Goal: Task Accomplishment & Management: Complete application form

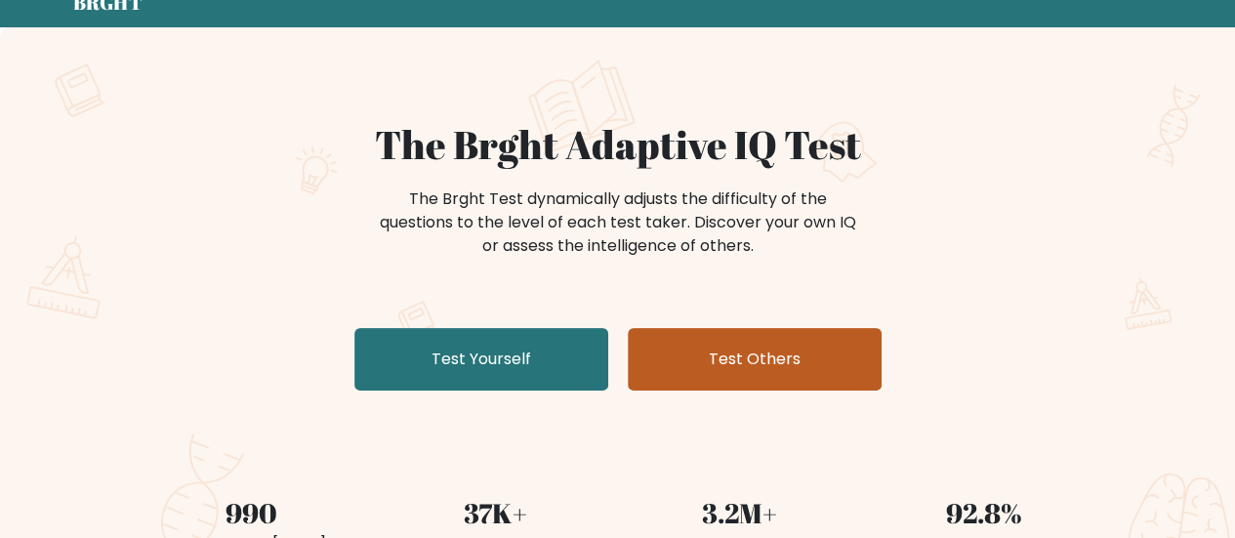
scroll to position [88, 0]
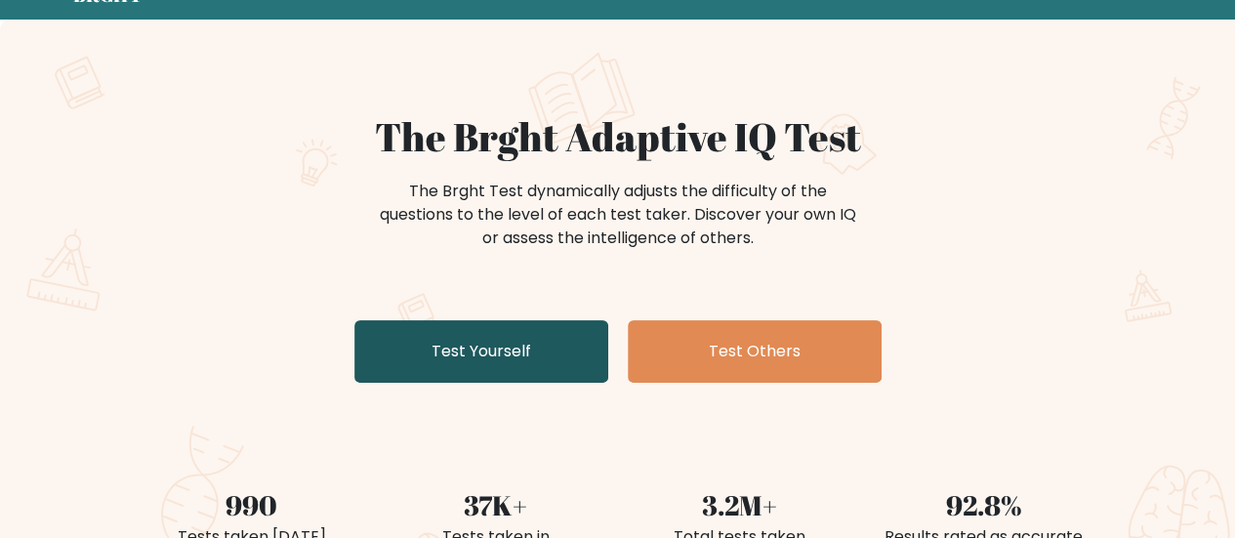
click at [498, 372] on link "Test Yourself" at bounding box center [481, 351] width 254 height 62
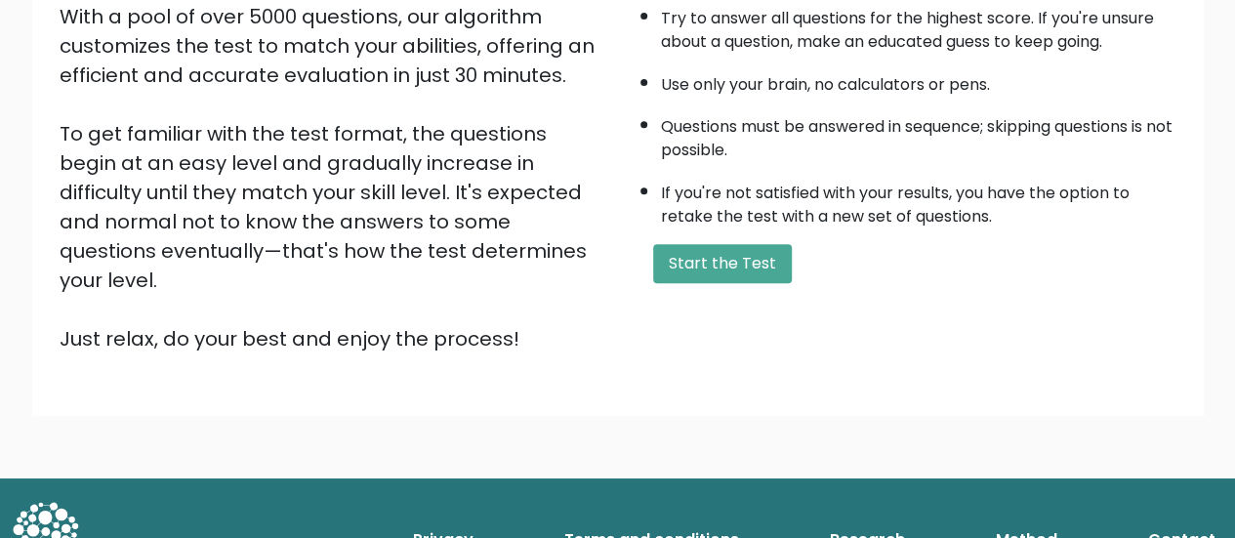
scroll to position [355, 0]
click at [715, 261] on button "Start the Test" at bounding box center [722, 263] width 139 height 39
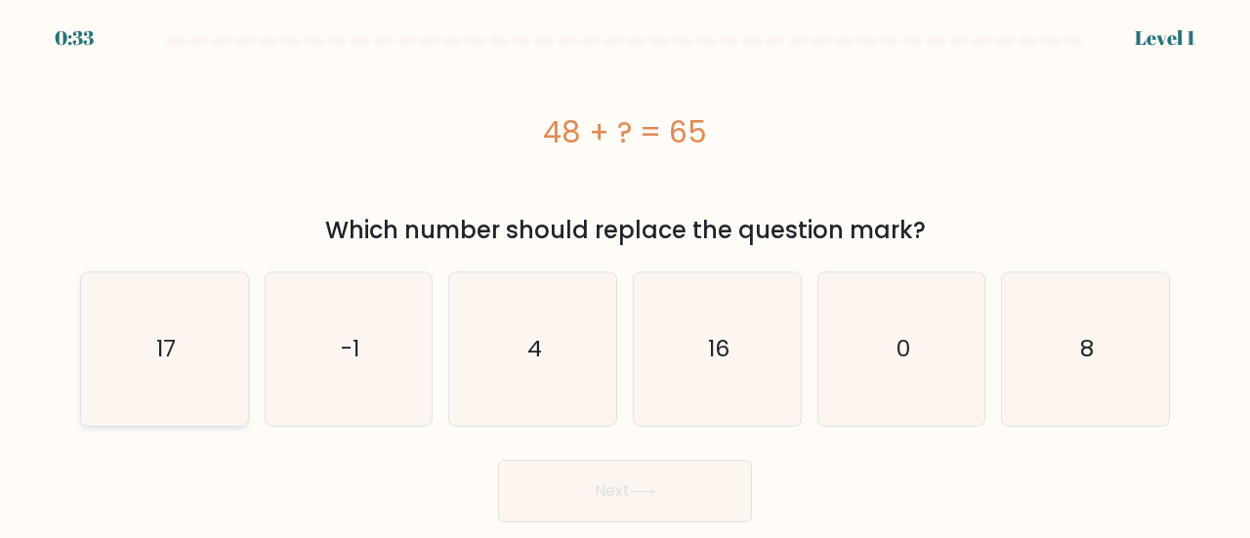
click at [200, 343] on icon "17" at bounding box center [164, 348] width 153 height 153
click at [625, 274] on input "a. 17" at bounding box center [625, 272] width 1 height 5
radio input "true"
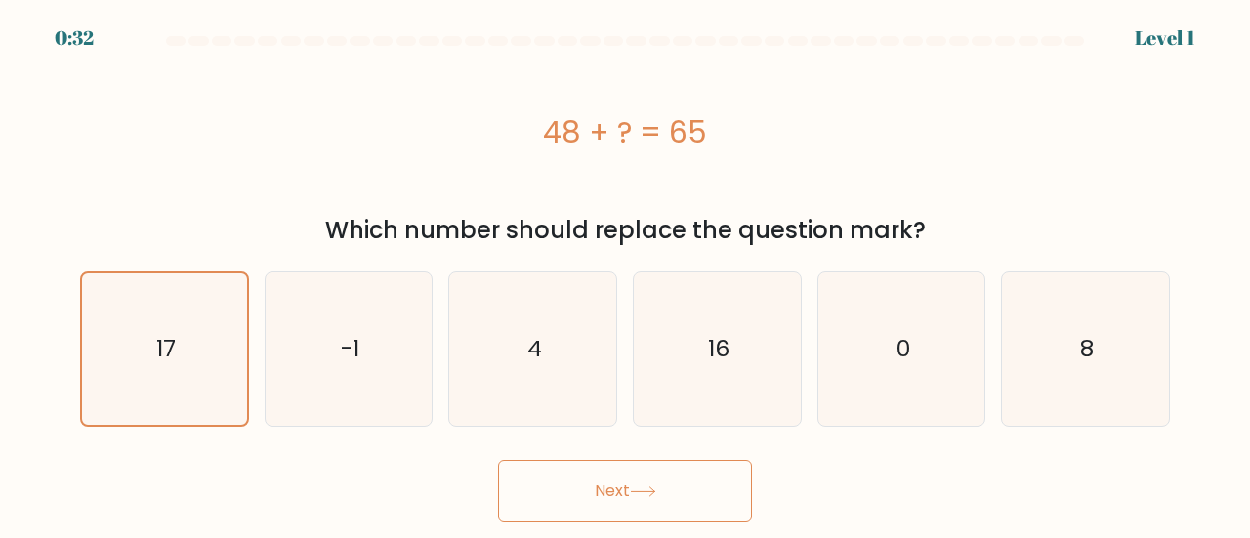
click at [627, 495] on button "Next" at bounding box center [625, 491] width 254 height 62
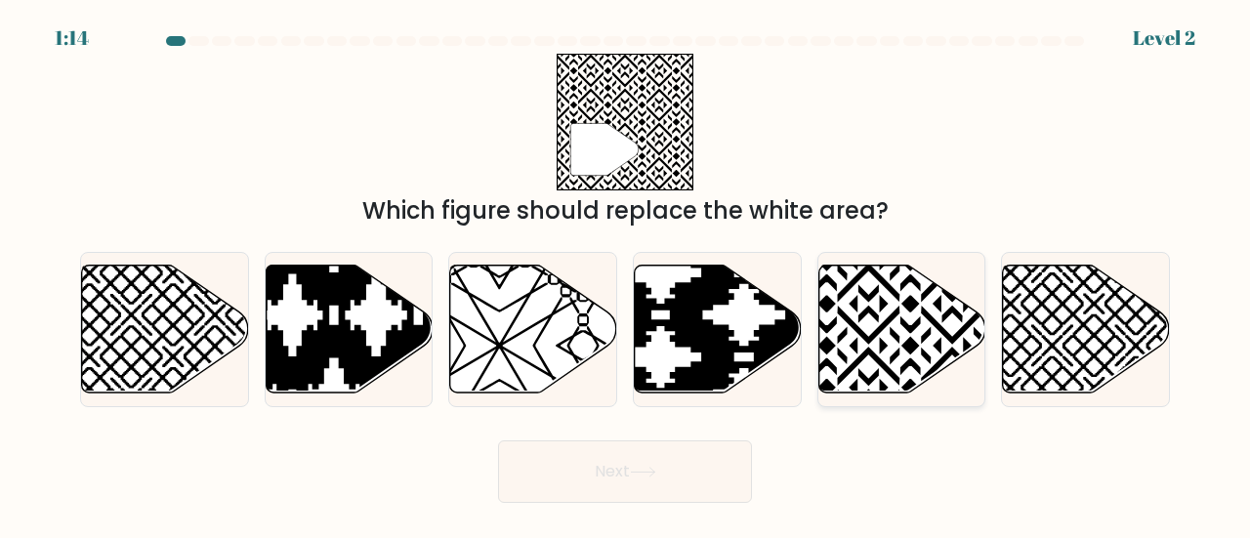
click at [893, 321] on icon at bounding box center [901, 329] width 167 height 128
click at [626, 274] on input "e." at bounding box center [625, 272] width 1 height 5
radio input "true"
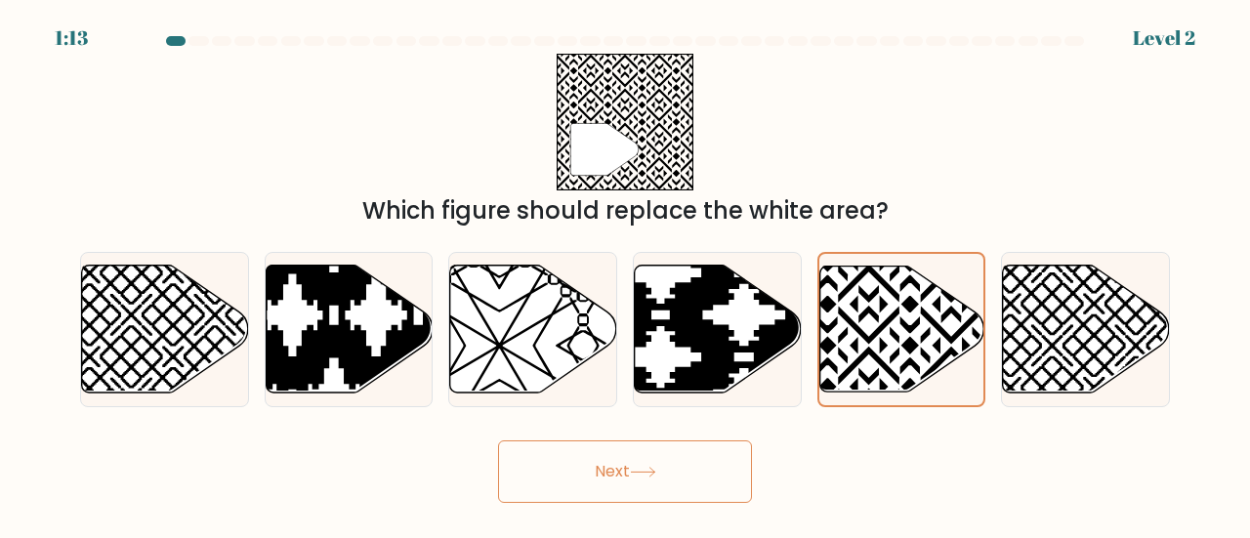
click at [661, 470] on button "Next" at bounding box center [625, 471] width 254 height 62
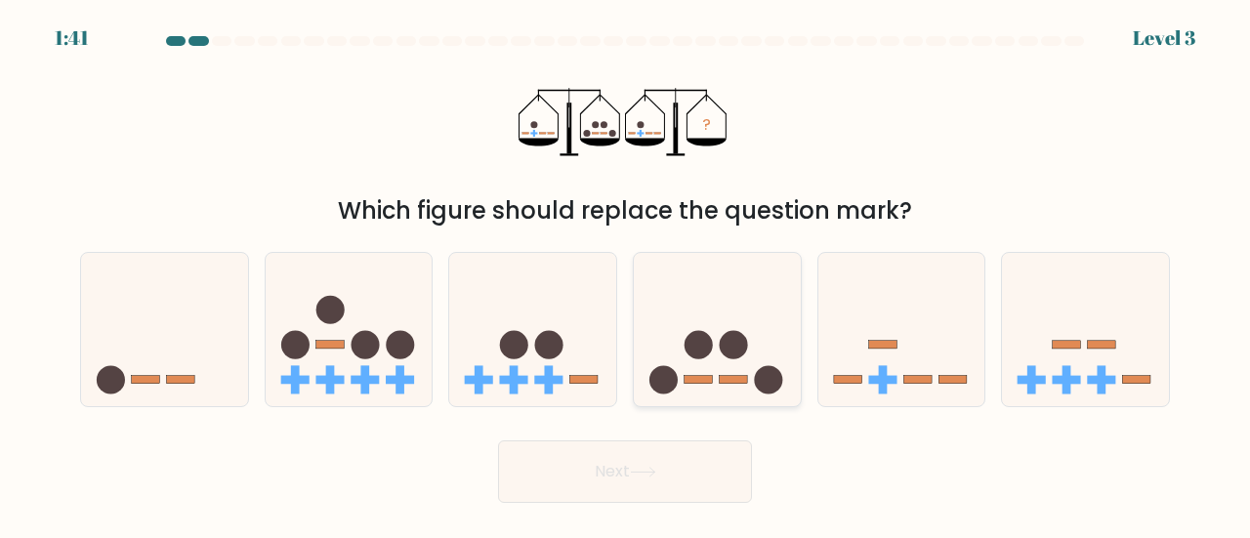
click at [693, 317] on icon at bounding box center [717, 330] width 167 height 138
click at [626, 274] on input "d." at bounding box center [625, 272] width 1 height 5
radio input "true"
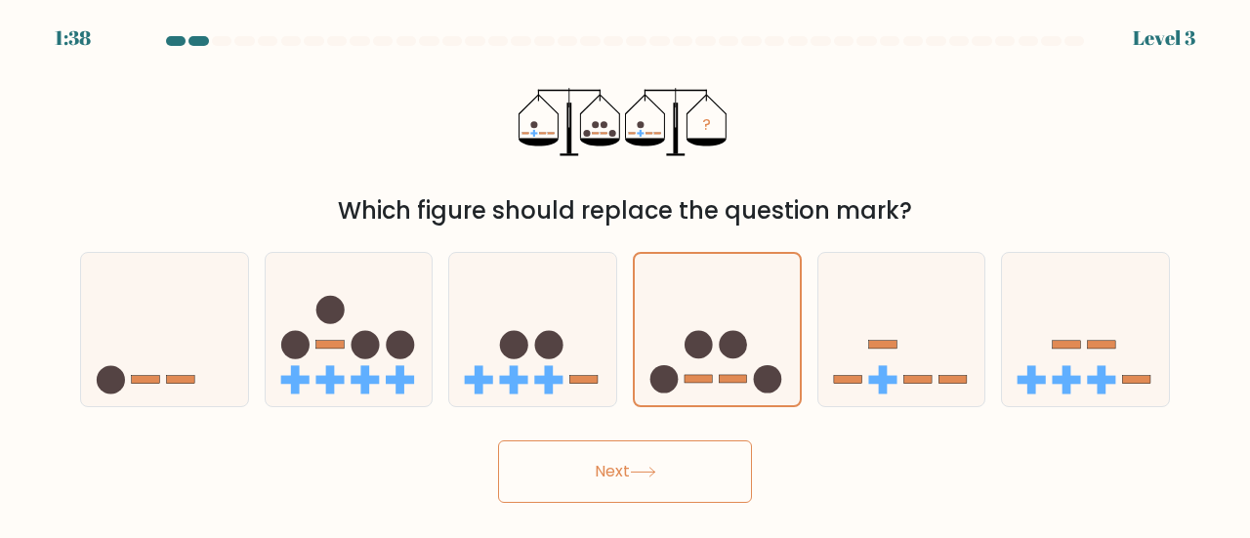
click at [674, 466] on button "Next" at bounding box center [625, 471] width 254 height 62
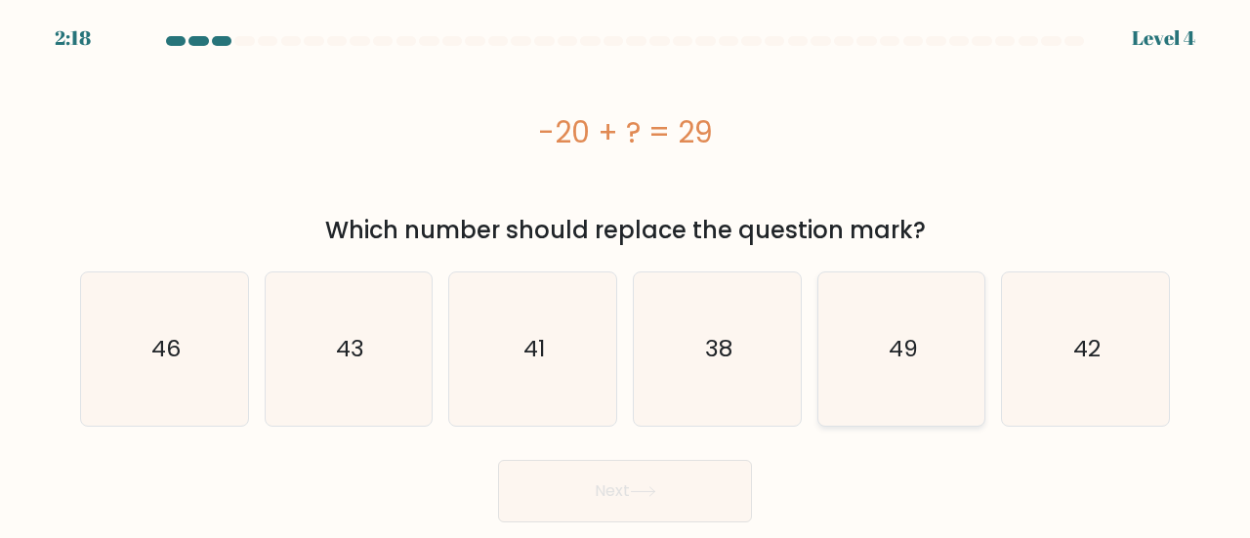
click at [912, 395] on icon "49" at bounding box center [901, 348] width 153 height 153
click at [626, 274] on input "e. 49" at bounding box center [625, 272] width 1 height 5
radio input "true"
click at [637, 477] on button "Next" at bounding box center [625, 491] width 254 height 62
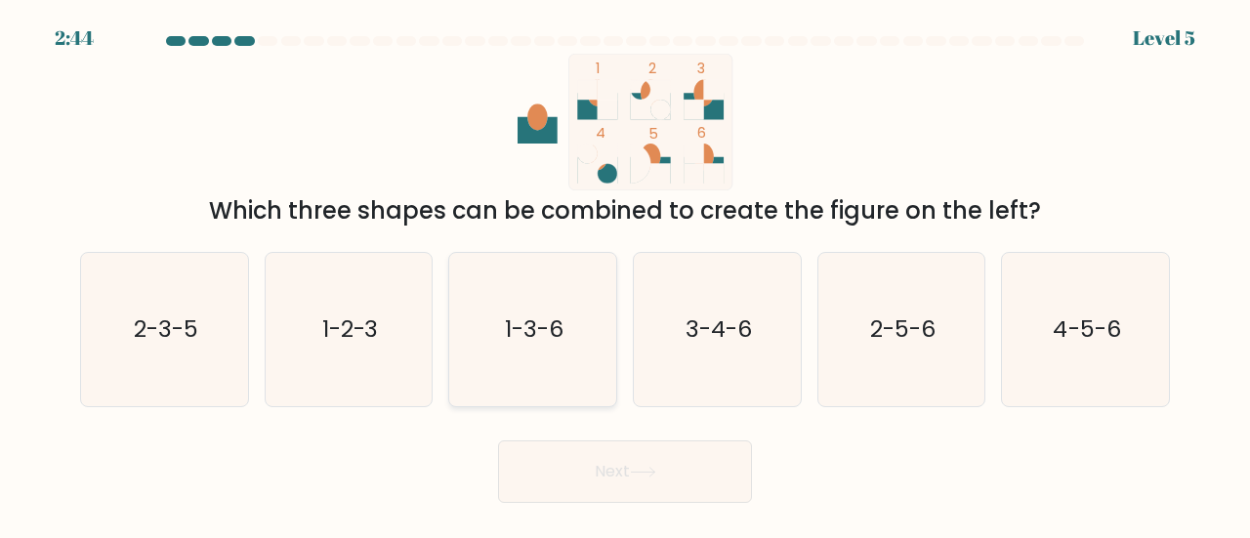
click at [510, 341] on text "1-3-6" at bounding box center [534, 328] width 59 height 32
click at [625, 274] on input "c. 1-3-6" at bounding box center [625, 272] width 1 height 5
radio input "true"
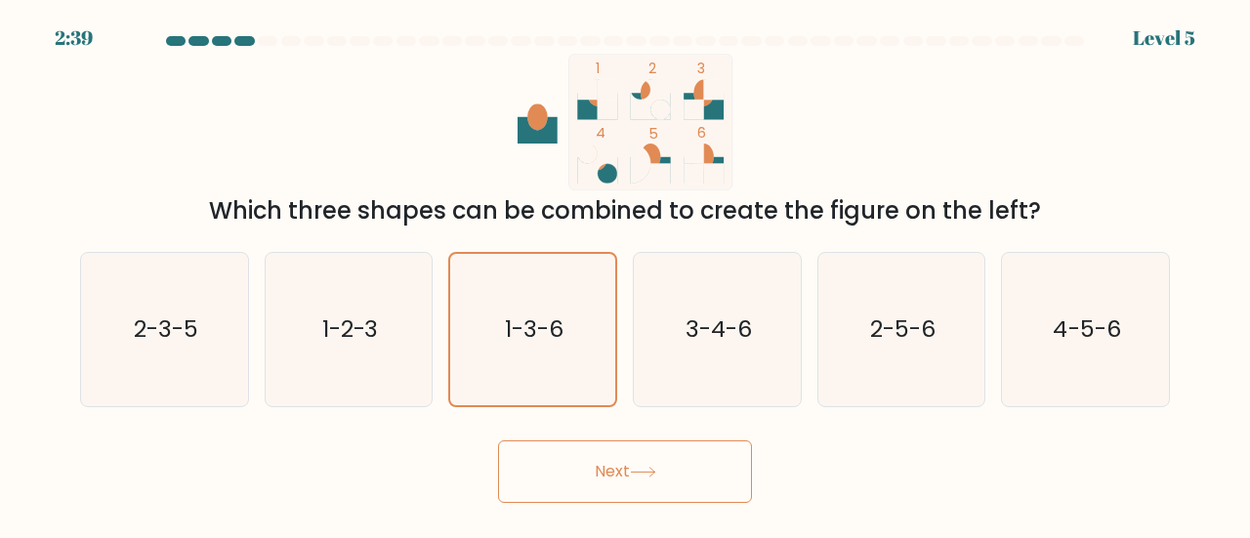
click at [678, 489] on button "Next" at bounding box center [625, 471] width 254 height 62
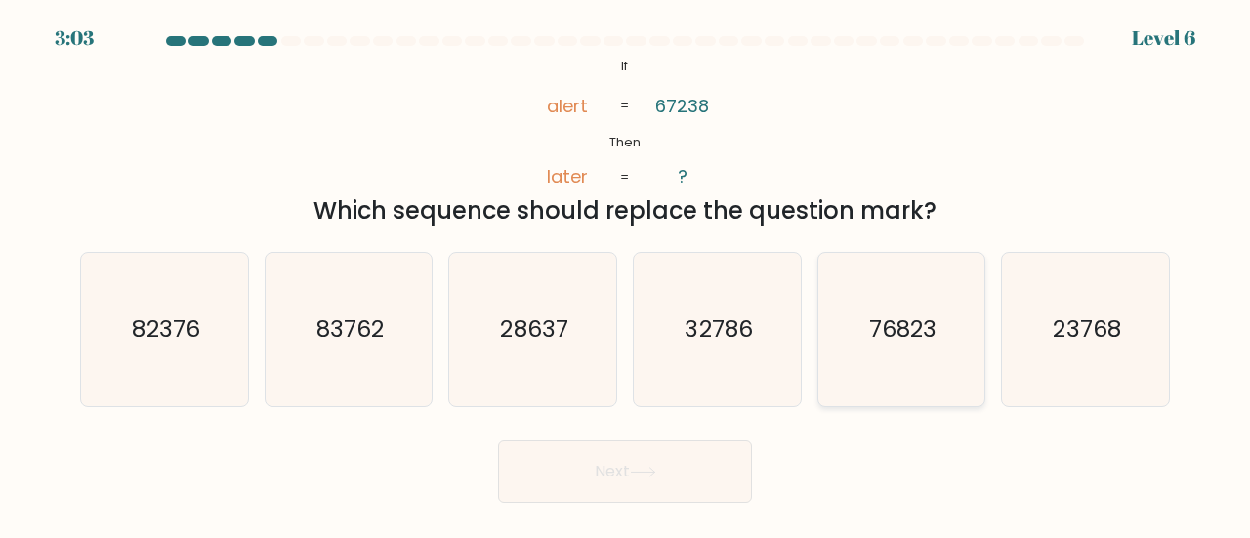
click at [902, 329] on text "76823" at bounding box center [902, 328] width 67 height 32
click at [626, 274] on input "e. 76823" at bounding box center [625, 272] width 1 height 5
radio input "true"
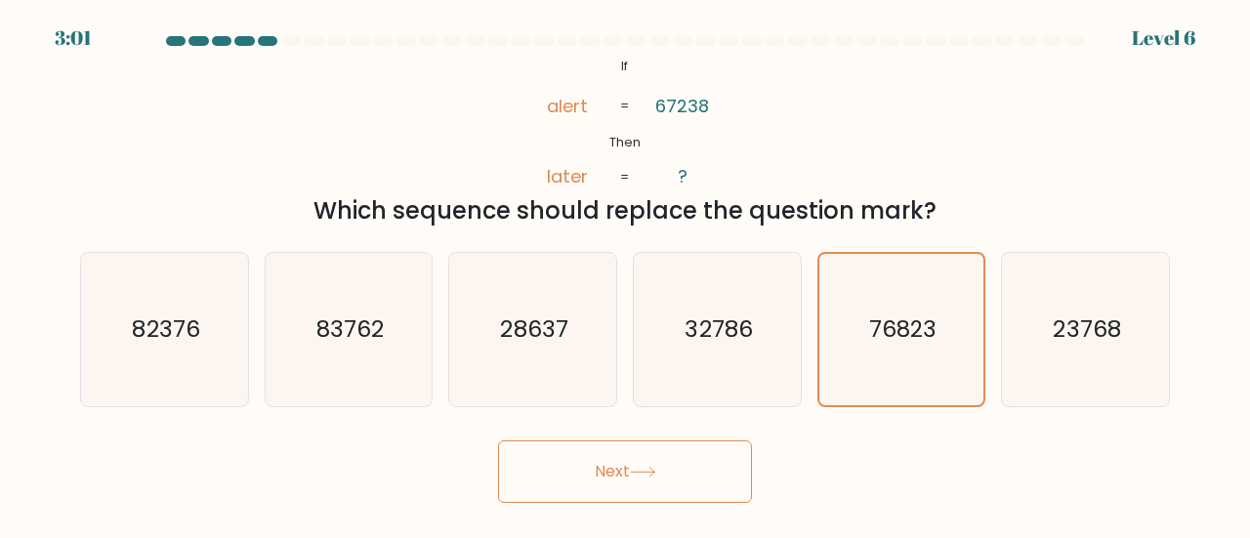
click at [660, 460] on button "Next" at bounding box center [625, 471] width 254 height 62
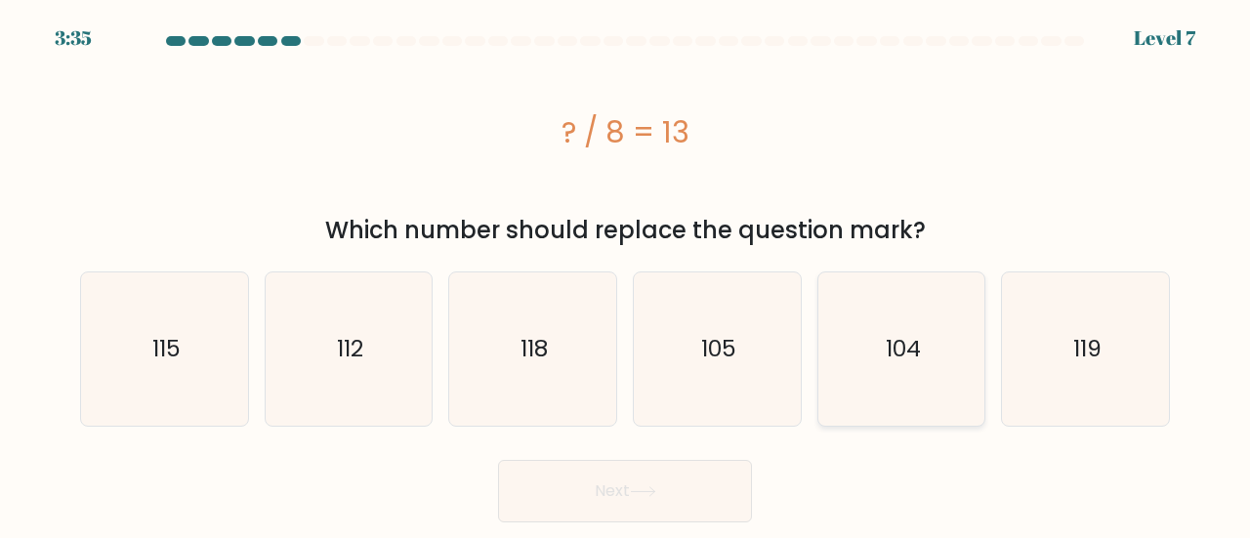
click at [882, 363] on icon "104" at bounding box center [901, 348] width 153 height 153
click at [626, 274] on input "e. 104" at bounding box center [625, 272] width 1 height 5
radio input "true"
click at [689, 510] on button "Next" at bounding box center [625, 491] width 254 height 62
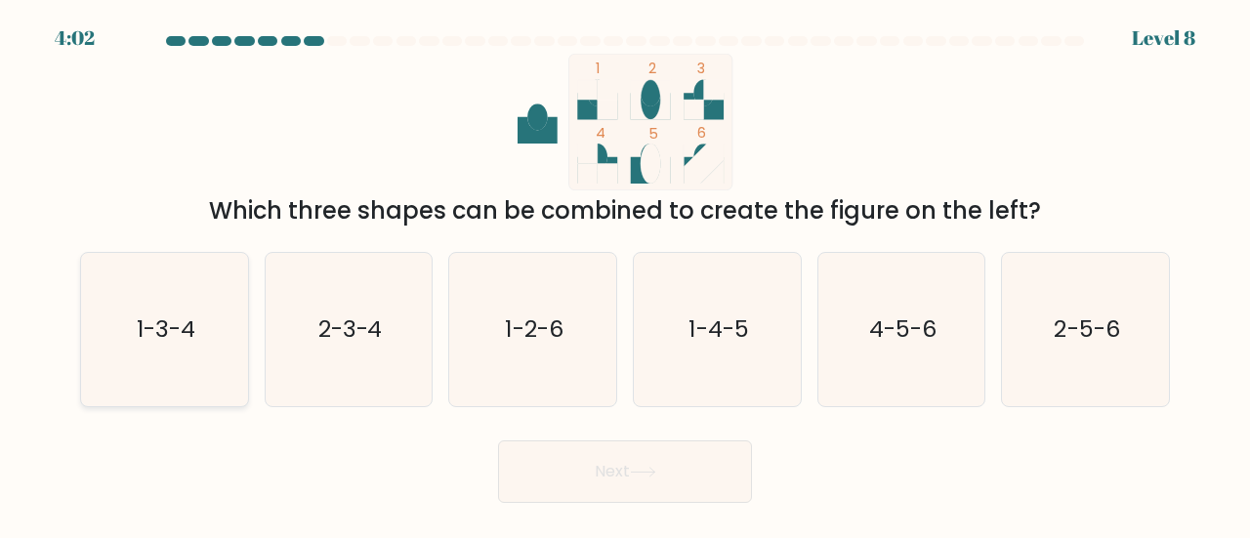
click at [154, 337] on text "1-3-4" at bounding box center [166, 328] width 59 height 32
click at [625, 274] on input "a. 1-3-4" at bounding box center [625, 272] width 1 height 5
radio input "true"
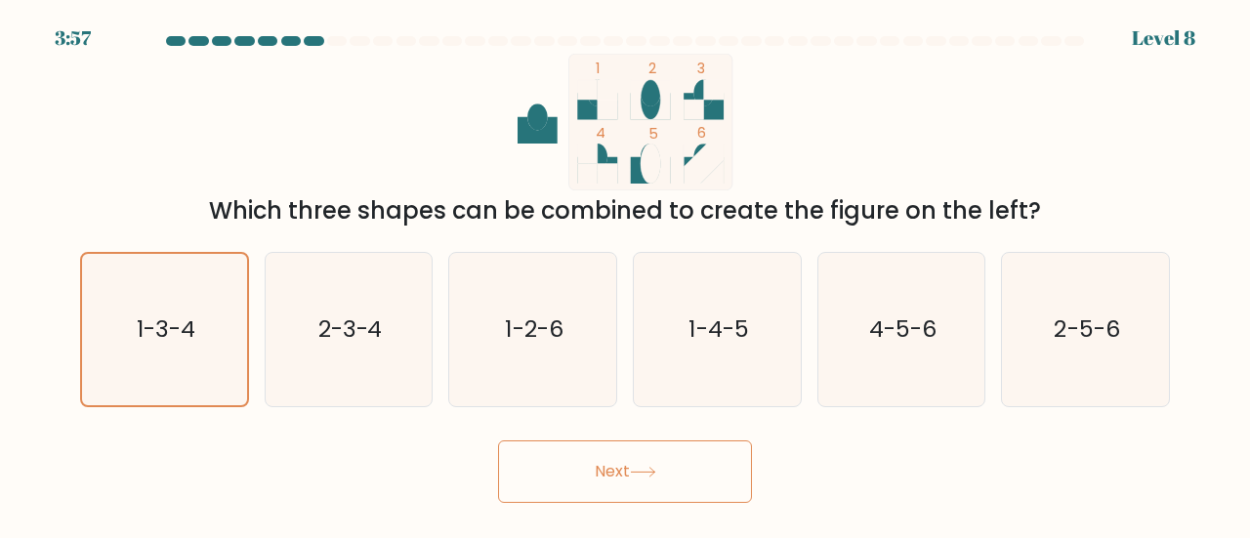
click at [603, 481] on button "Next" at bounding box center [625, 471] width 254 height 62
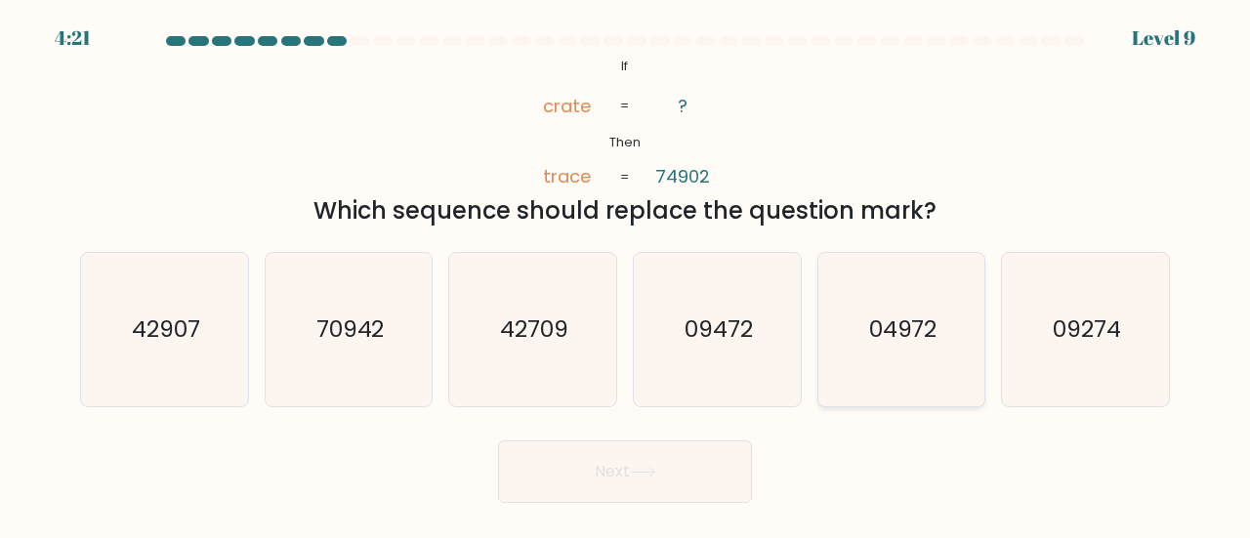
click at [933, 371] on icon "04972" at bounding box center [901, 329] width 153 height 153
click at [626, 274] on input "e. 04972" at bounding box center [625, 272] width 1 height 5
radio input "true"
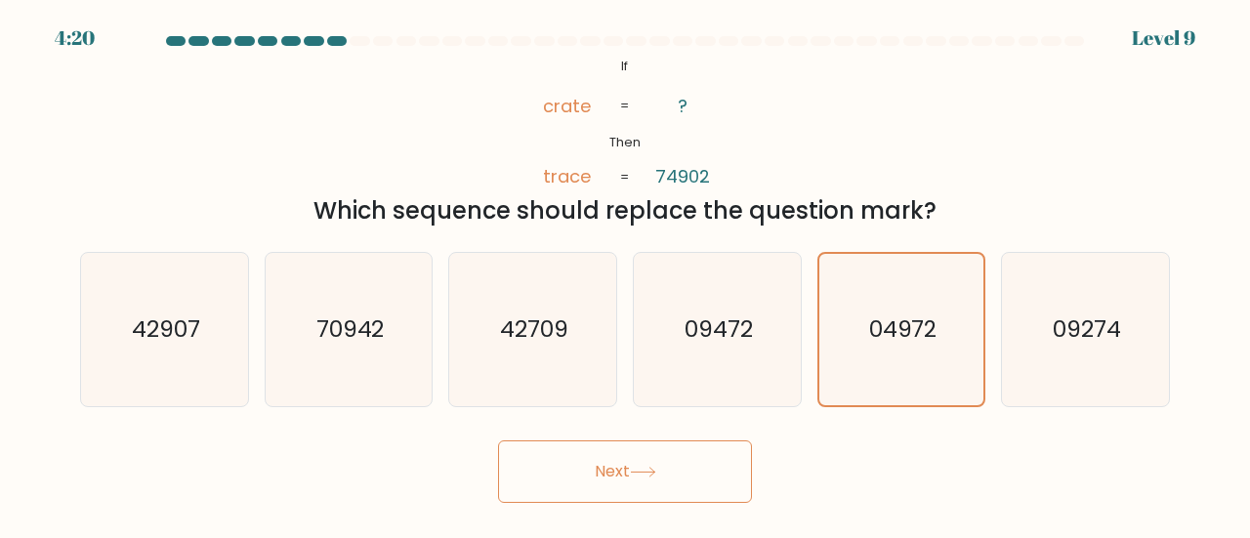
click at [645, 478] on button "Next" at bounding box center [625, 471] width 254 height 62
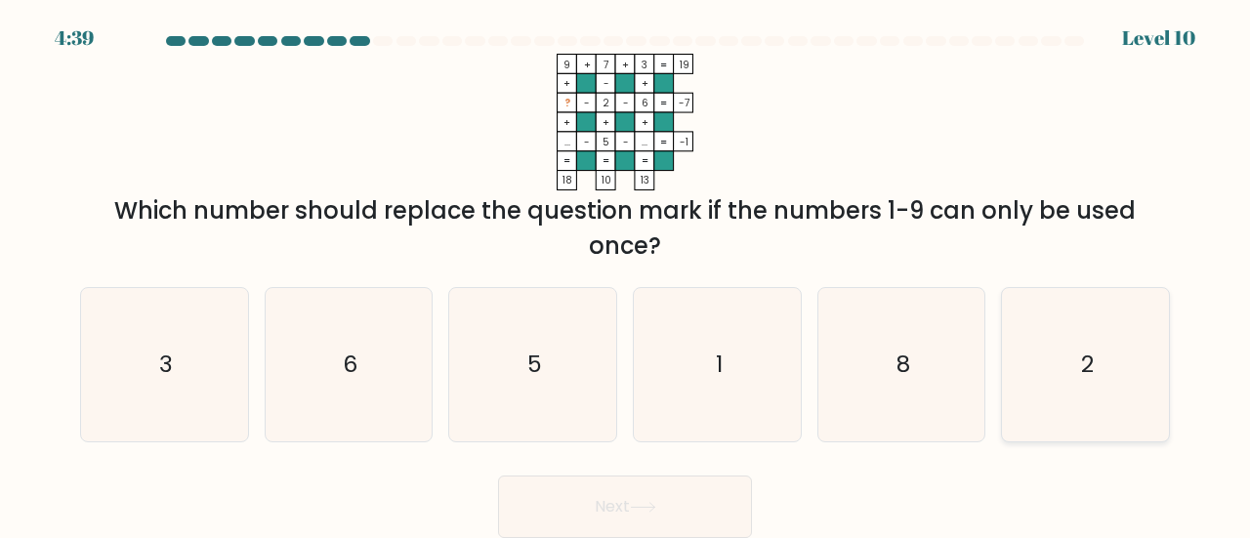
click at [1072, 324] on icon "2" at bounding box center [1085, 364] width 153 height 153
click at [626, 274] on input "f. 2" at bounding box center [625, 272] width 1 height 5
radio input "true"
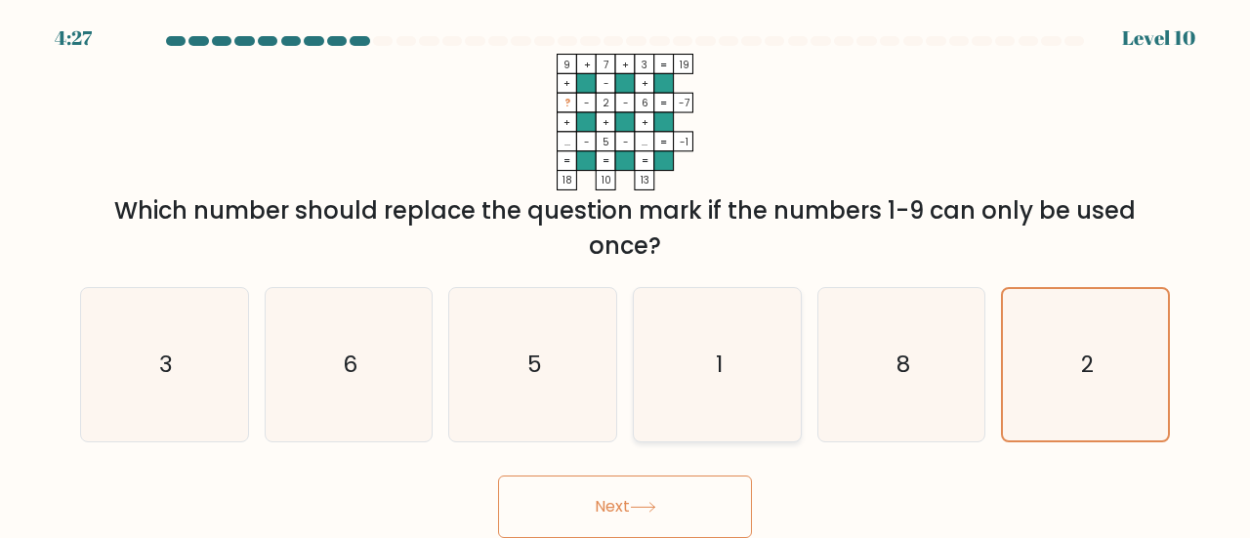
click at [668, 382] on icon "1" at bounding box center [717, 364] width 153 height 153
click at [626, 274] on input "d. 1" at bounding box center [625, 272] width 1 height 5
radio input "true"
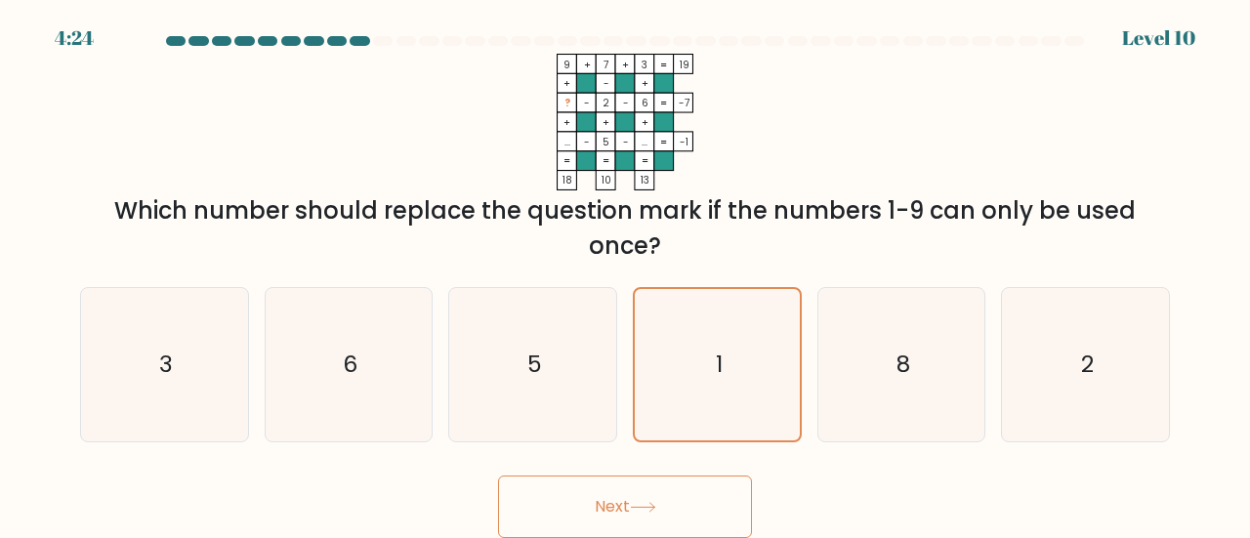
click at [665, 501] on button "Next" at bounding box center [625, 507] width 254 height 62
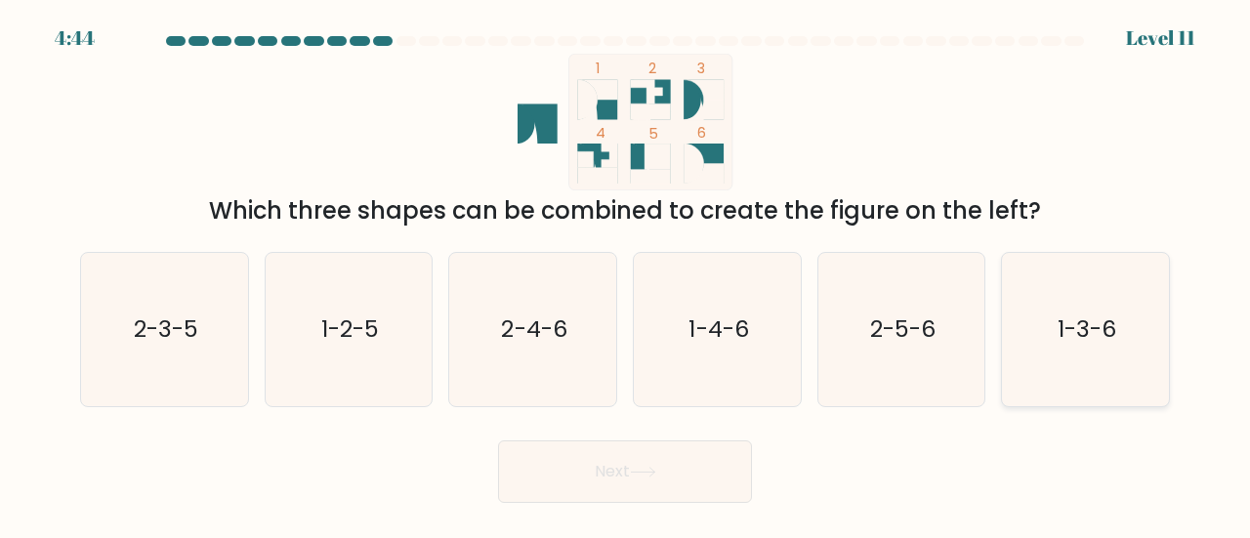
click at [1055, 335] on icon "1-3-6" at bounding box center [1085, 329] width 153 height 153
click at [626, 274] on input "f. 1-3-6" at bounding box center [625, 272] width 1 height 5
radio input "true"
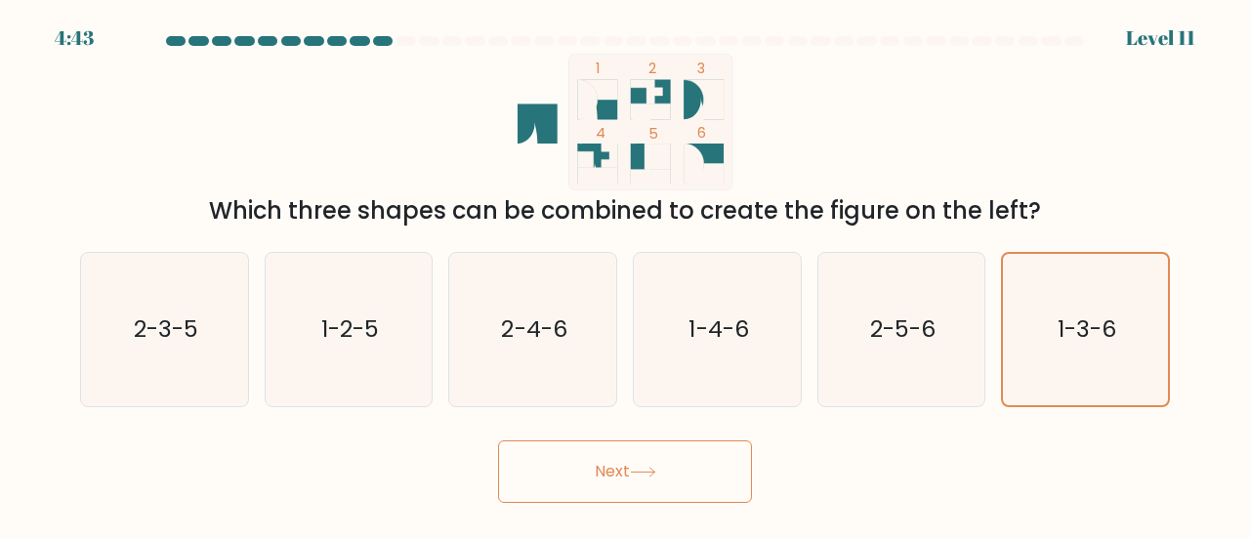
click at [656, 477] on icon at bounding box center [643, 472] width 26 height 11
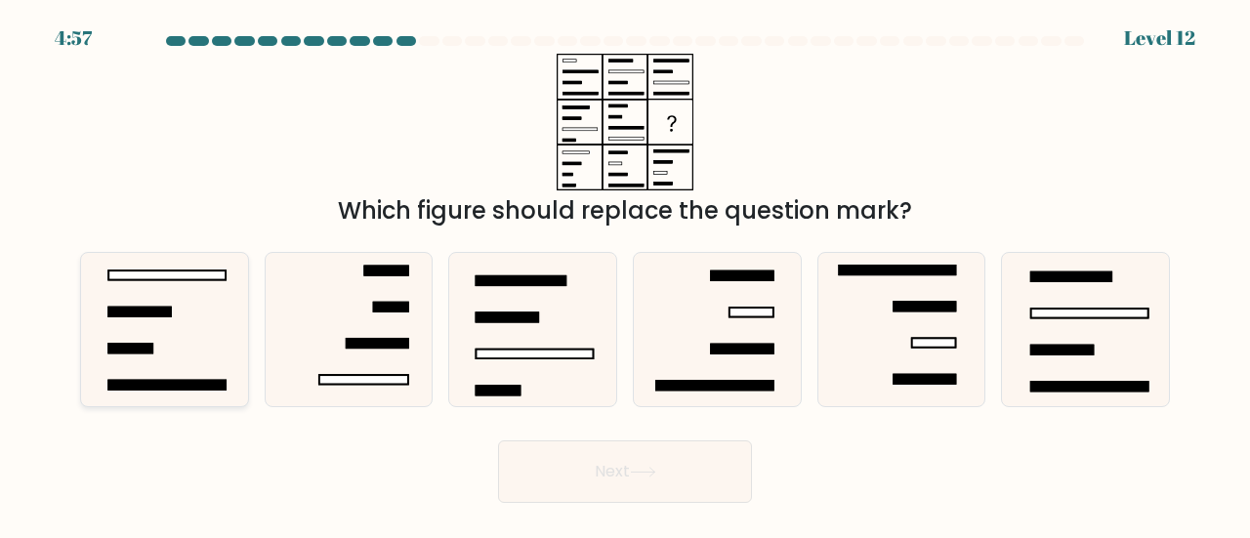
click at [174, 349] on icon at bounding box center [164, 329] width 153 height 153
click at [625, 274] on input "a." at bounding box center [625, 272] width 1 height 5
radio input "true"
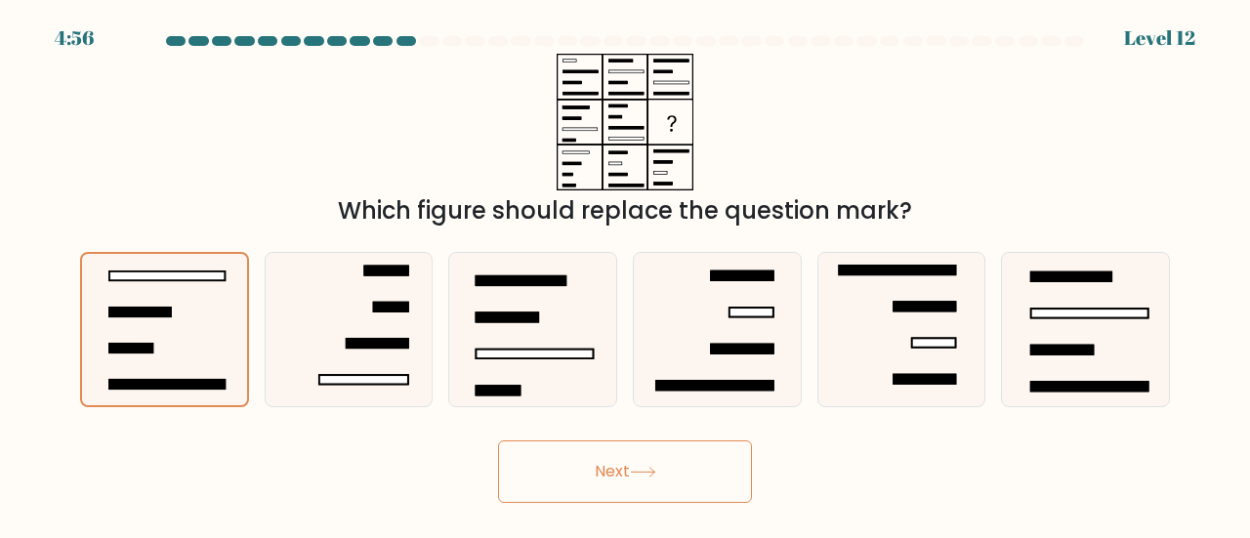
click at [642, 489] on button "Next" at bounding box center [625, 471] width 254 height 62
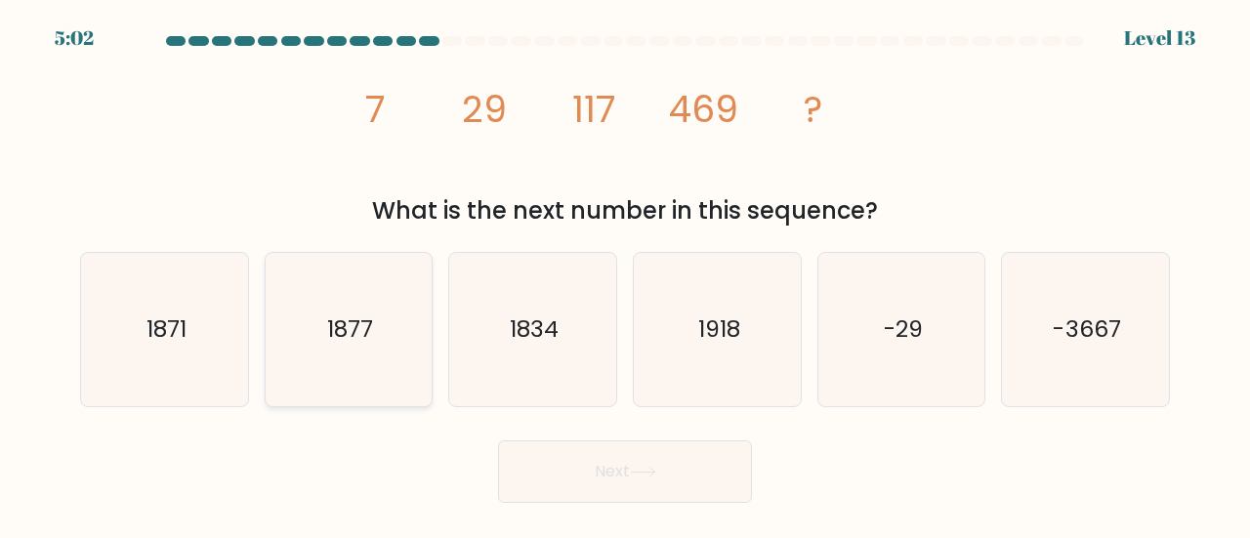
click at [356, 312] on icon "1877" at bounding box center [348, 329] width 153 height 153
click at [625, 274] on input "b. 1877" at bounding box center [625, 272] width 1 height 5
radio input "true"
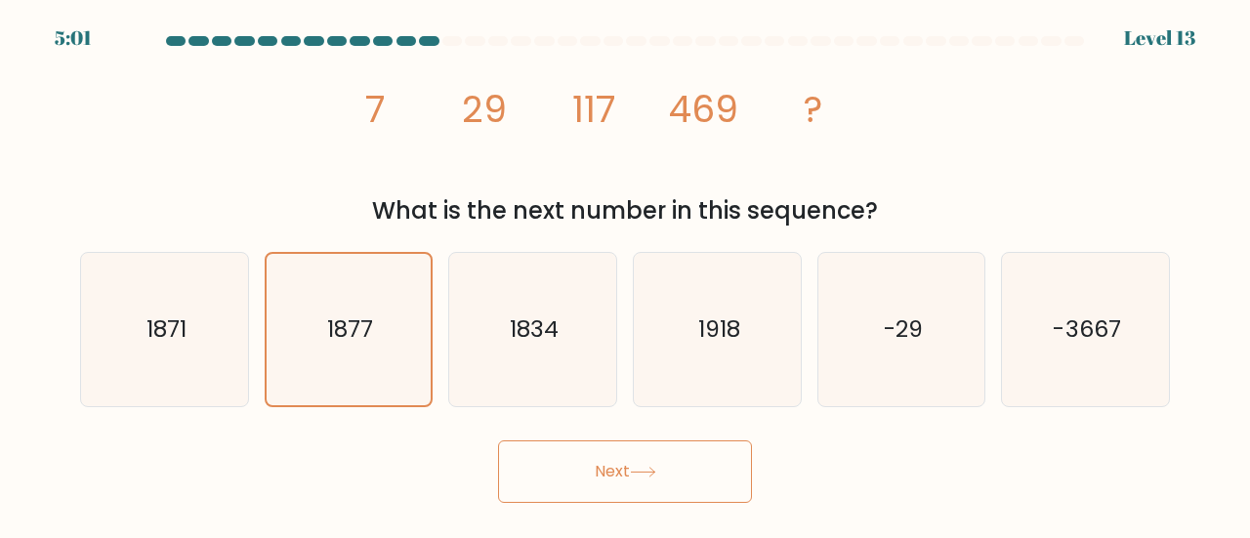
click at [589, 469] on button "Next" at bounding box center [625, 471] width 254 height 62
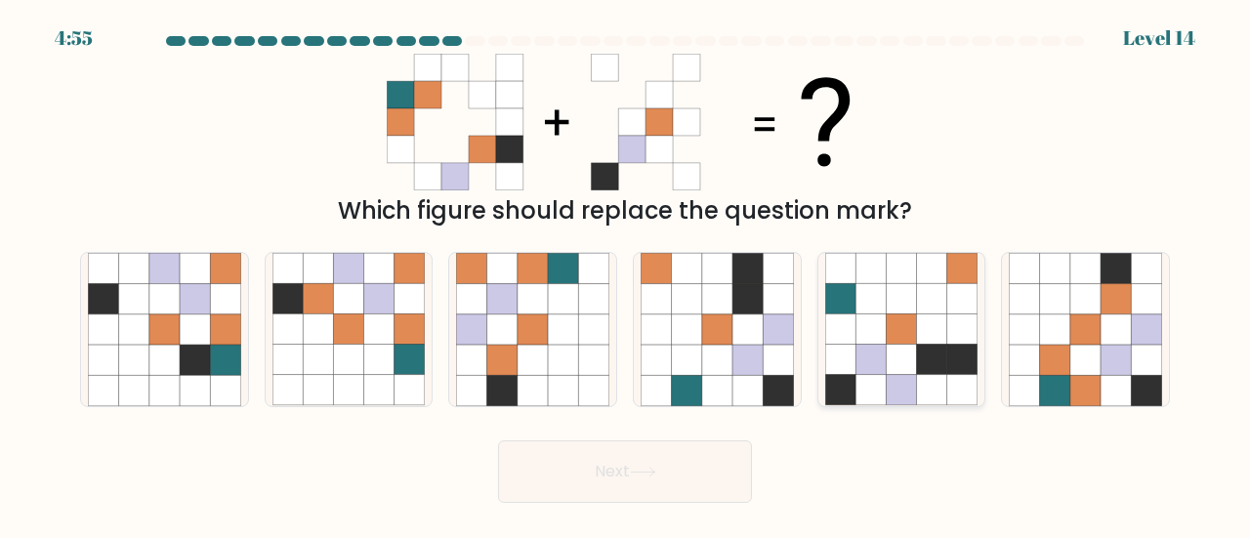
click at [871, 322] on icon at bounding box center [870, 329] width 30 height 30
click at [626, 274] on input "e." at bounding box center [625, 272] width 1 height 5
radio input "true"
click at [649, 460] on button "Next" at bounding box center [625, 471] width 254 height 62
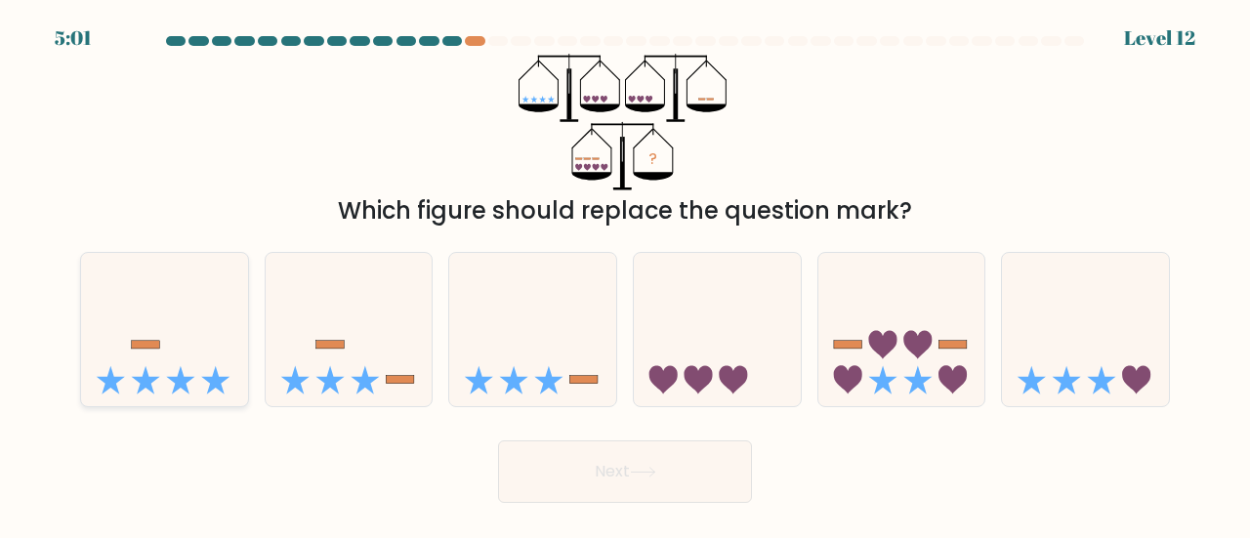
click at [199, 382] on icon at bounding box center [164, 330] width 167 height 138
click at [625, 274] on input "a." at bounding box center [625, 272] width 1 height 5
radio input "true"
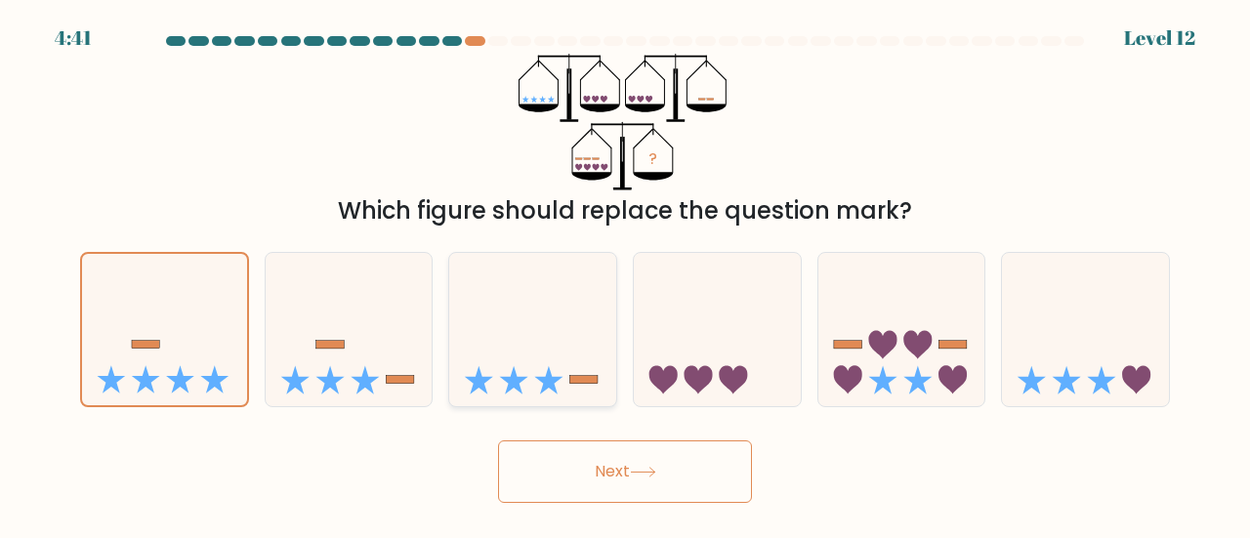
click at [586, 382] on rect at bounding box center [584, 380] width 28 height 8
click at [625, 274] on input "c." at bounding box center [625, 272] width 1 height 5
radio input "true"
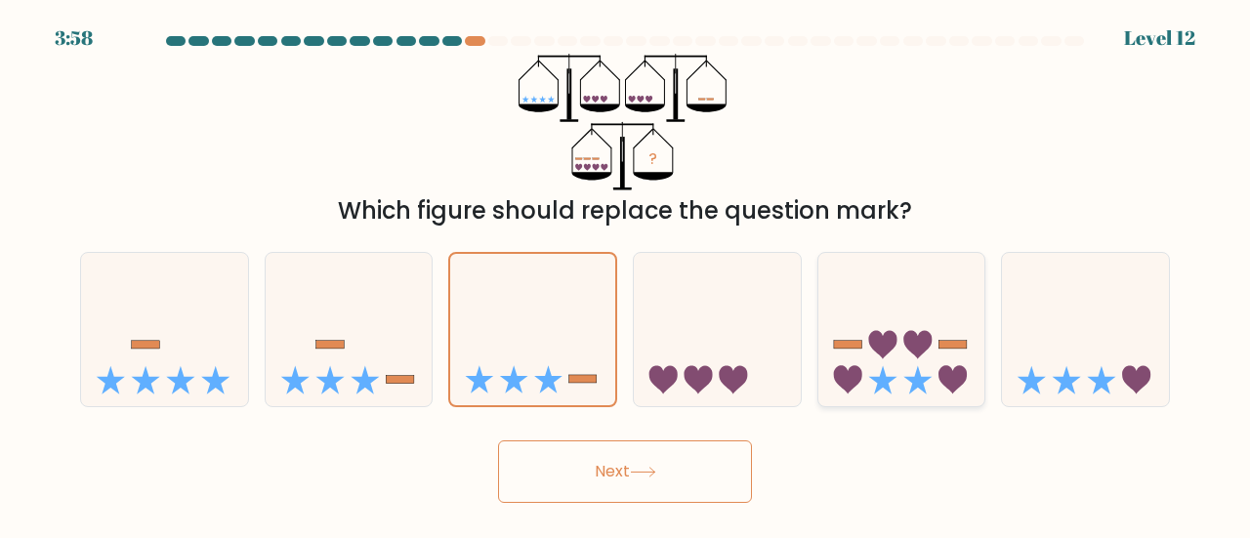
click at [884, 321] on icon at bounding box center [901, 330] width 167 height 138
click at [626, 274] on input "e." at bounding box center [625, 272] width 1 height 5
radio input "true"
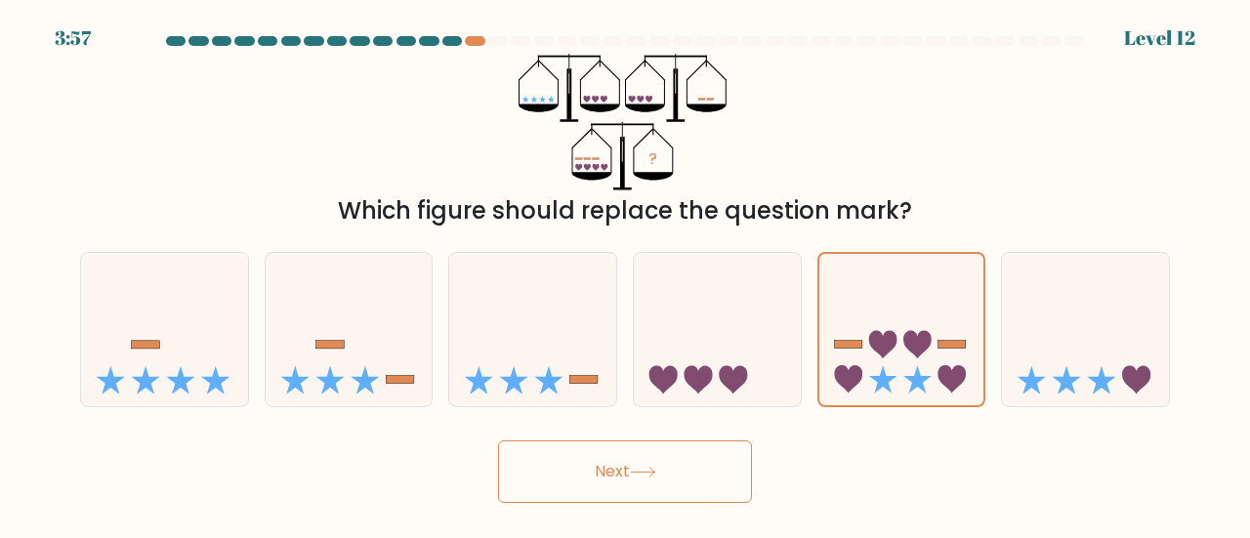
click at [697, 480] on button "Next" at bounding box center [625, 471] width 254 height 62
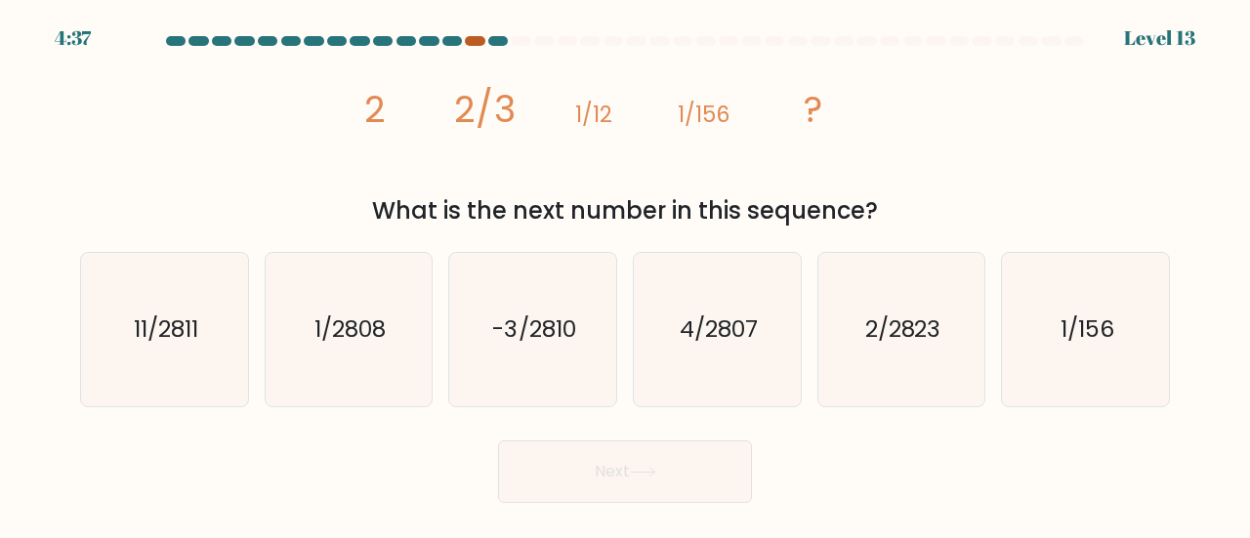
click at [477, 43] on div at bounding box center [475, 41] width 20 height 10
drag, startPoint x: 478, startPoint y: 40, endPoint x: 496, endPoint y: 40, distance: 17.6
click at [496, 40] on at bounding box center [625, 41] width 922 height 10
click at [496, 40] on div at bounding box center [498, 41] width 20 height 10
click at [865, 376] on icon "2/2823" at bounding box center [901, 329] width 153 height 153
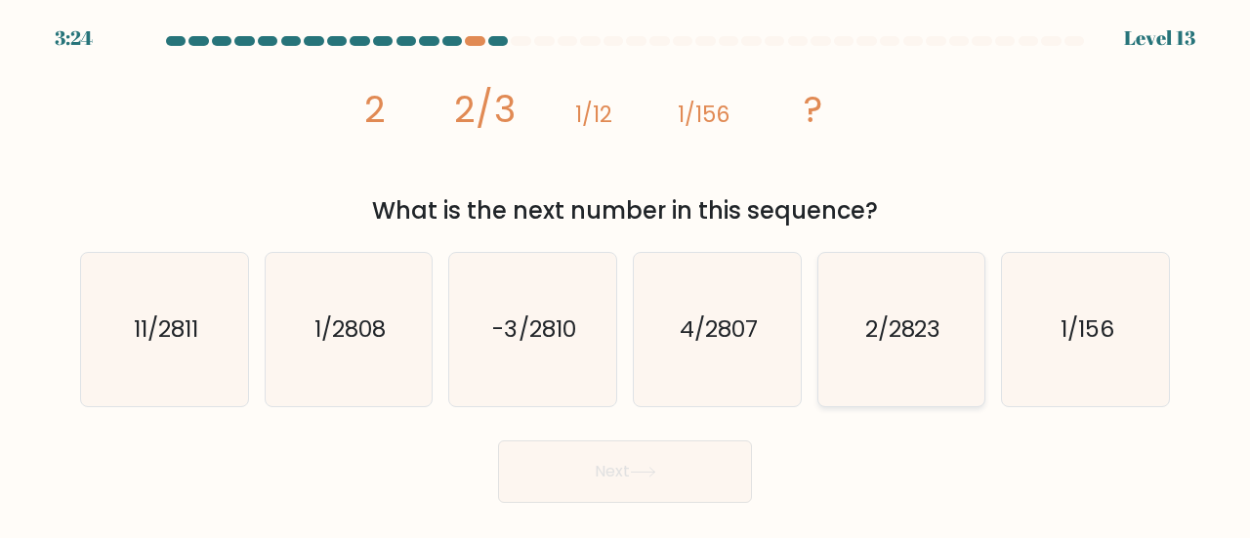
click at [626, 274] on input "e. 2/2823" at bounding box center [625, 272] width 1 height 5
radio input "true"
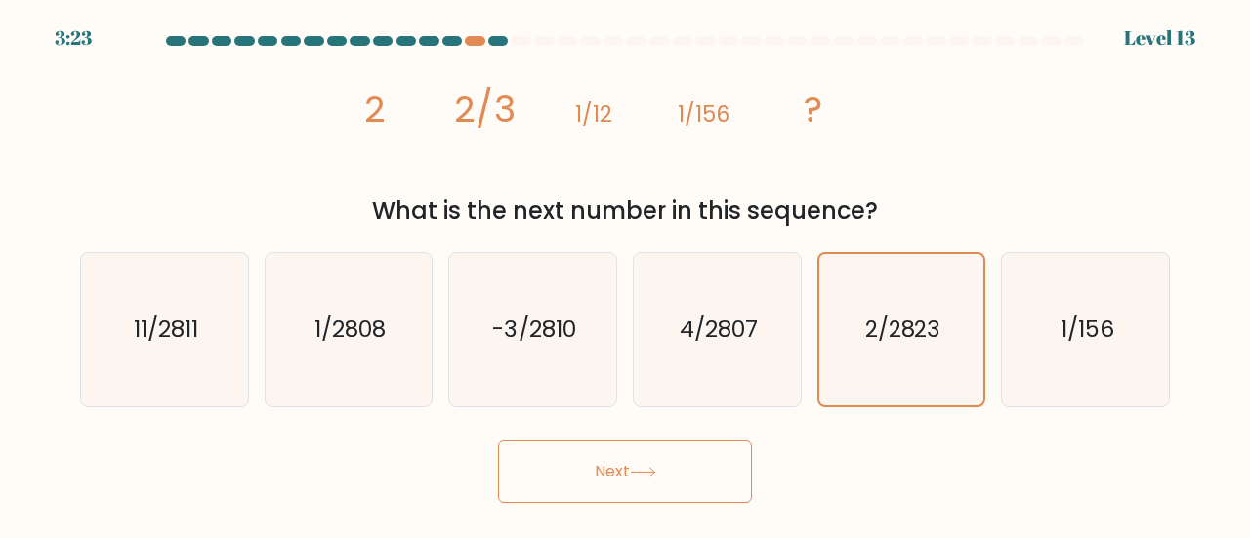
click at [680, 452] on button "Next" at bounding box center [625, 471] width 254 height 62
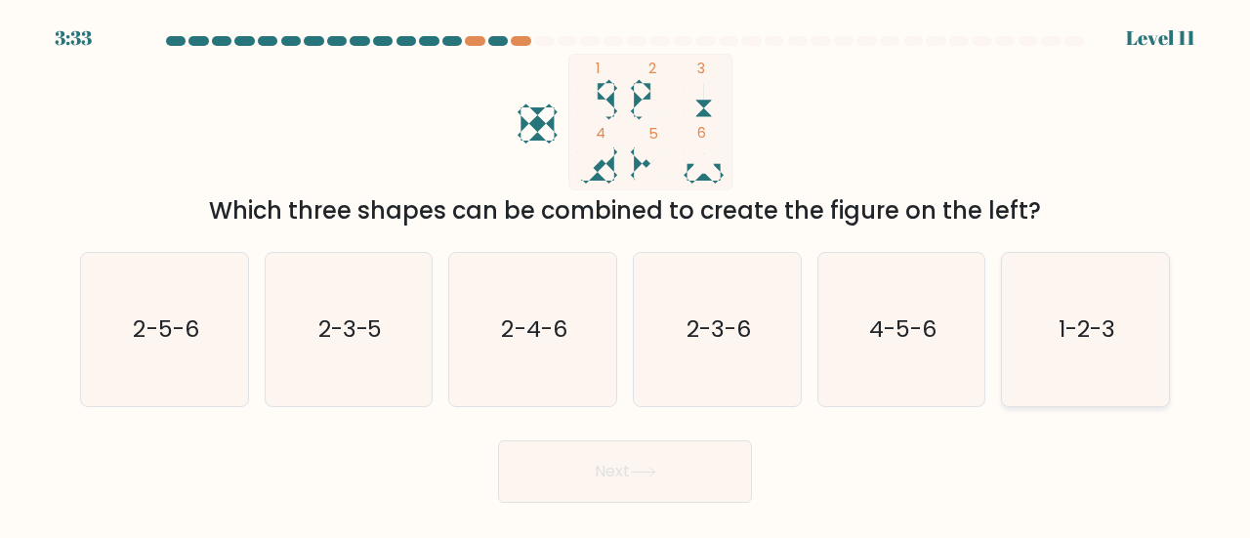
click at [1039, 289] on icon "1-2-3" at bounding box center [1085, 329] width 153 height 153
click at [626, 274] on input "f. 1-2-3" at bounding box center [625, 272] width 1 height 5
radio input "true"
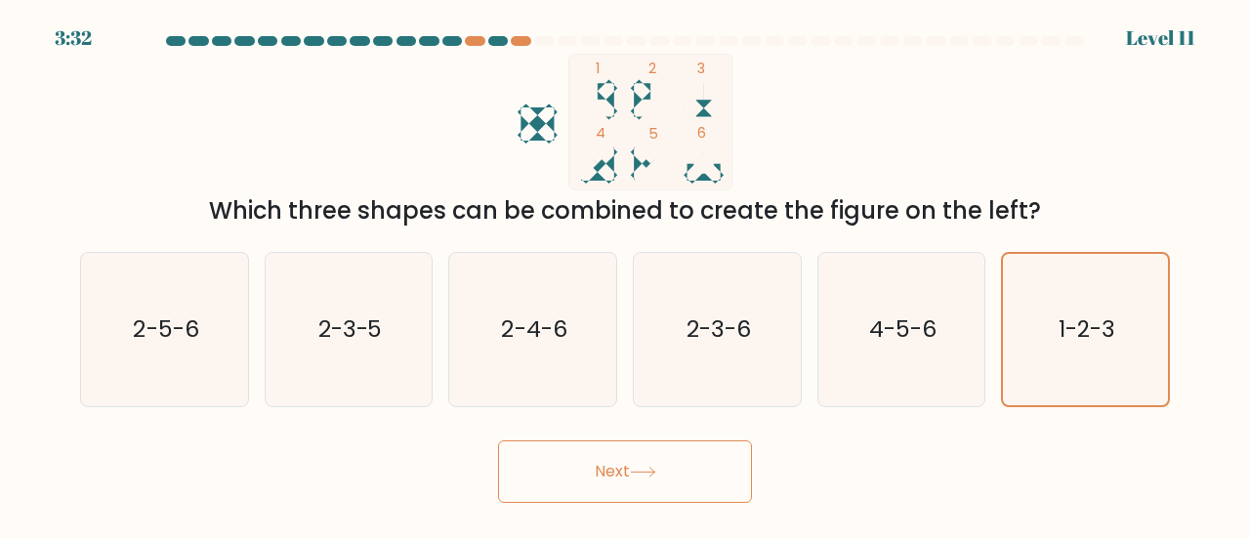
click at [679, 449] on button "Next" at bounding box center [625, 471] width 254 height 62
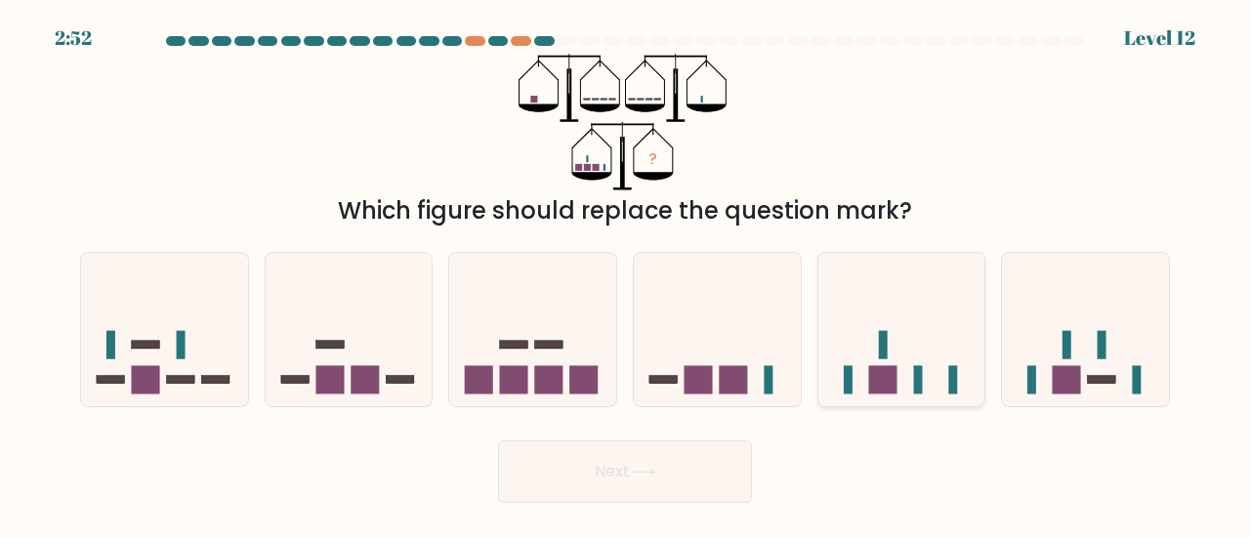
click at [951, 328] on icon at bounding box center [901, 330] width 167 height 138
click at [626, 274] on input "e." at bounding box center [625, 272] width 1 height 5
radio input "true"
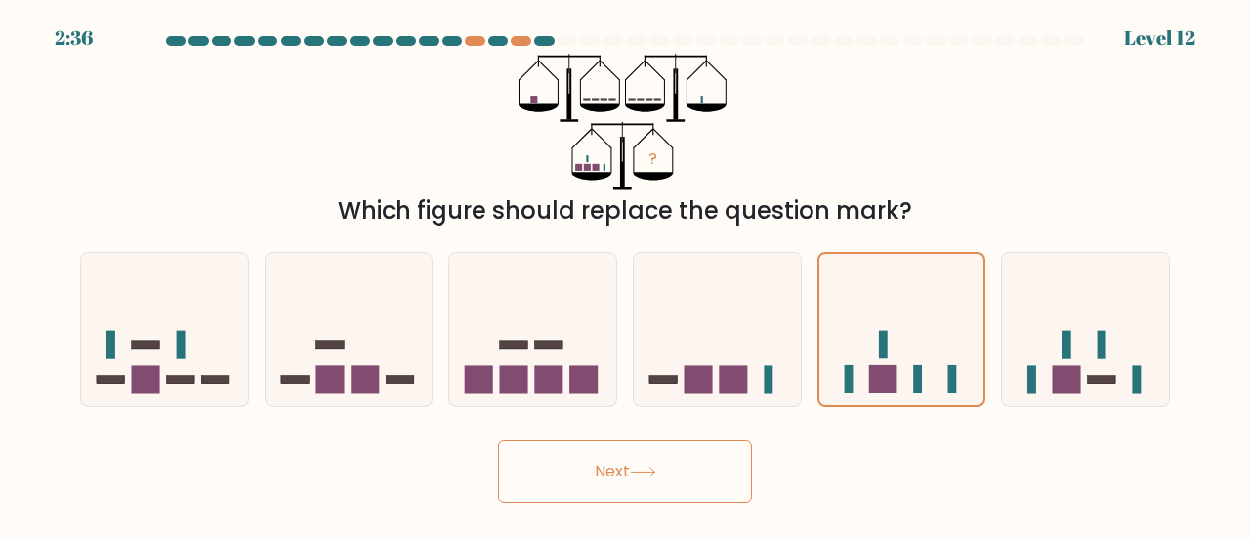
click at [634, 443] on button "Next" at bounding box center [625, 471] width 254 height 62
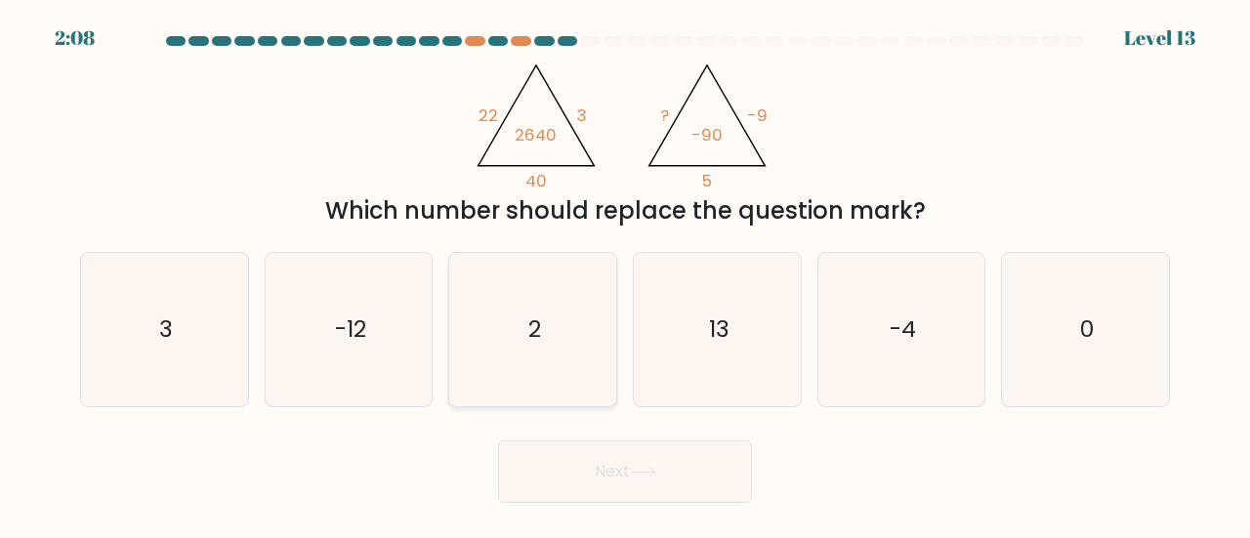
click at [517, 325] on icon "2" at bounding box center [532, 329] width 153 height 153
click at [625, 274] on input "c. 2" at bounding box center [625, 272] width 1 height 5
radio input "true"
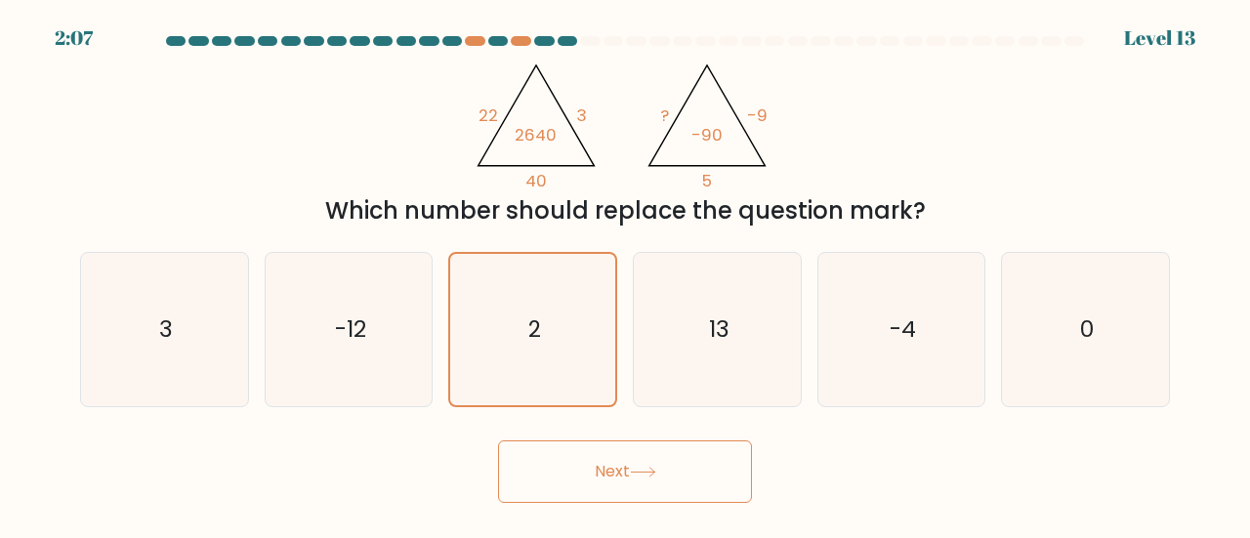
click at [627, 468] on button "Next" at bounding box center [625, 471] width 254 height 62
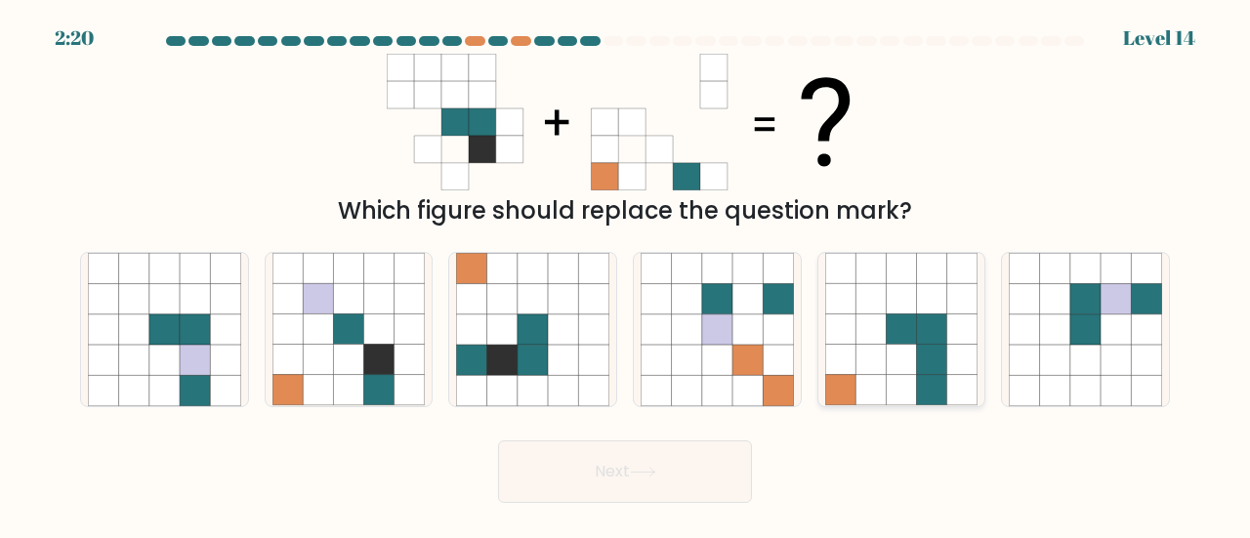
click at [847, 360] on icon at bounding box center [840, 360] width 30 height 30
click at [626, 274] on input "e." at bounding box center [625, 272] width 1 height 5
radio input "true"
click at [662, 456] on button "Next" at bounding box center [625, 471] width 254 height 62
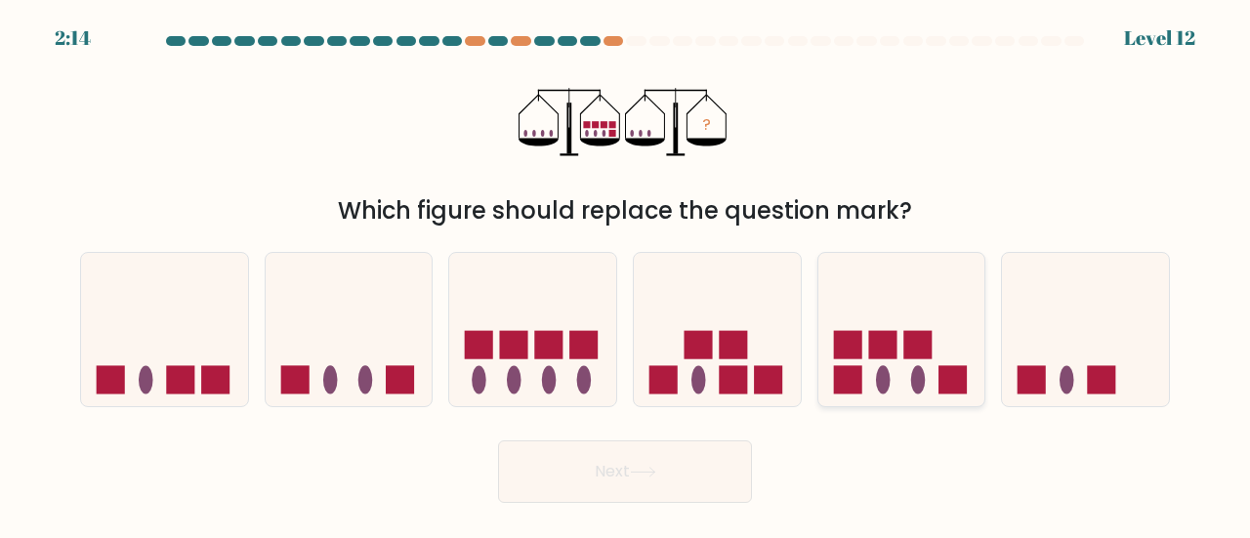
click at [930, 355] on rect at bounding box center [917, 345] width 28 height 28
click at [626, 274] on input "e." at bounding box center [625, 272] width 1 height 5
radio input "true"
click at [606, 464] on button "Next" at bounding box center [625, 471] width 254 height 62
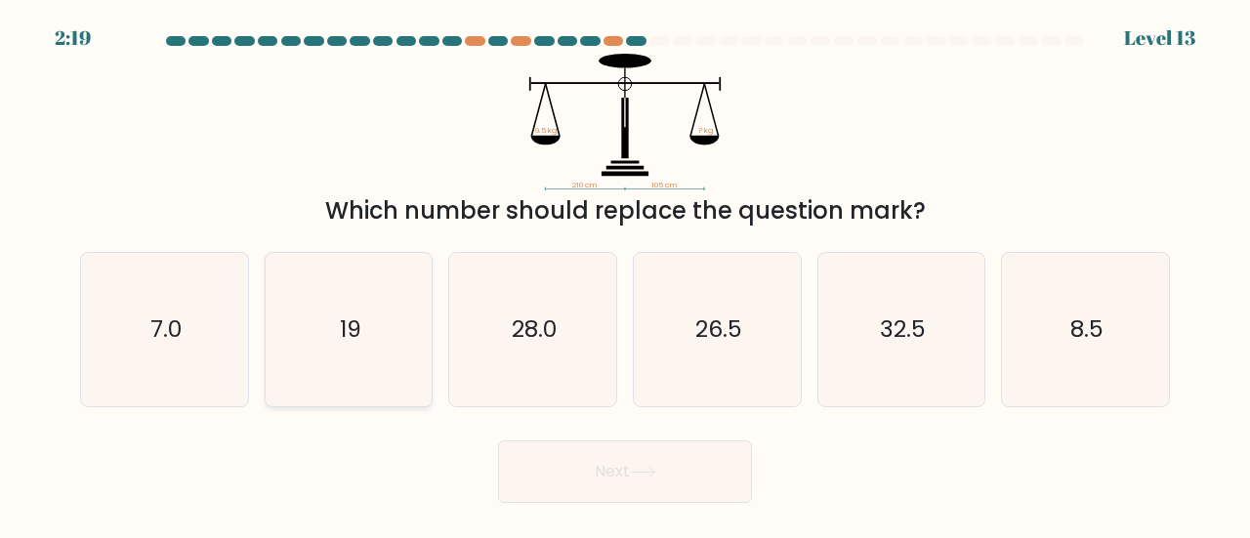
click at [361, 347] on icon "19" at bounding box center [348, 329] width 153 height 153
click at [625, 274] on input "b. 19" at bounding box center [625, 272] width 1 height 5
radio input "true"
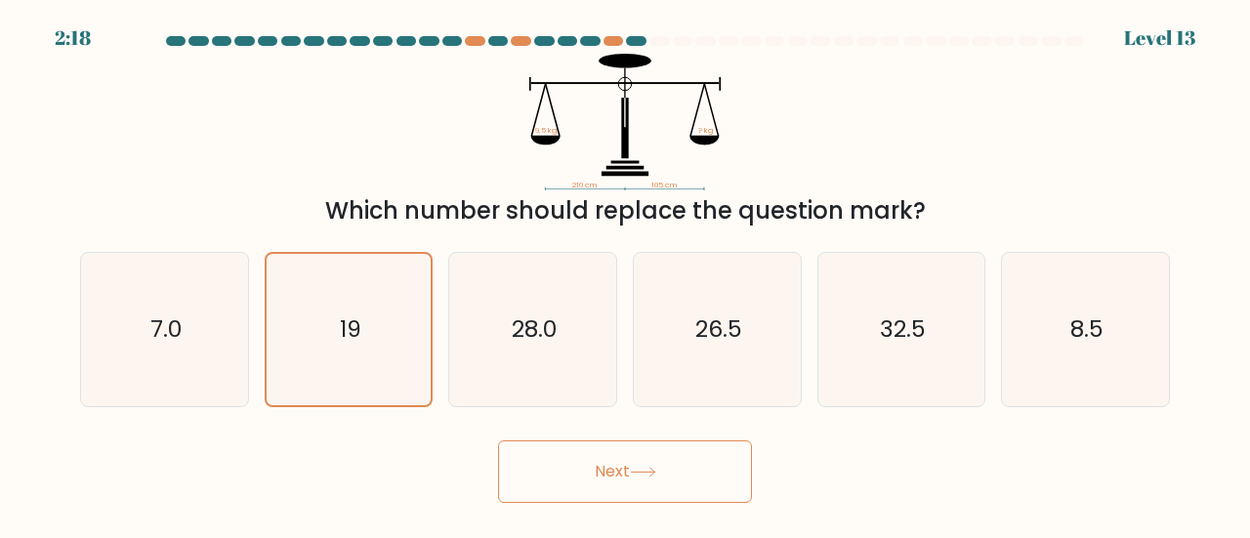
click at [543, 466] on button "Next" at bounding box center [625, 471] width 254 height 62
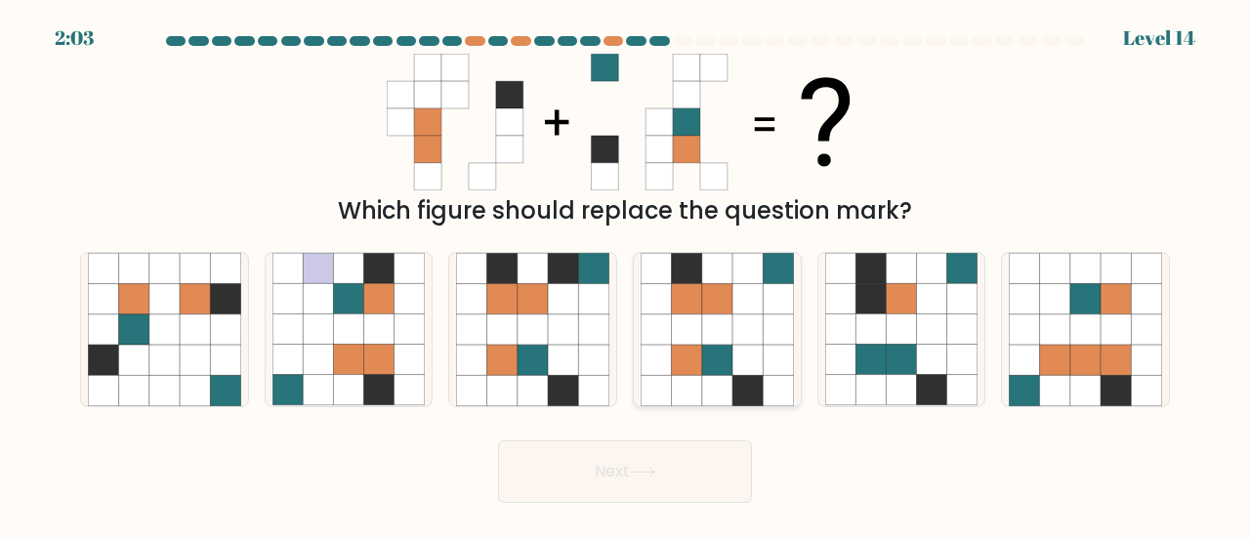
click at [721, 349] on icon at bounding box center [717, 360] width 30 height 30
click at [626, 274] on input "d." at bounding box center [625, 272] width 1 height 5
radio input "true"
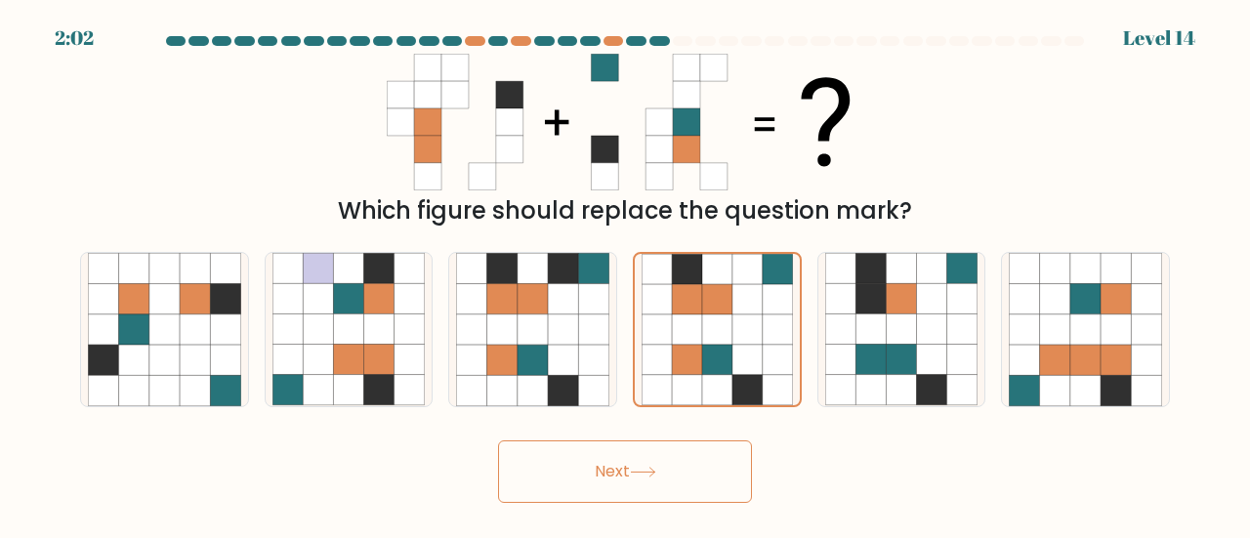
click at [638, 480] on button "Next" at bounding box center [625, 471] width 254 height 62
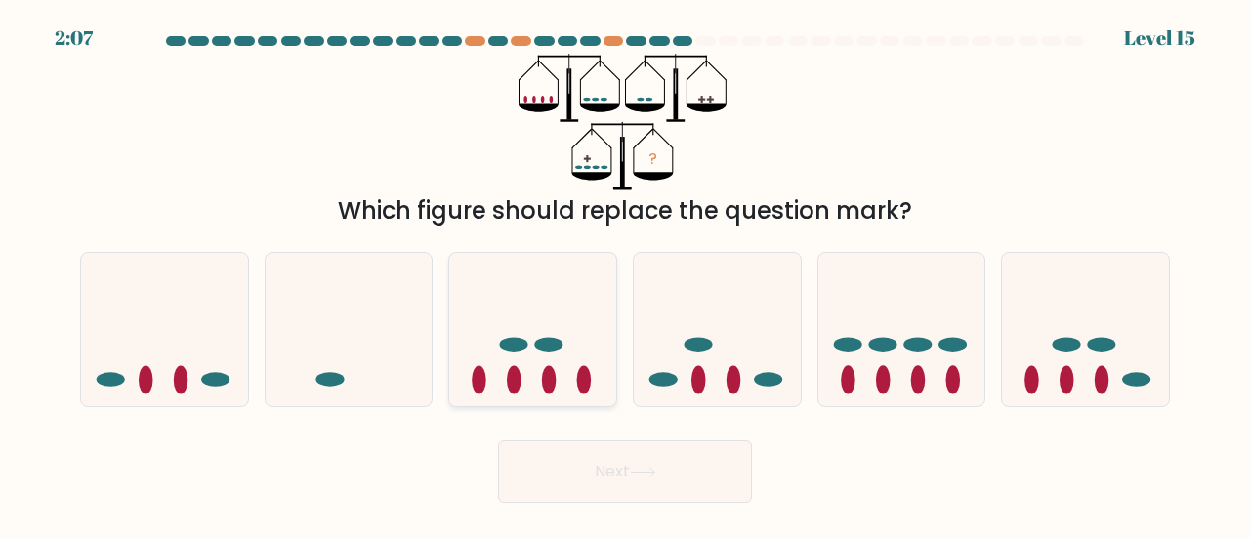
click at [558, 283] on icon at bounding box center [532, 330] width 167 height 138
click at [625, 274] on input "c." at bounding box center [625, 272] width 1 height 5
radio input "true"
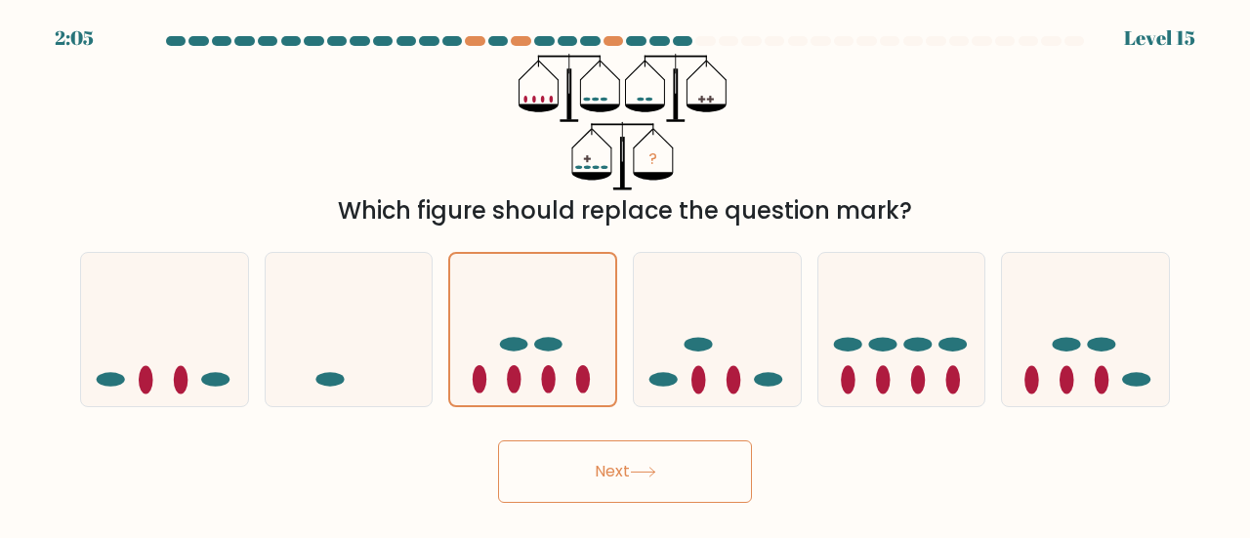
click at [600, 487] on button "Next" at bounding box center [625, 471] width 254 height 62
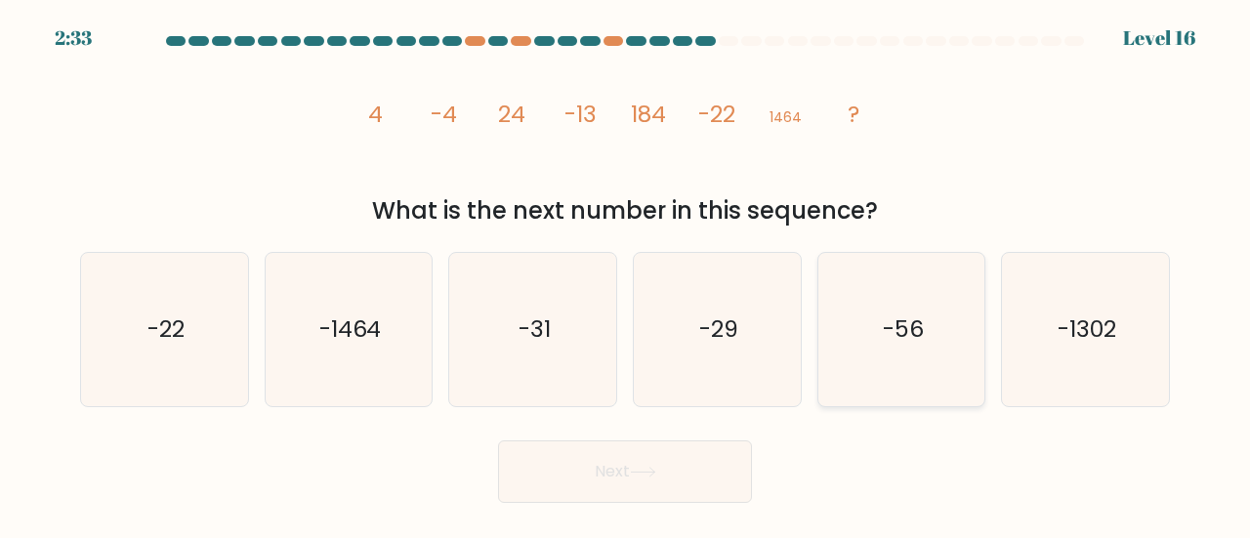
click at [909, 345] on icon "-56" at bounding box center [901, 329] width 153 height 153
click at [626, 274] on input "e. -56" at bounding box center [625, 272] width 1 height 5
radio input "true"
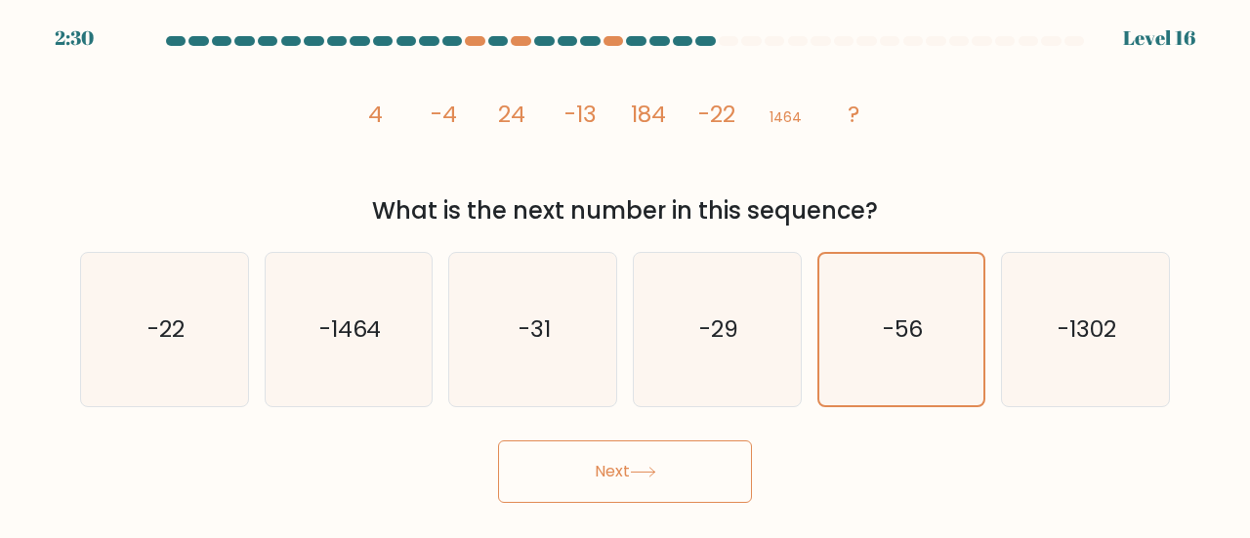
click at [691, 473] on button "Next" at bounding box center [625, 471] width 254 height 62
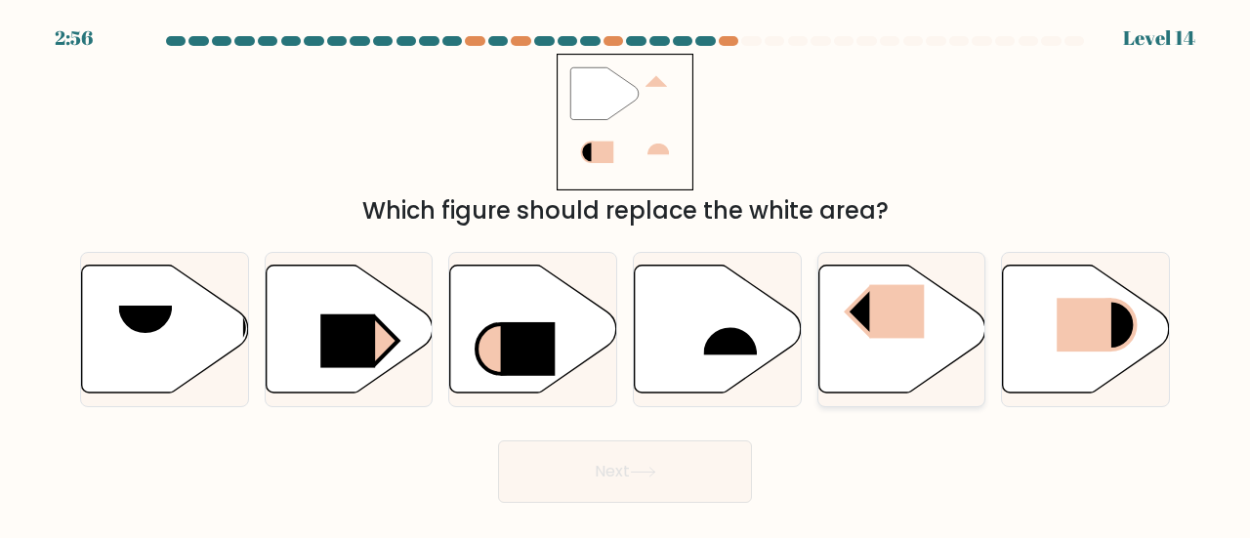
click at [849, 338] on icon at bounding box center [901, 329] width 167 height 128
click at [626, 274] on input "e." at bounding box center [625, 272] width 1 height 5
radio input "true"
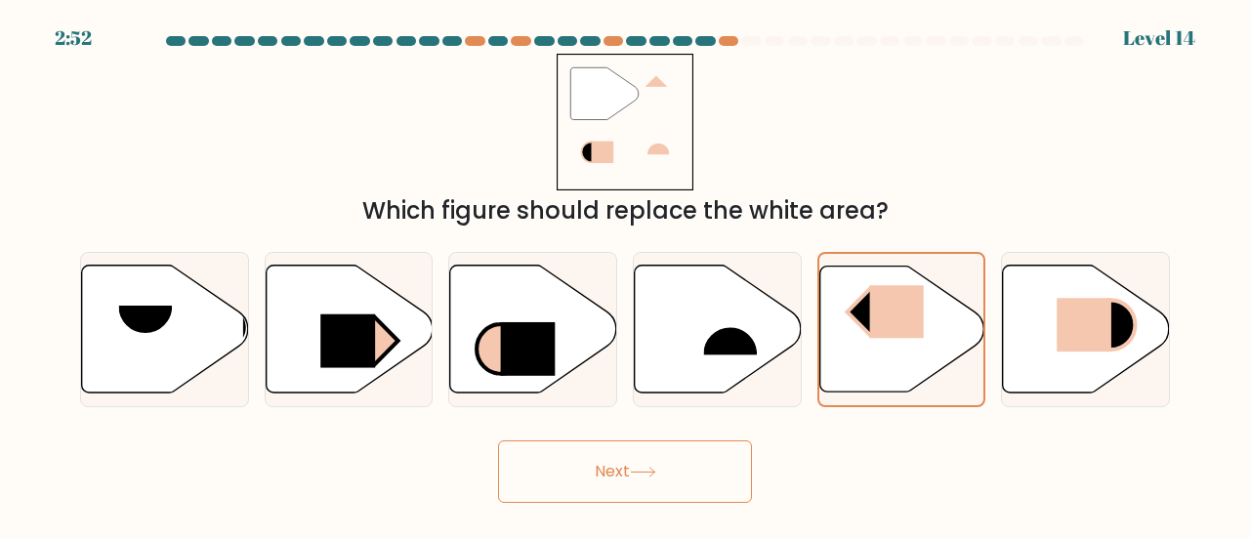
click at [676, 479] on button "Next" at bounding box center [625, 471] width 254 height 62
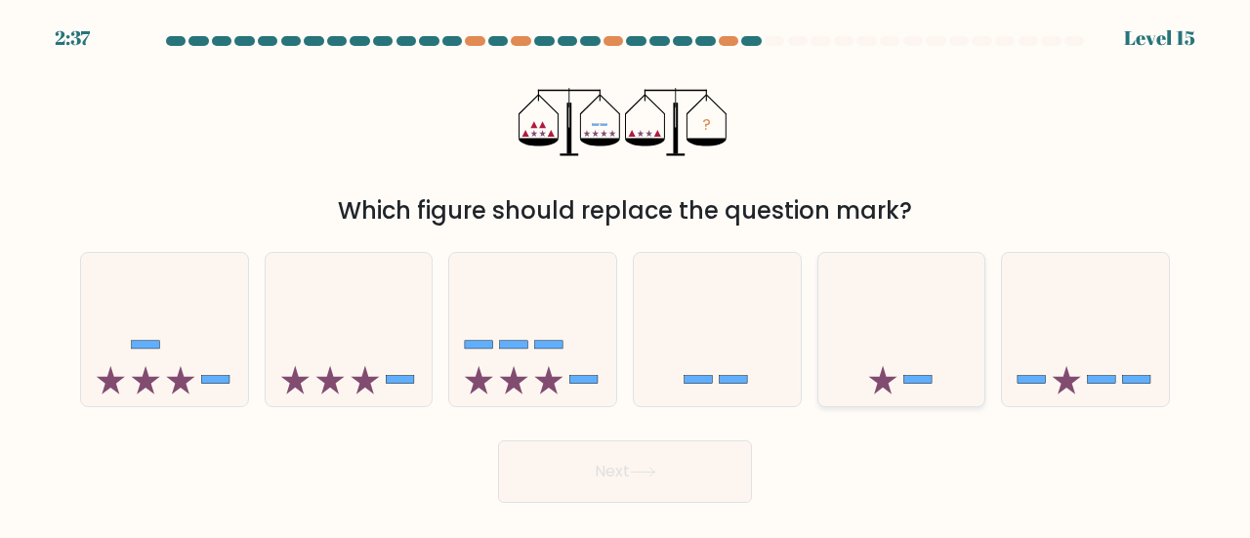
click at [881, 343] on icon at bounding box center [901, 330] width 167 height 138
click at [626, 274] on input "e." at bounding box center [625, 272] width 1 height 5
radio input "true"
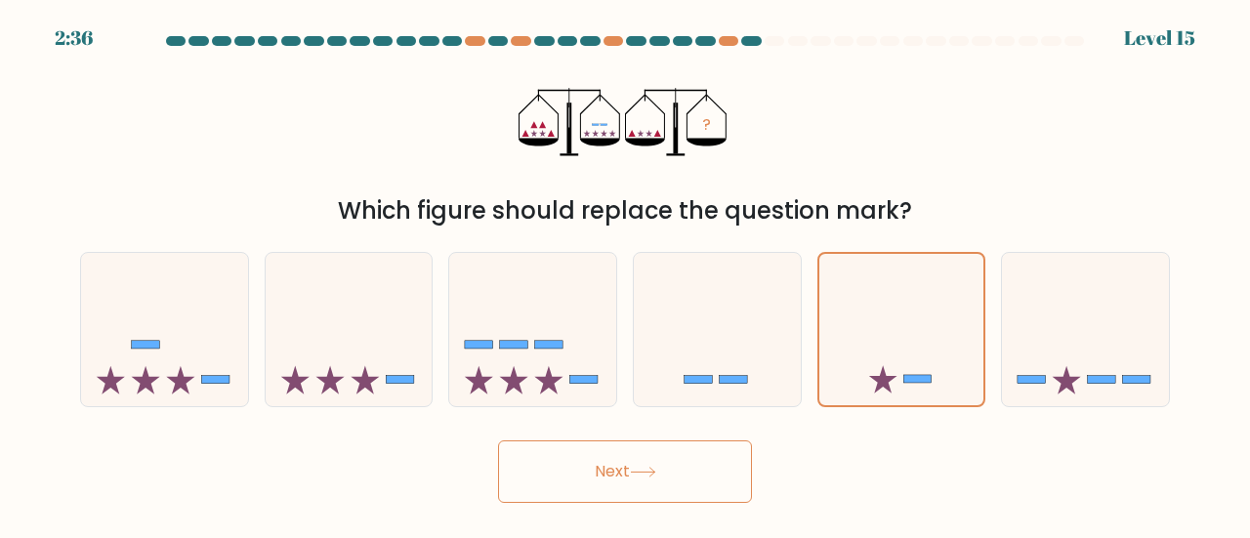
click at [617, 476] on button "Next" at bounding box center [625, 471] width 254 height 62
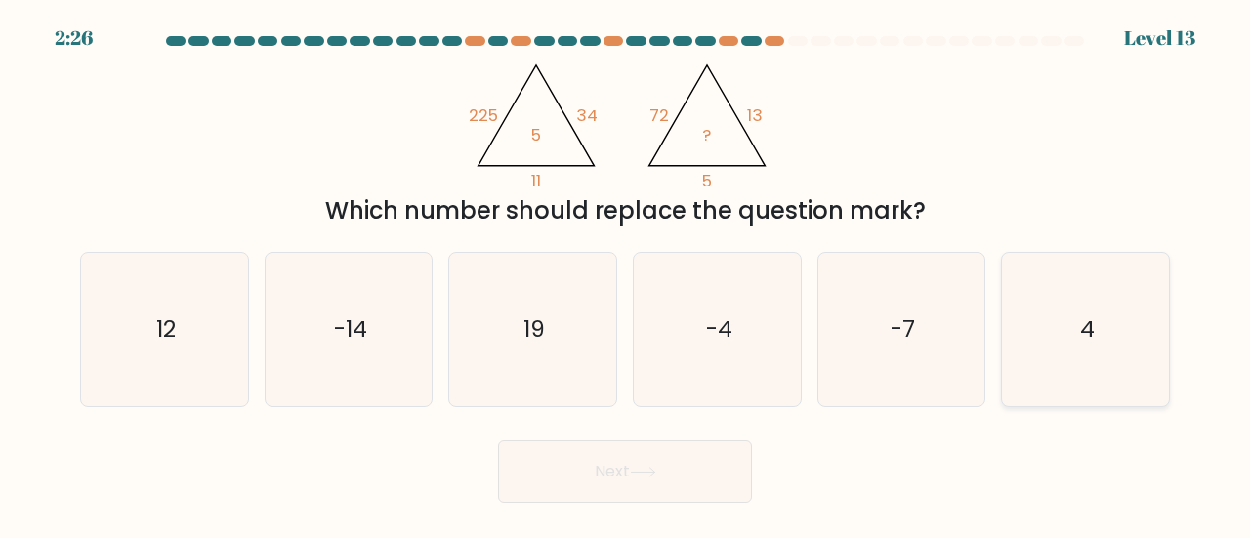
click at [1059, 354] on icon "4" at bounding box center [1085, 329] width 153 height 153
click at [626, 274] on input "f. 4" at bounding box center [625, 272] width 1 height 5
radio input "true"
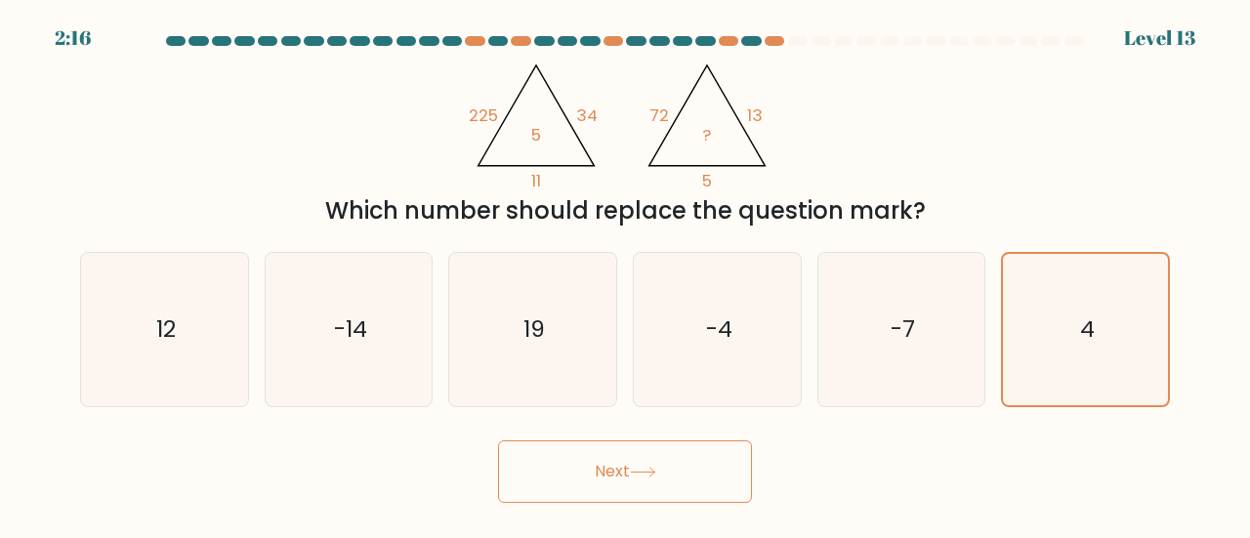
click at [657, 466] on button "Next" at bounding box center [625, 471] width 254 height 62
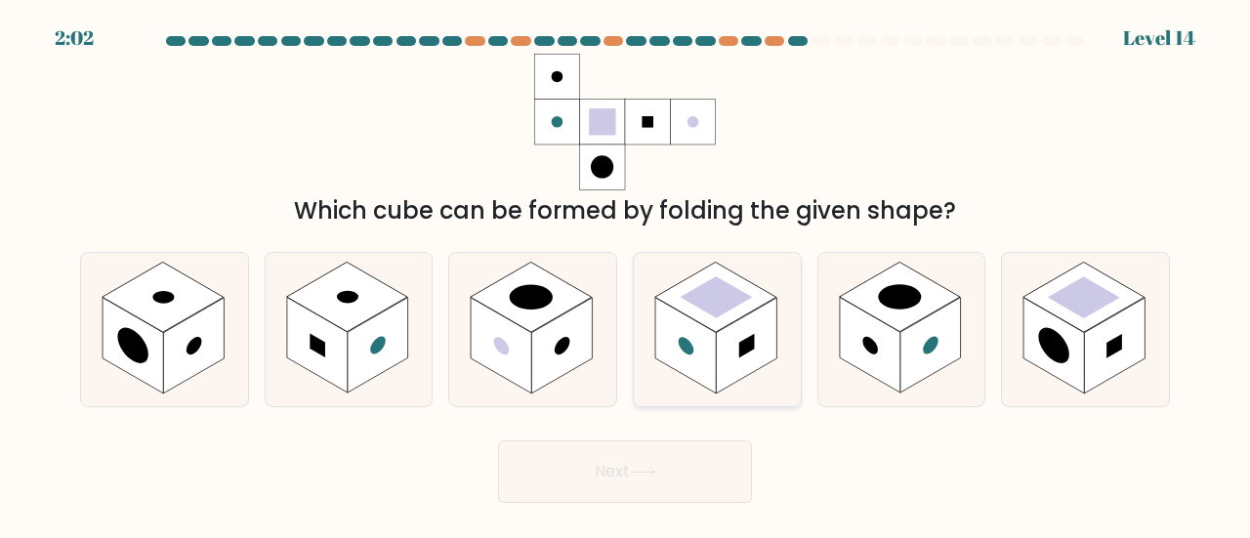
click at [702, 365] on rect at bounding box center [685, 346] width 61 height 96
click at [626, 274] on input "d." at bounding box center [625, 272] width 1 height 5
radio input "true"
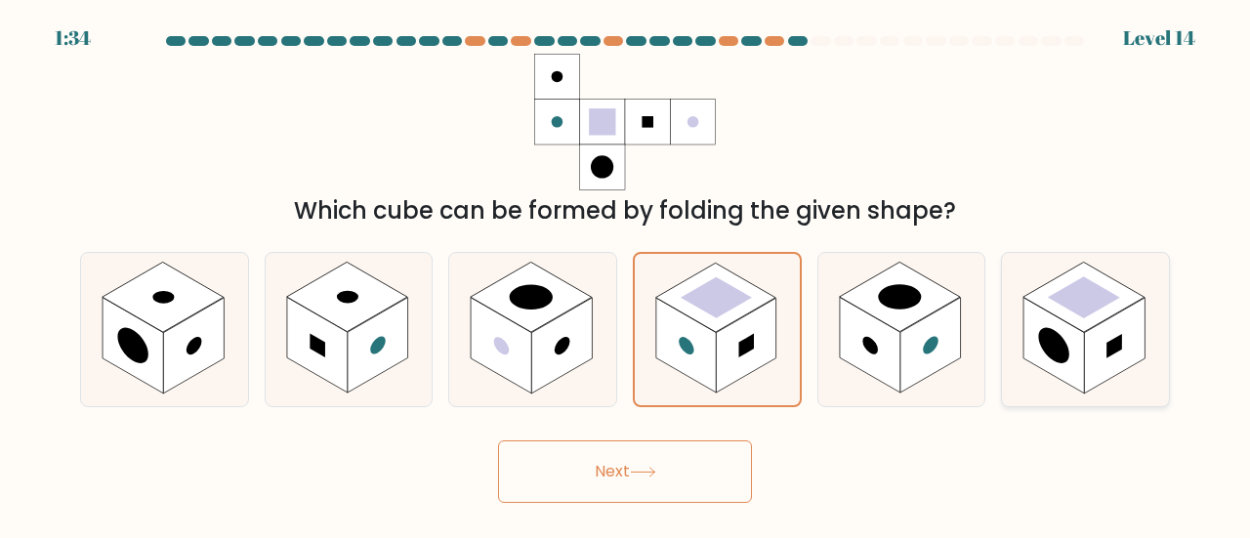
click at [1088, 333] on rect at bounding box center [1114, 346] width 61 height 96
click at [626, 274] on input "f." at bounding box center [625, 272] width 1 height 5
radio input "true"
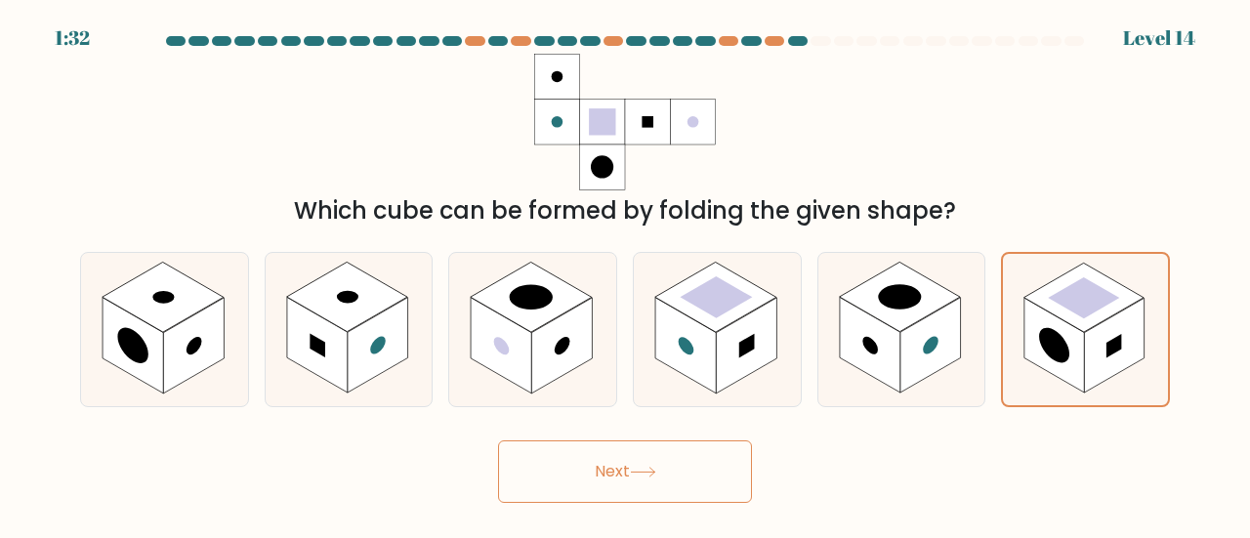
click at [703, 468] on button "Next" at bounding box center [625, 471] width 254 height 62
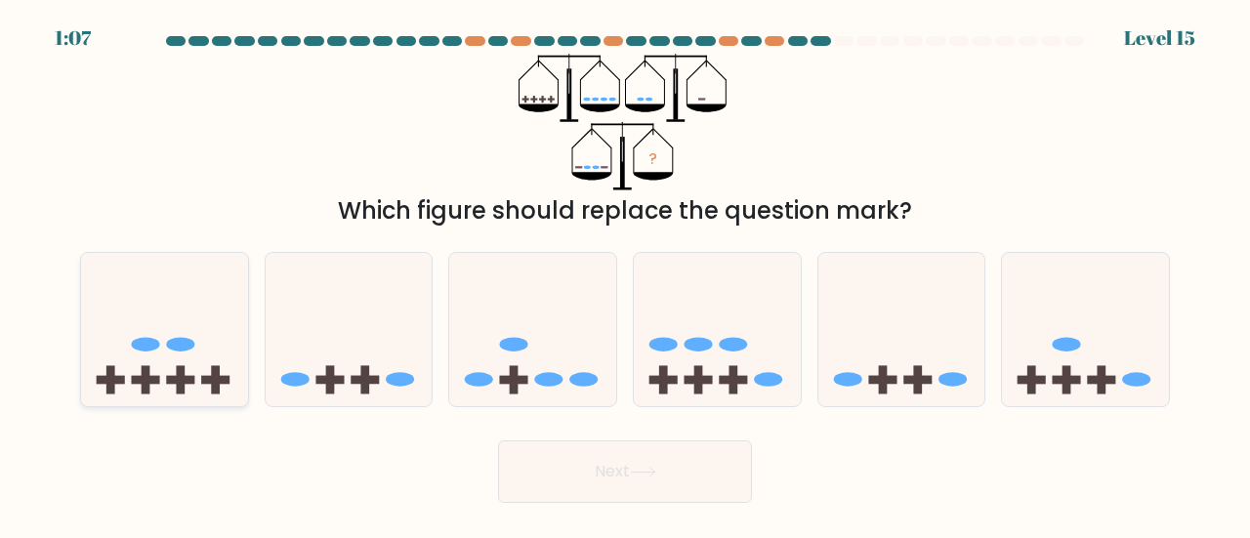
click at [166, 310] on icon at bounding box center [164, 330] width 167 height 138
click at [625, 274] on input "a." at bounding box center [625, 272] width 1 height 5
radio input "true"
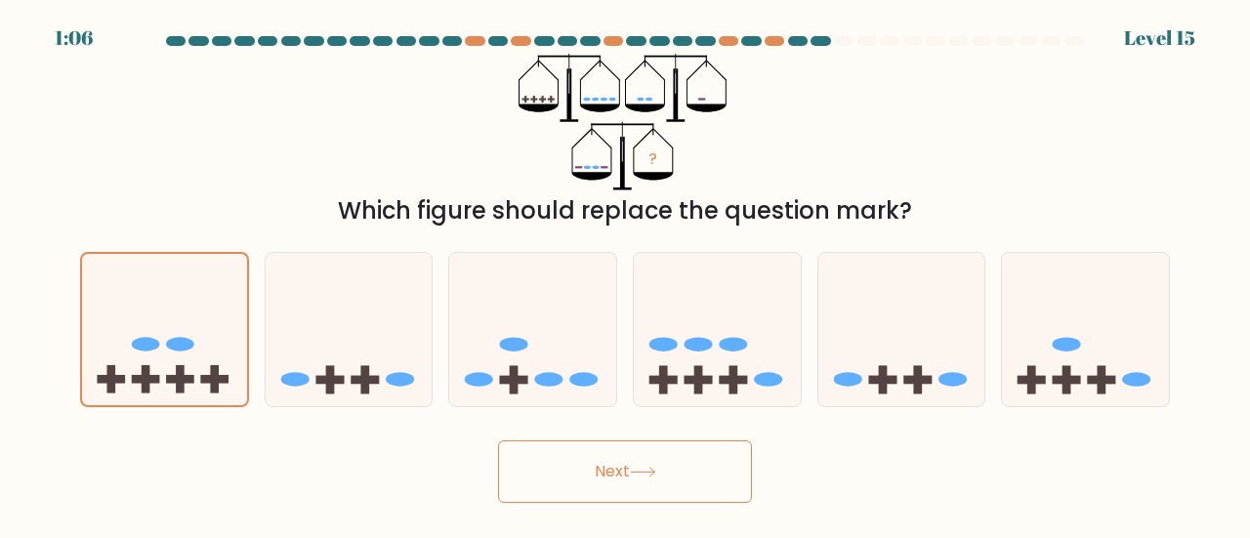
click at [617, 462] on button "Next" at bounding box center [625, 471] width 254 height 62
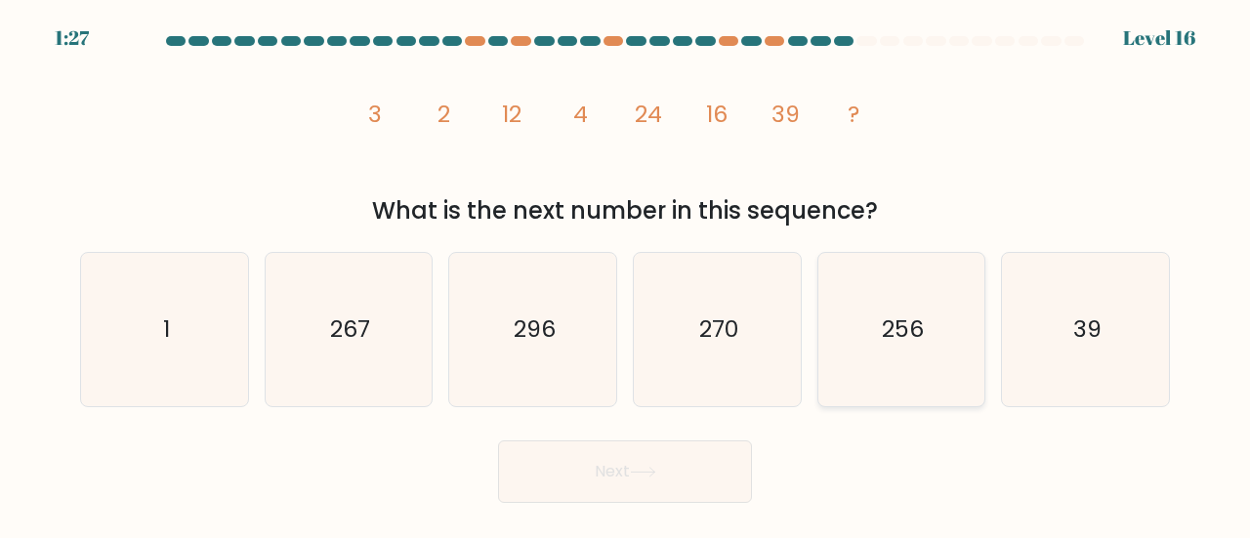
click at [893, 332] on text "256" at bounding box center [903, 328] width 42 height 32
click at [626, 274] on input "e. 256" at bounding box center [625, 272] width 1 height 5
radio input "true"
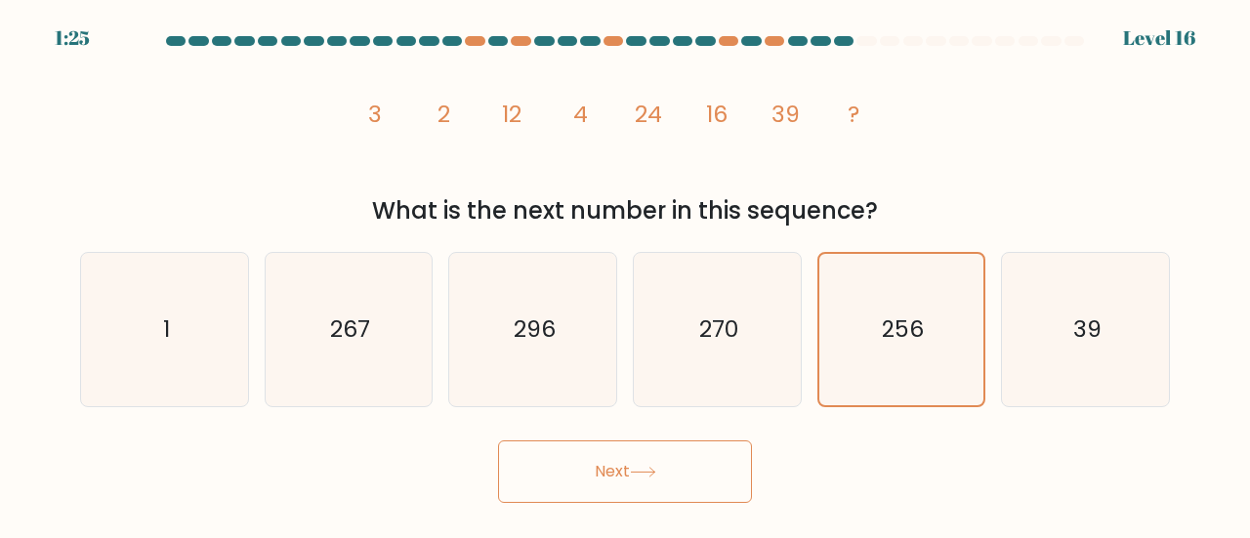
click at [680, 456] on button "Next" at bounding box center [625, 471] width 254 height 62
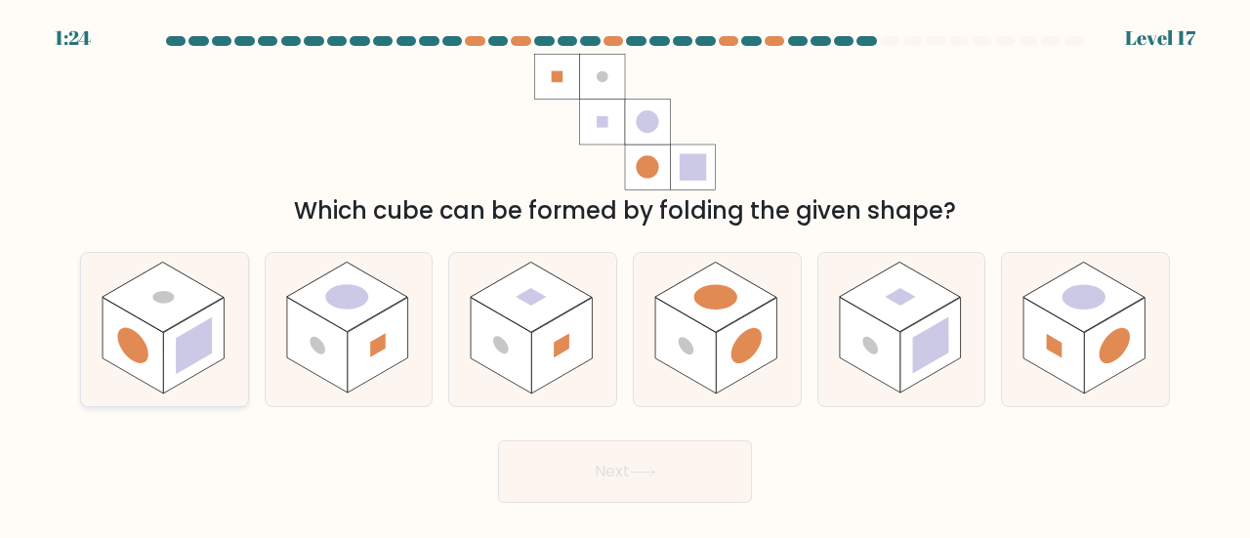
click at [190, 345] on rect at bounding box center [194, 345] width 36 height 57
click at [625, 274] on input "a." at bounding box center [625, 272] width 1 height 5
radio input "true"
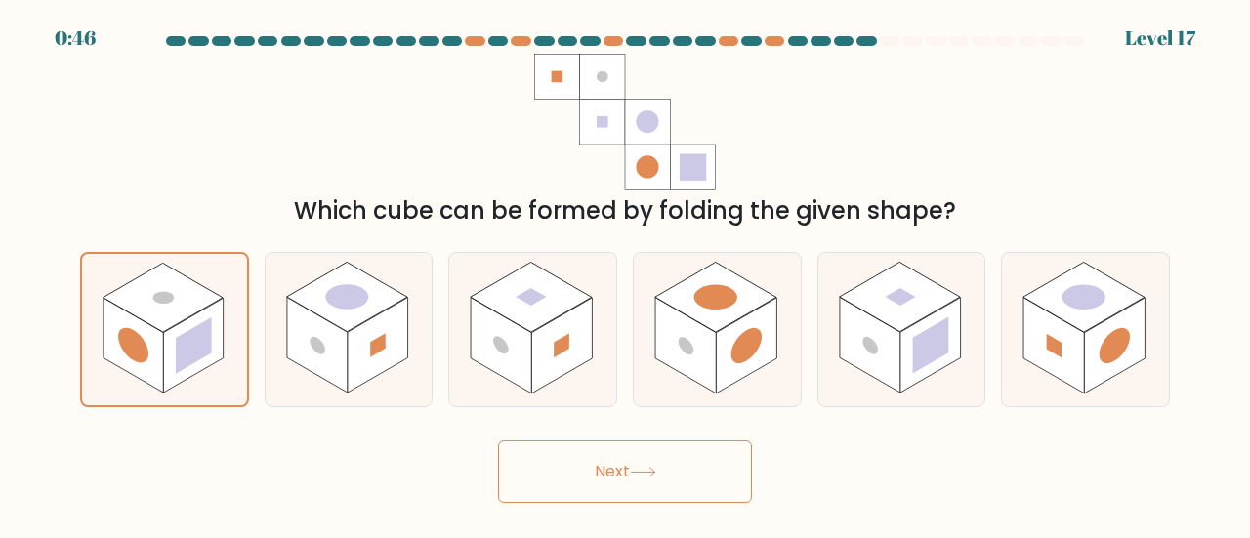
click at [687, 479] on button "Next" at bounding box center [625, 471] width 254 height 62
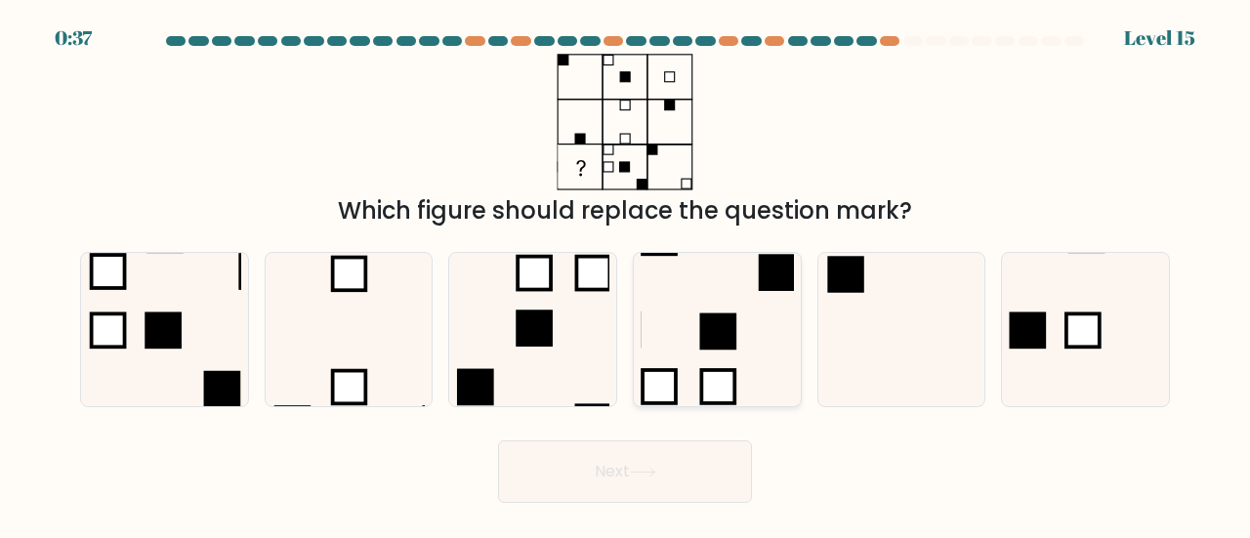
click at [693, 357] on icon at bounding box center [717, 329] width 153 height 153
click at [626, 274] on input "d." at bounding box center [625, 272] width 1 height 5
radio input "true"
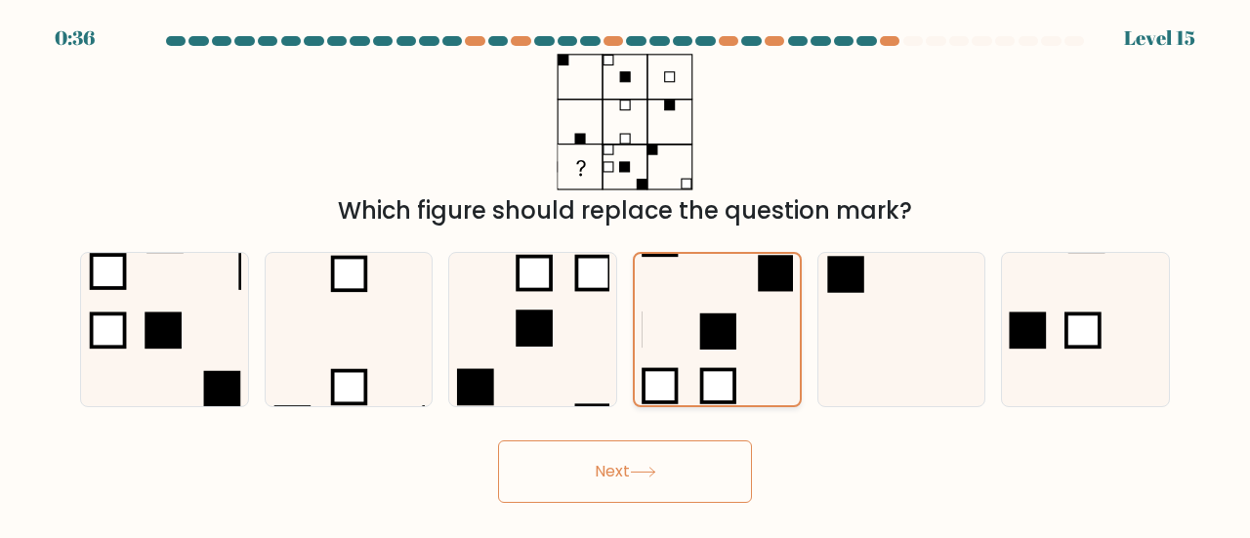
click at [693, 357] on icon at bounding box center [717, 329] width 151 height 151
click at [626, 274] on input "d." at bounding box center [625, 272] width 1 height 5
click at [800, 339] on div at bounding box center [717, 329] width 169 height 155
click at [626, 274] on input "d." at bounding box center [625, 272] width 1 height 5
click at [879, 335] on icon at bounding box center [901, 329] width 153 height 153
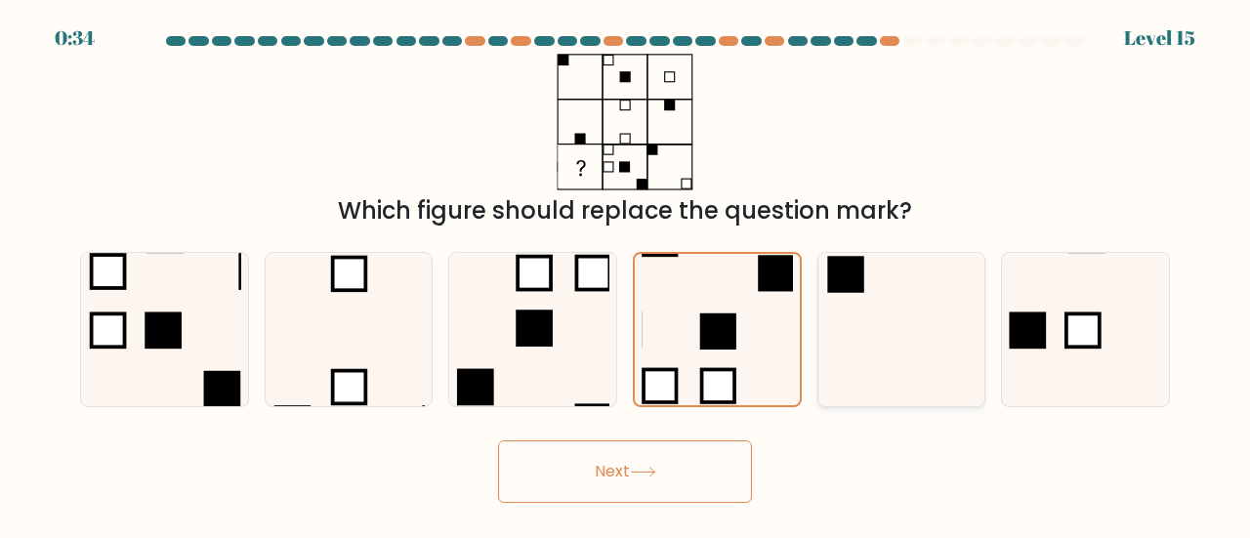
click at [626, 274] on input "e." at bounding box center [625, 272] width 1 height 5
radio input "true"
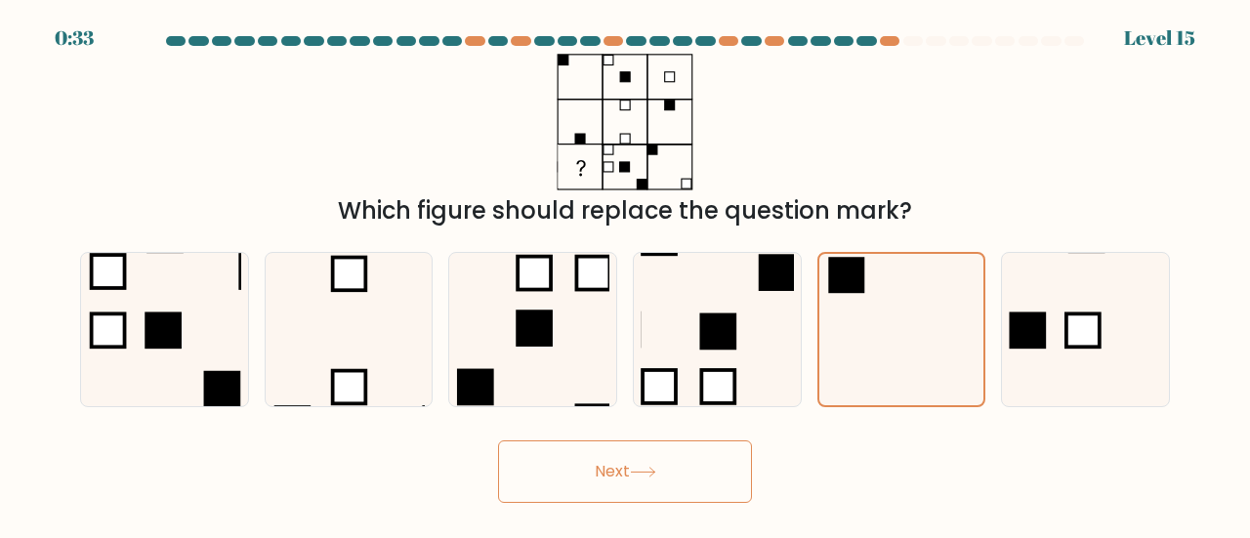
click at [611, 495] on button "Next" at bounding box center [625, 471] width 254 height 62
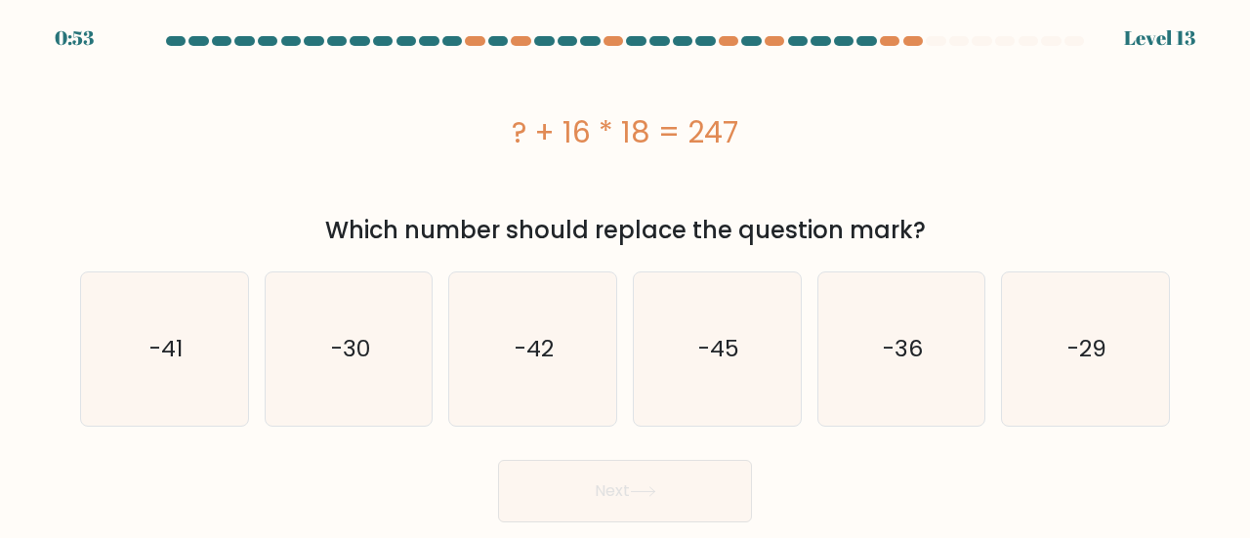
click at [463, 242] on div "Which number should replace the question mark?" at bounding box center [625, 230] width 1066 height 35
click at [195, 371] on icon "-41" at bounding box center [164, 348] width 153 height 153
click at [625, 274] on input "a. -41" at bounding box center [625, 272] width 1 height 5
radio input "true"
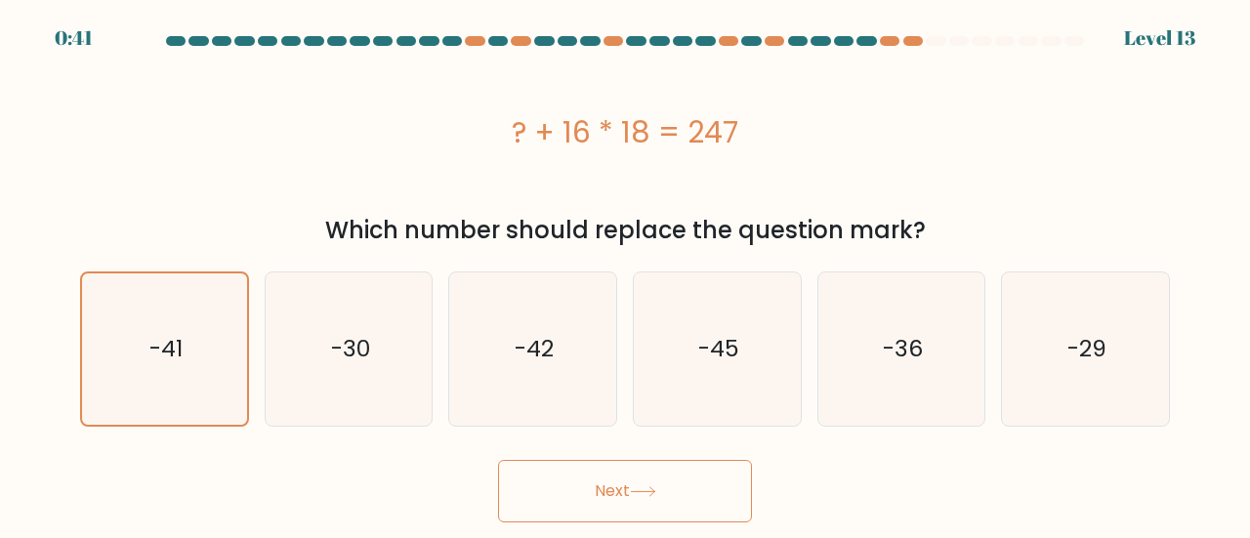
click at [654, 492] on icon at bounding box center [642, 491] width 23 height 9
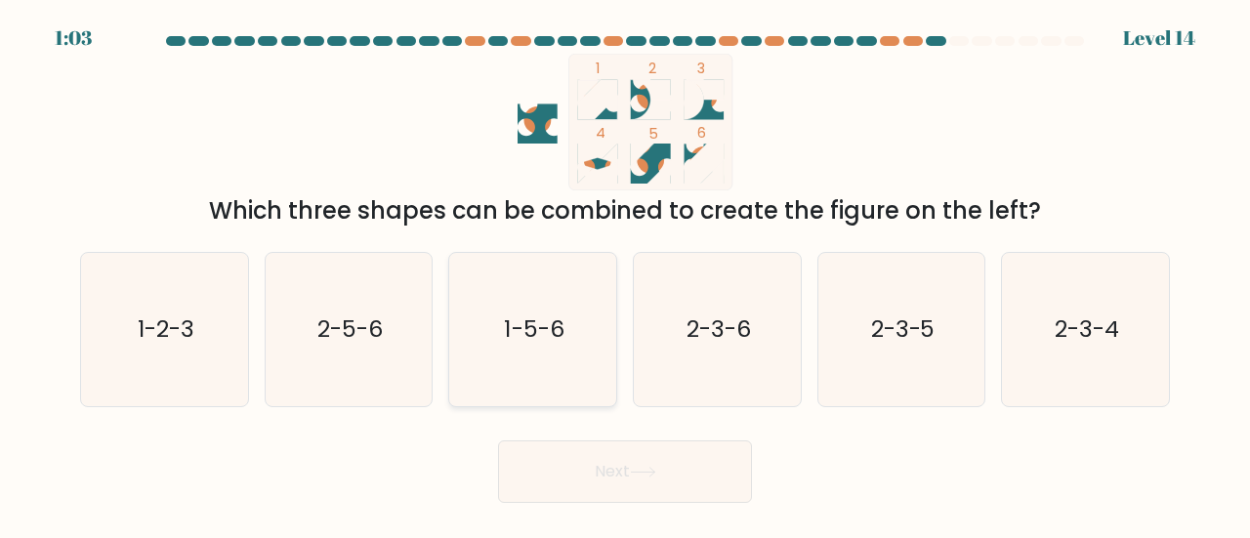
click at [514, 343] on text "1-5-6" at bounding box center [535, 328] width 60 height 32
click at [625, 274] on input "c. 1-5-6" at bounding box center [625, 272] width 1 height 5
radio input "true"
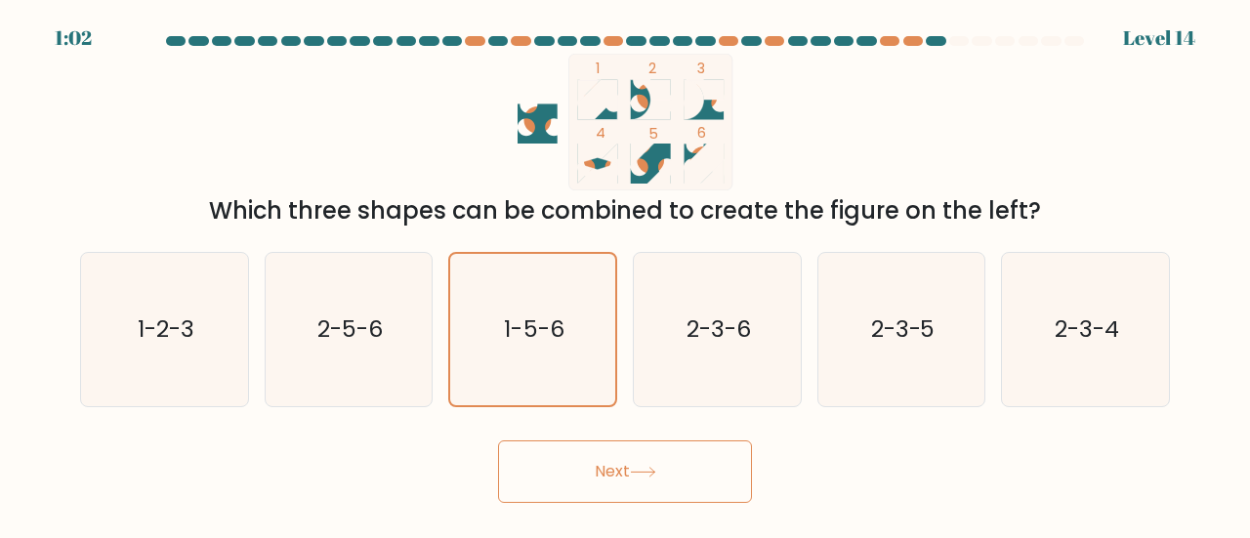
click at [603, 472] on button "Next" at bounding box center [625, 471] width 254 height 62
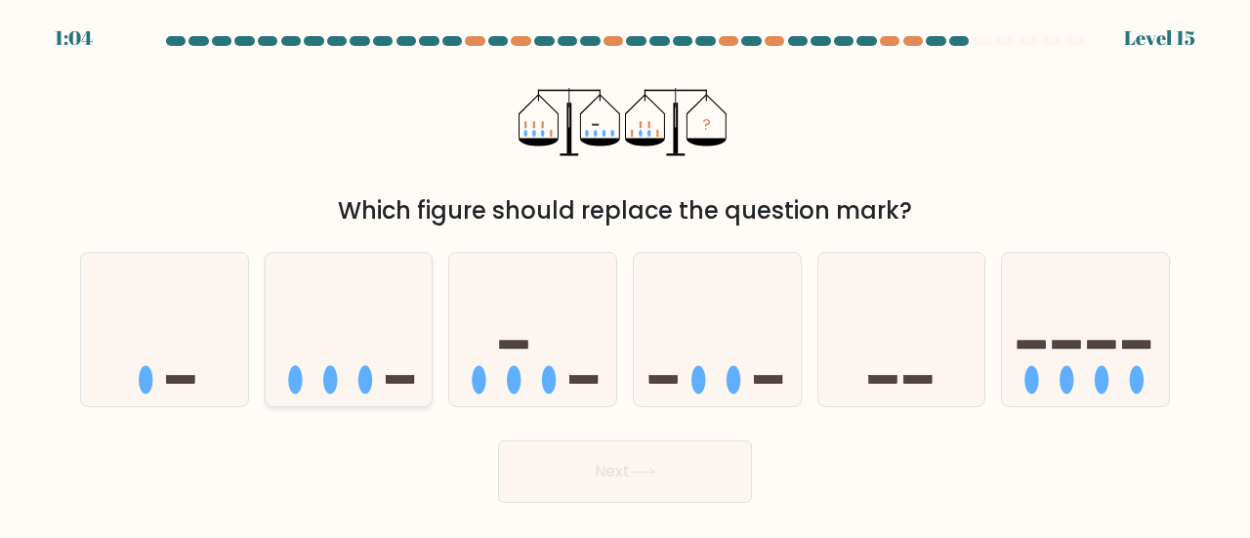
click at [386, 382] on rect at bounding box center [400, 380] width 28 height 8
click at [625, 274] on input "b." at bounding box center [625, 272] width 1 height 5
radio input "true"
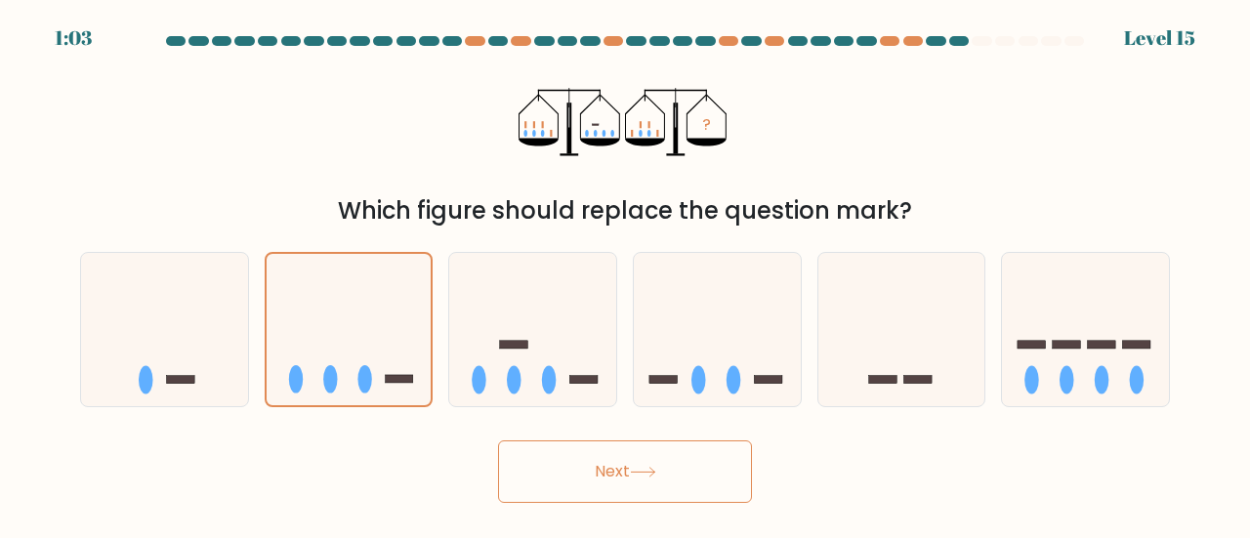
click at [568, 469] on button "Next" at bounding box center [625, 471] width 254 height 62
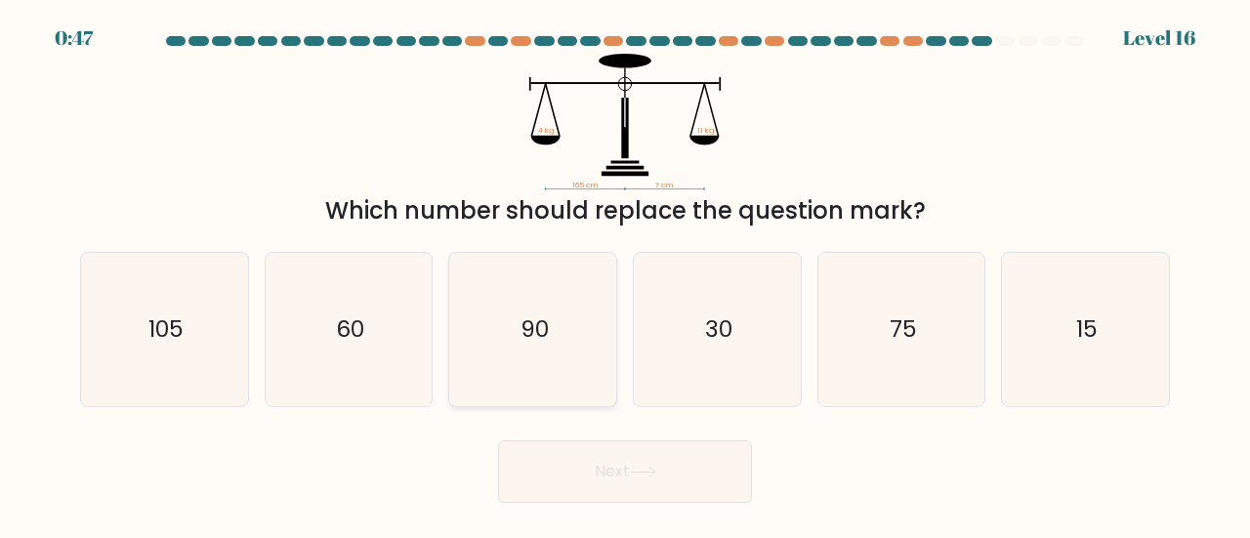
click at [512, 337] on icon "90" at bounding box center [532, 329] width 153 height 153
click at [625, 274] on input "c. 90" at bounding box center [625, 272] width 1 height 5
radio input "true"
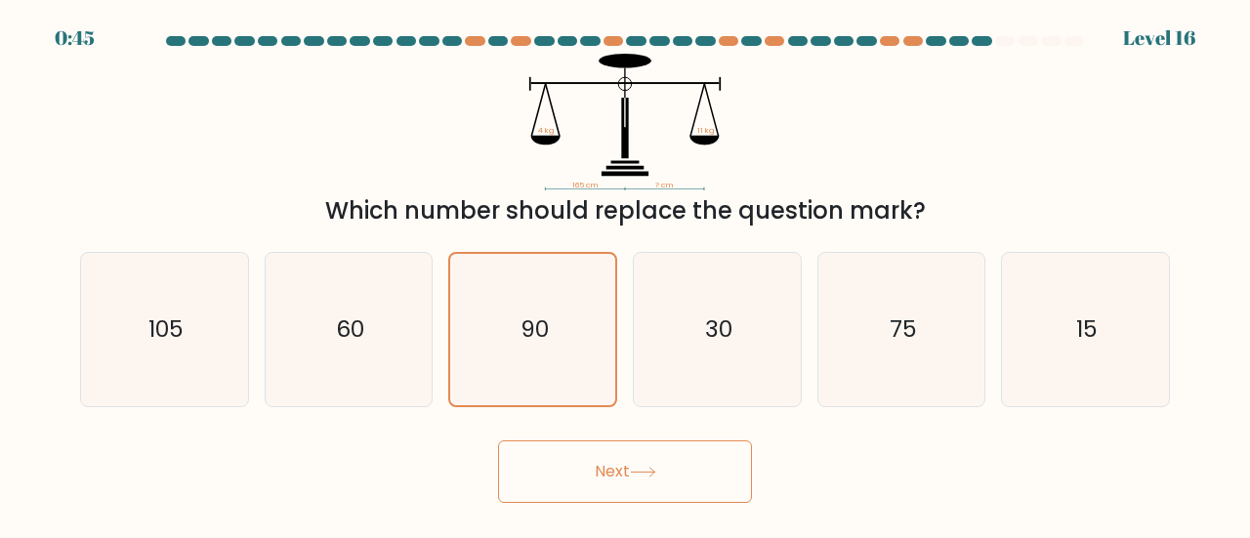
click at [629, 468] on button "Next" at bounding box center [625, 471] width 254 height 62
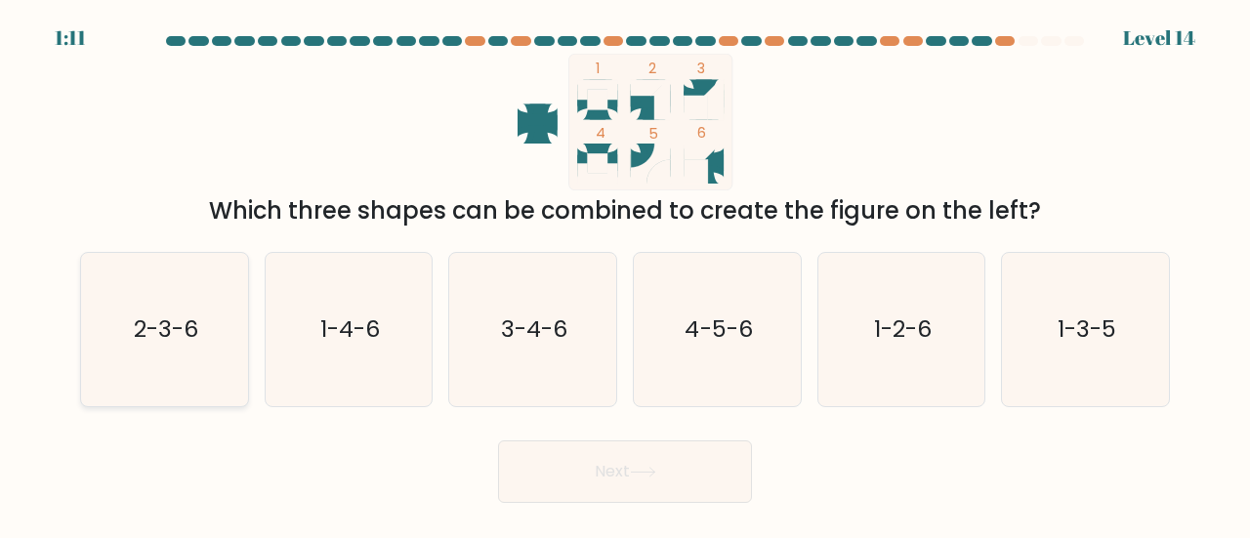
click at [216, 317] on icon "2-3-6" at bounding box center [164, 329] width 153 height 153
click at [625, 274] on input "a. 2-3-6" at bounding box center [625, 272] width 1 height 5
radio input "true"
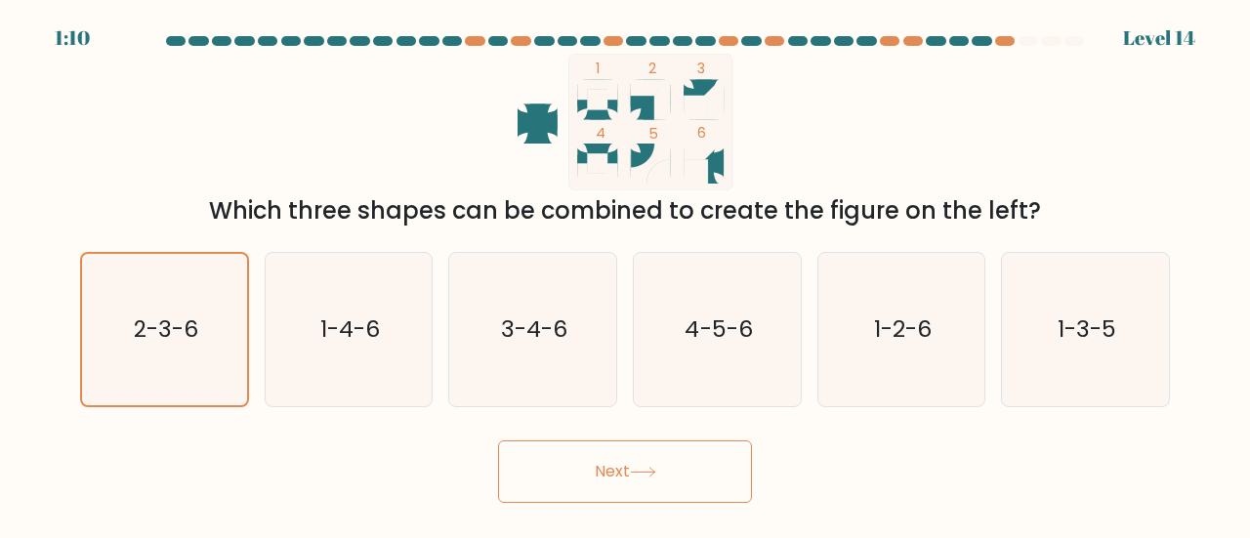
click at [598, 488] on button "Next" at bounding box center [625, 471] width 254 height 62
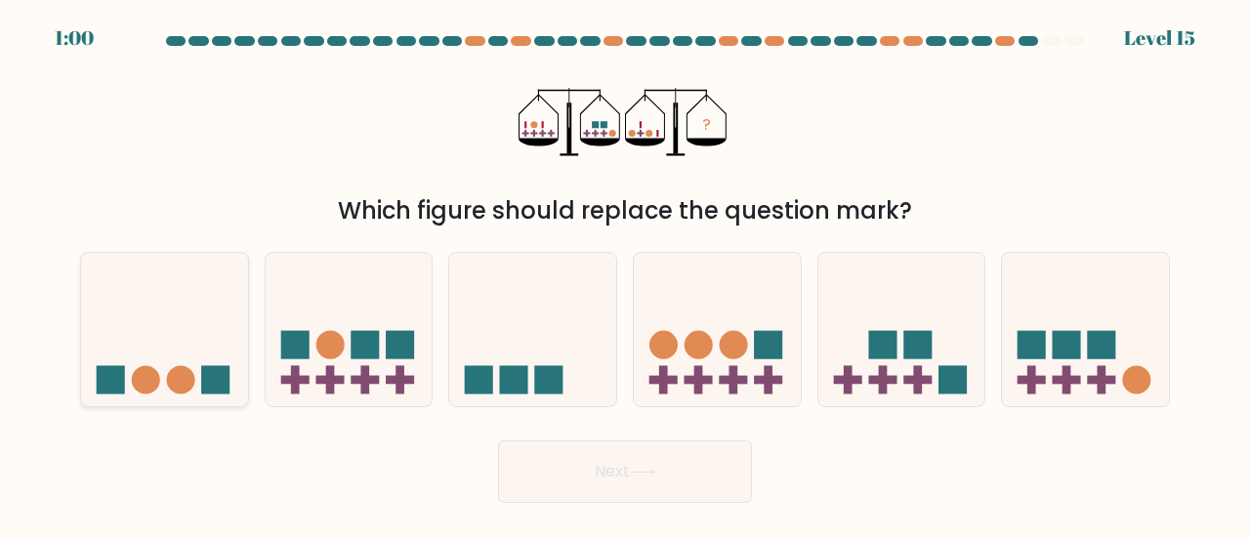
click at [194, 321] on icon at bounding box center [164, 330] width 167 height 138
click at [625, 274] on input "a." at bounding box center [625, 272] width 1 height 5
radio input "true"
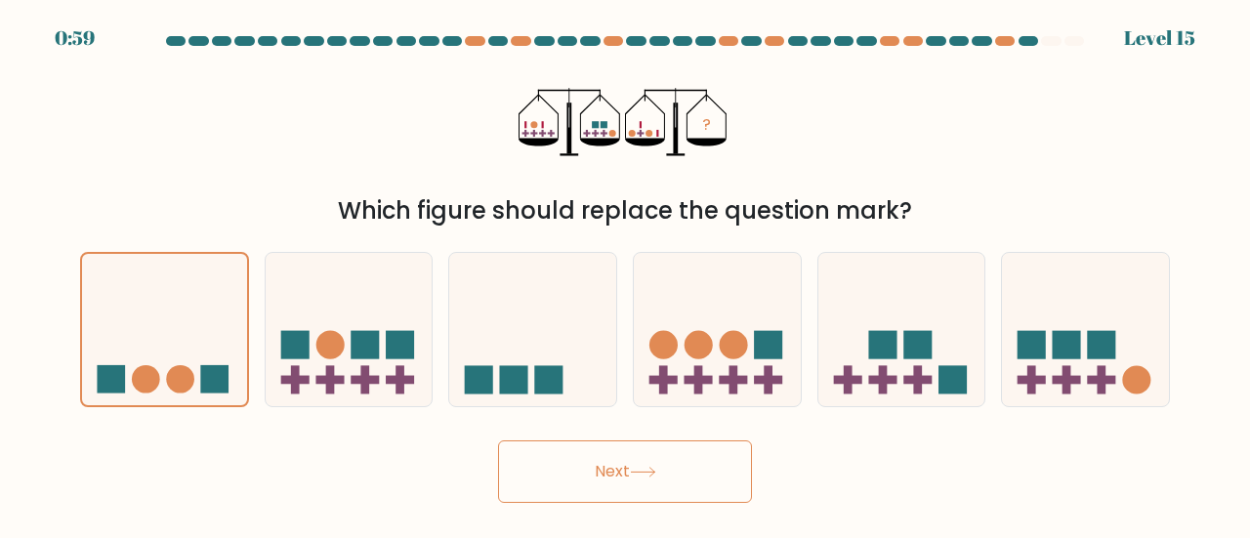
click at [623, 479] on button "Next" at bounding box center [625, 471] width 254 height 62
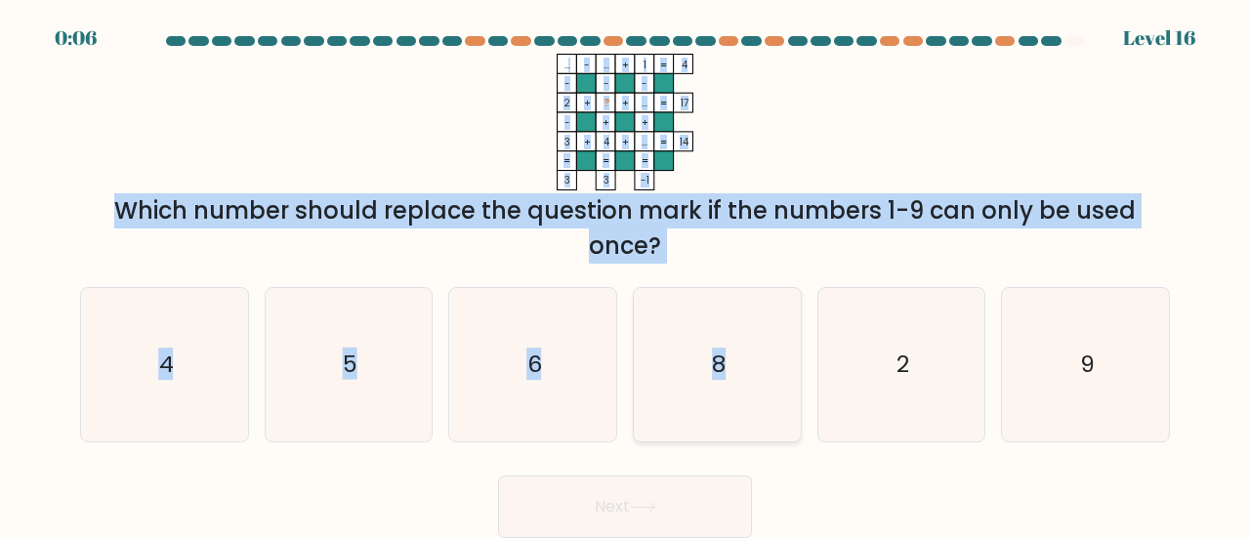
drag, startPoint x: 566, startPoint y: 66, endPoint x: 744, endPoint y: 388, distance: 367.1
click at [744, 388] on form at bounding box center [625, 287] width 1250 height 502
click at [744, 388] on icon "8" at bounding box center [717, 364] width 153 height 153
click at [626, 274] on input "d. 8" at bounding box center [625, 272] width 1 height 5
radio input "true"
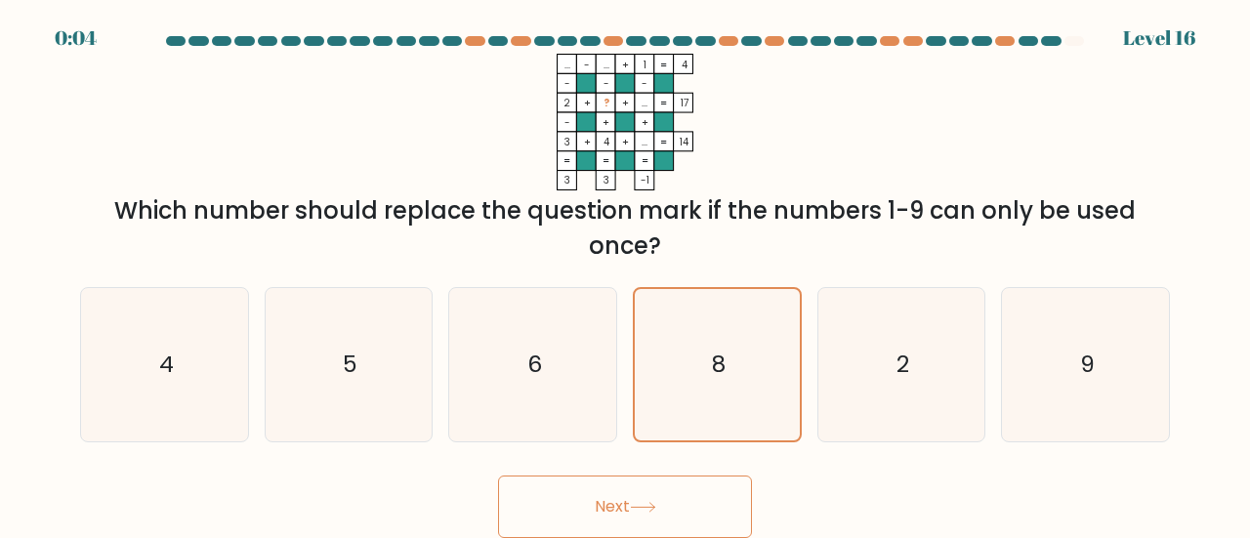
click at [669, 507] on button "Next" at bounding box center [625, 507] width 254 height 62
click at [663, 501] on button "Next" at bounding box center [625, 507] width 254 height 62
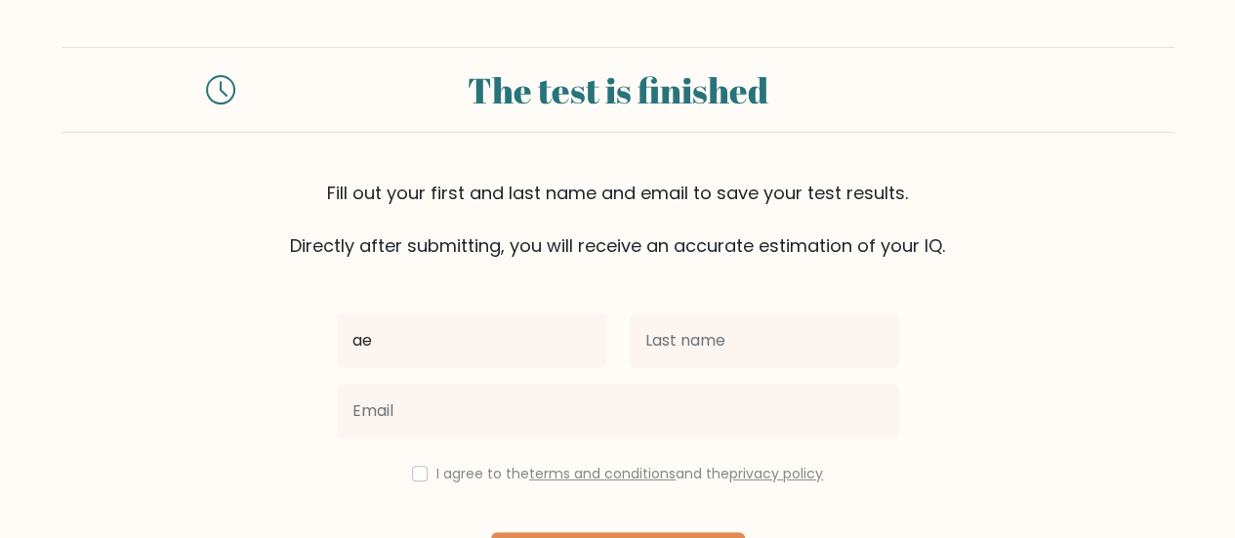
type input "ae"
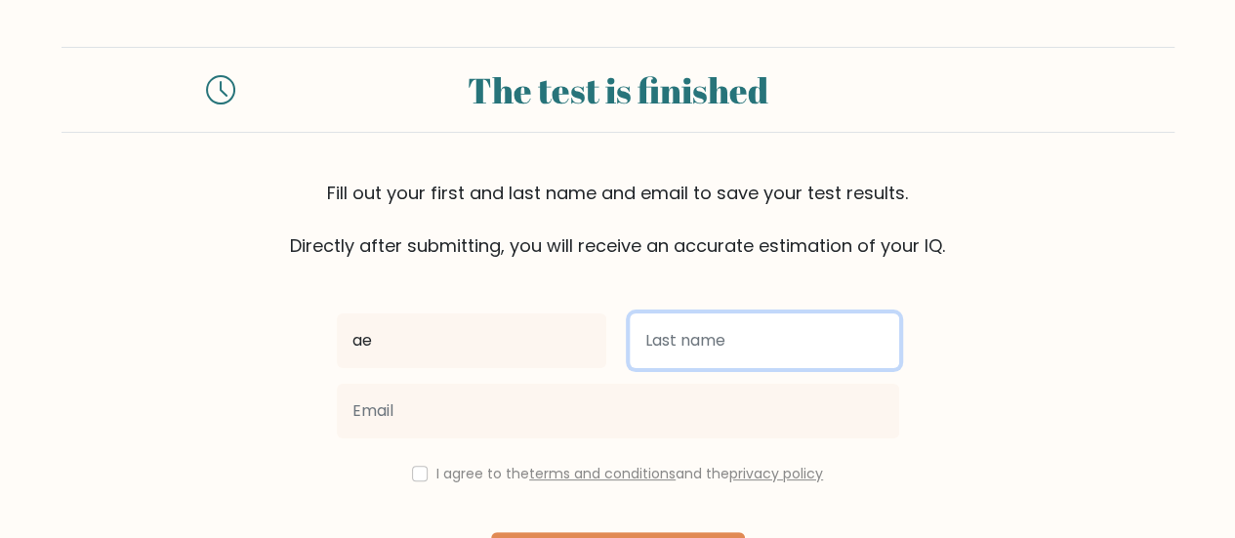
click at [660, 339] on input "text" at bounding box center [765, 340] width 270 height 55
type input "io"
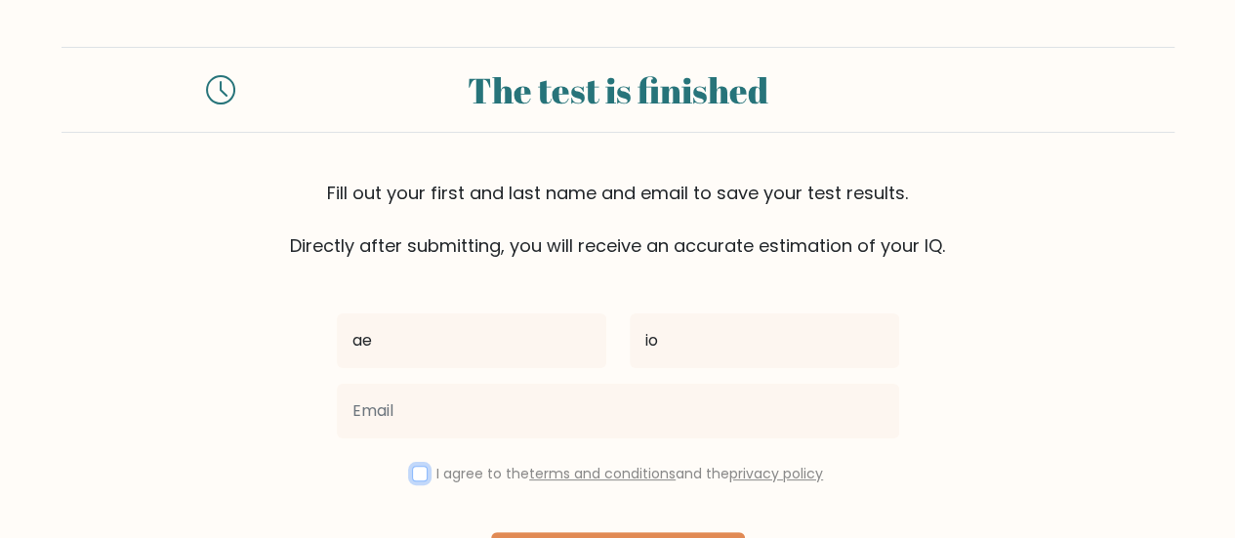
click at [416, 475] on input "checkbox" at bounding box center [420, 474] width 16 height 16
checkbox input "true"
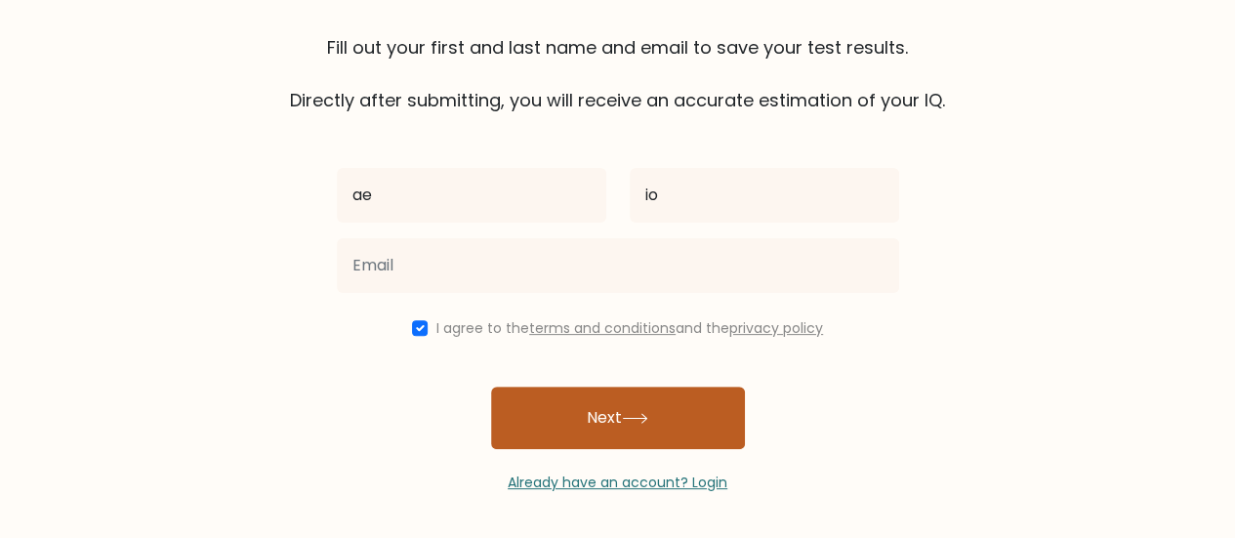
click at [562, 431] on button "Next" at bounding box center [618, 418] width 254 height 62
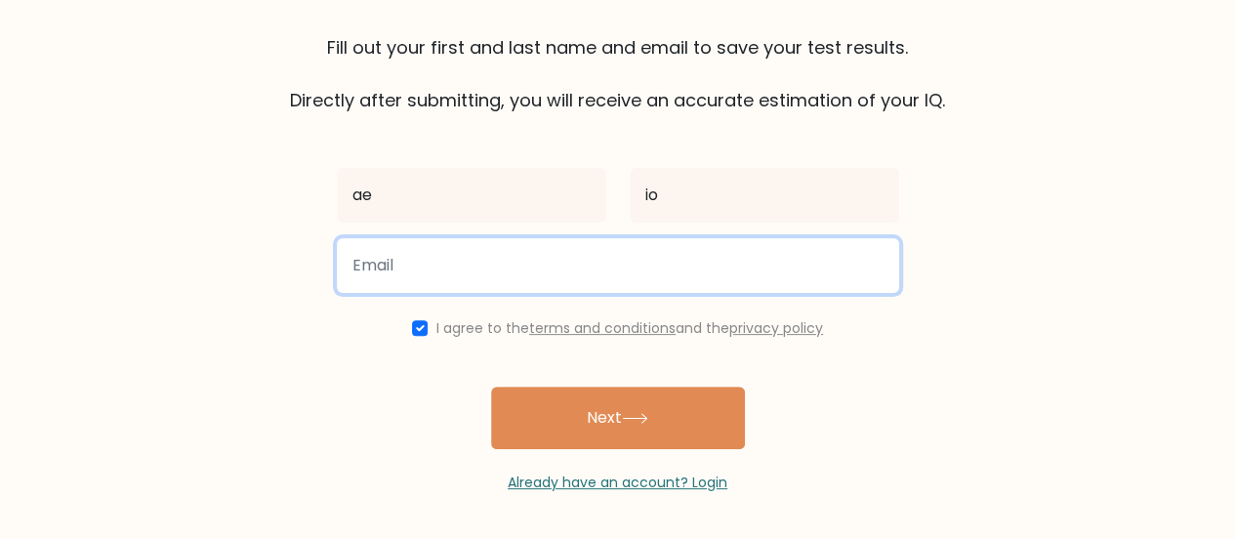
click at [480, 271] on input "email" at bounding box center [618, 265] width 562 height 55
type input "artemis4twork@gmail.com"
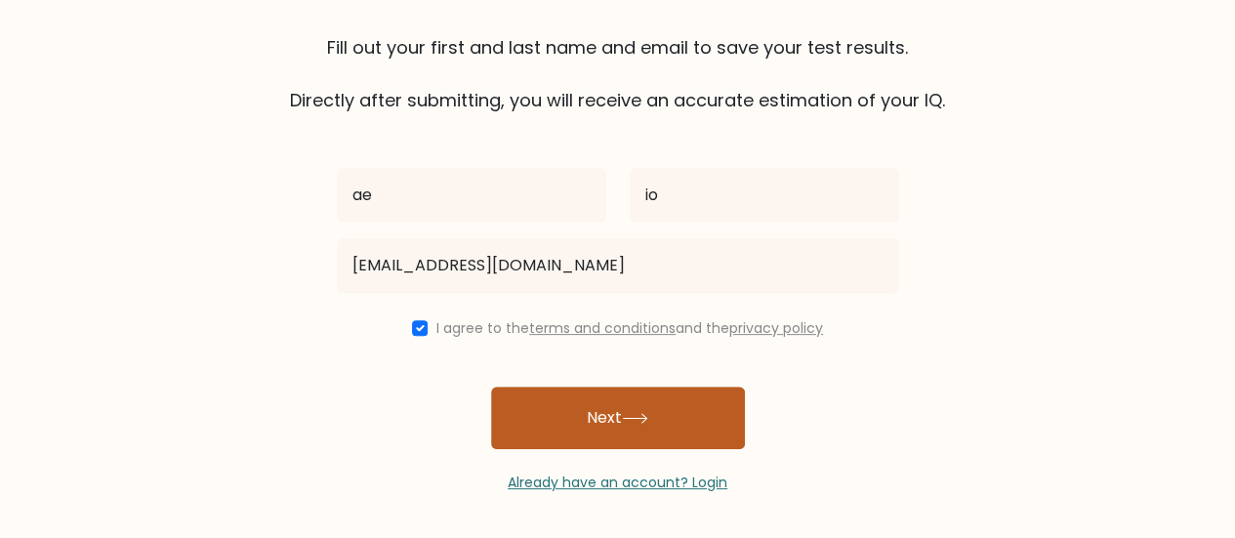
click at [578, 419] on button "Next" at bounding box center [618, 418] width 254 height 62
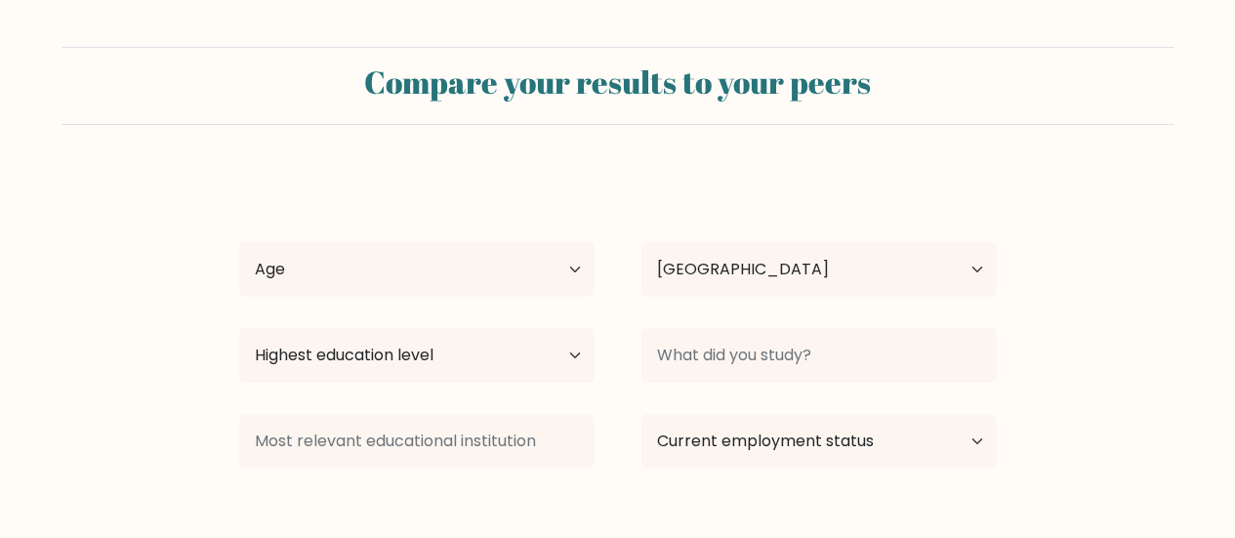
select select "AU"
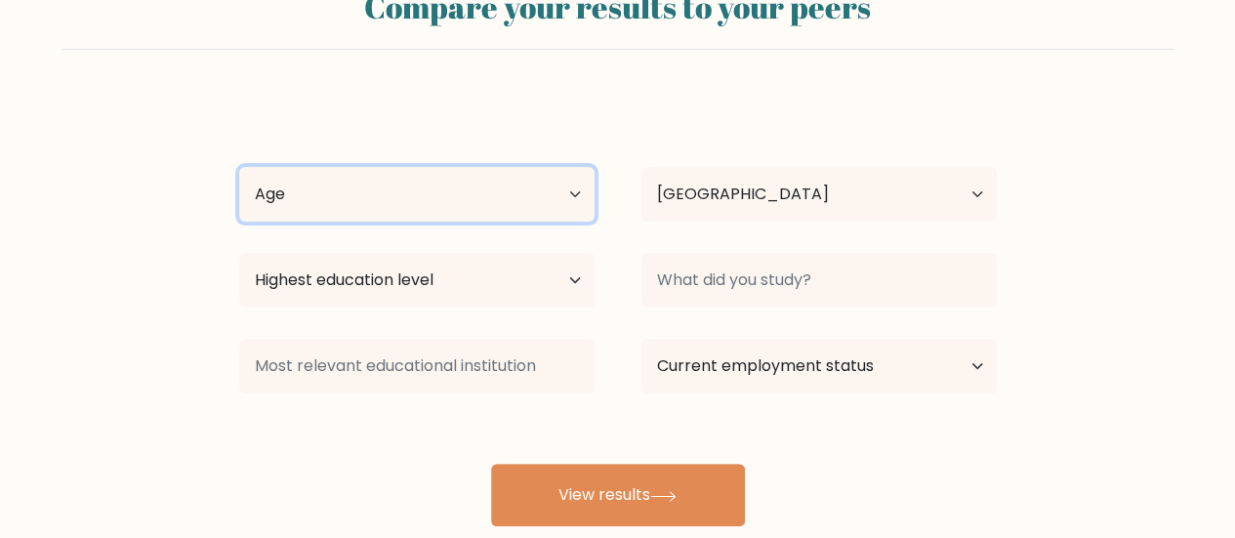
click at [546, 214] on select "Age Under [DEMOGRAPHIC_DATA] [DEMOGRAPHIC_DATA] [DEMOGRAPHIC_DATA] [DEMOGRAPHIC…" at bounding box center [416, 194] width 355 height 55
select select "18_24"
click at [239, 167] on select "Age Under [DEMOGRAPHIC_DATA] [DEMOGRAPHIC_DATA] [DEMOGRAPHIC_DATA] [DEMOGRAPHIC…" at bounding box center [416, 194] width 355 height 55
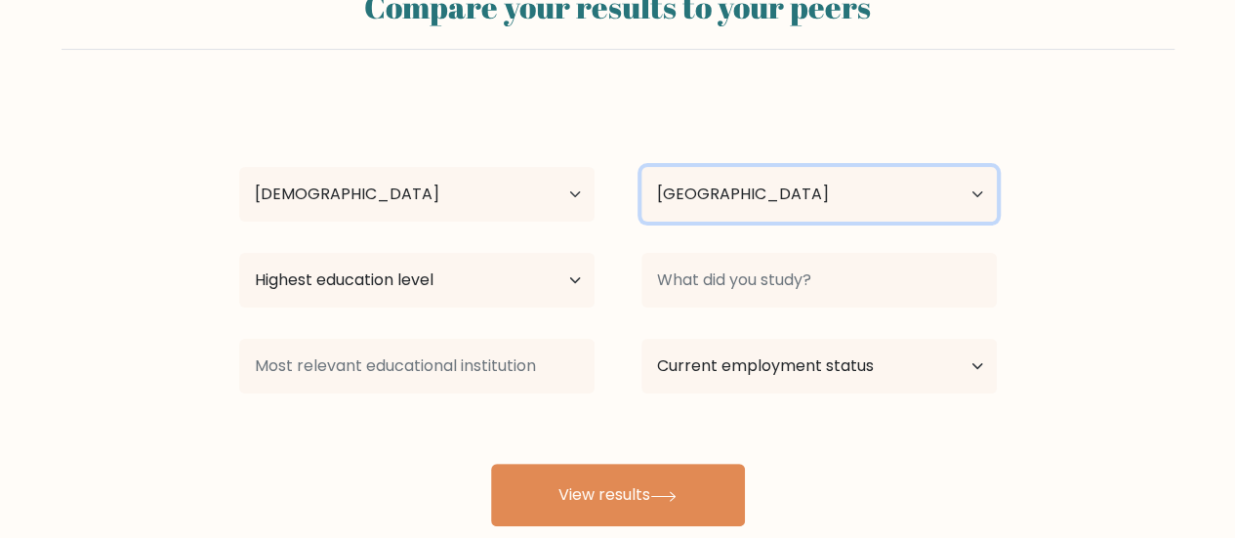
click at [728, 204] on select "Country [GEOGRAPHIC_DATA] [GEOGRAPHIC_DATA] [GEOGRAPHIC_DATA] [US_STATE] [GEOGR…" at bounding box center [819, 194] width 355 height 55
select select "IN"
click at [642, 167] on select "Country [GEOGRAPHIC_DATA] [GEOGRAPHIC_DATA] [GEOGRAPHIC_DATA] [US_STATE] [GEOGR…" at bounding box center [819, 194] width 355 height 55
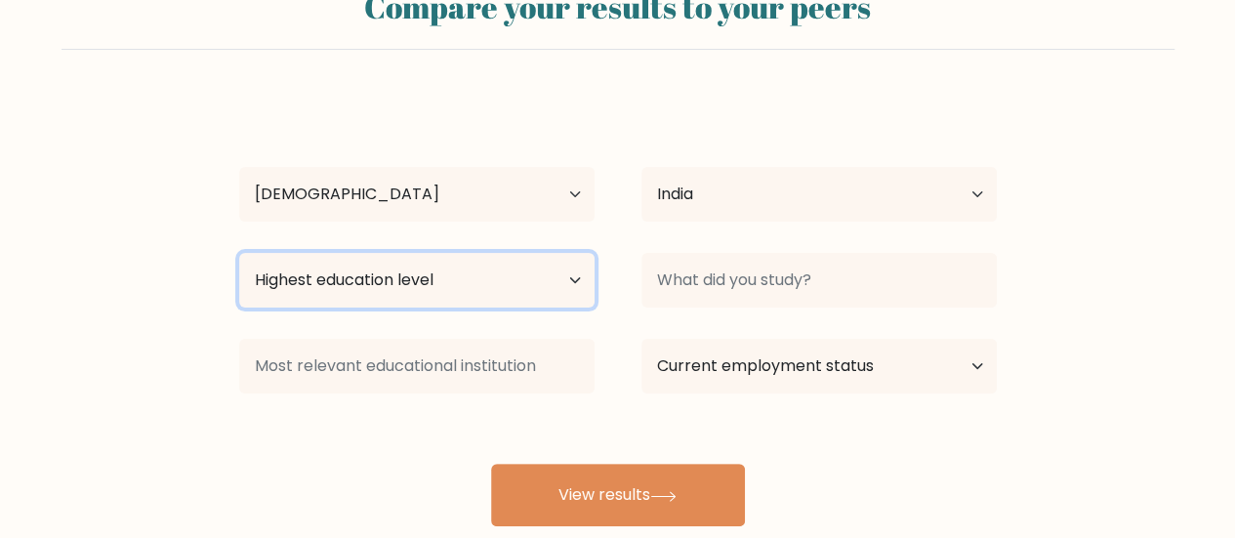
click at [502, 282] on select "Highest education level No schooling Primary Lower Secondary Upper Secondary Oc…" at bounding box center [416, 280] width 355 height 55
select select "bachelors_degree"
click at [239, 253] on select "Highest education level No schooling Primary Lower Secondary Upper Secondary Oc…" at bounding box center [416, 280] width 355 height 55
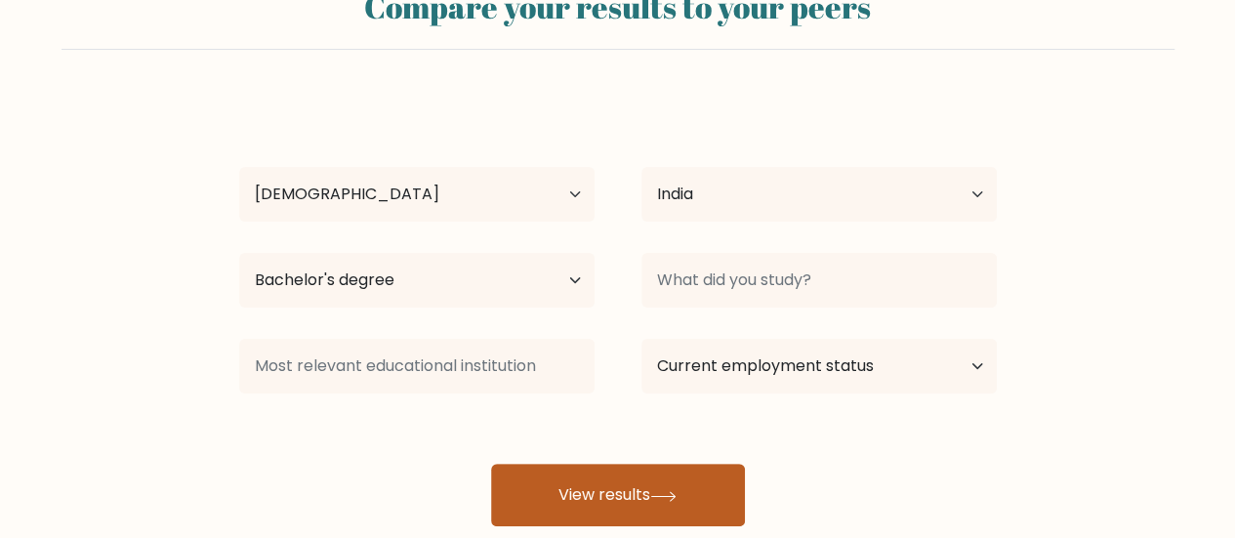
click at [656, 472] on button "View results" at bounding box center [618, 495] width 254 height 62
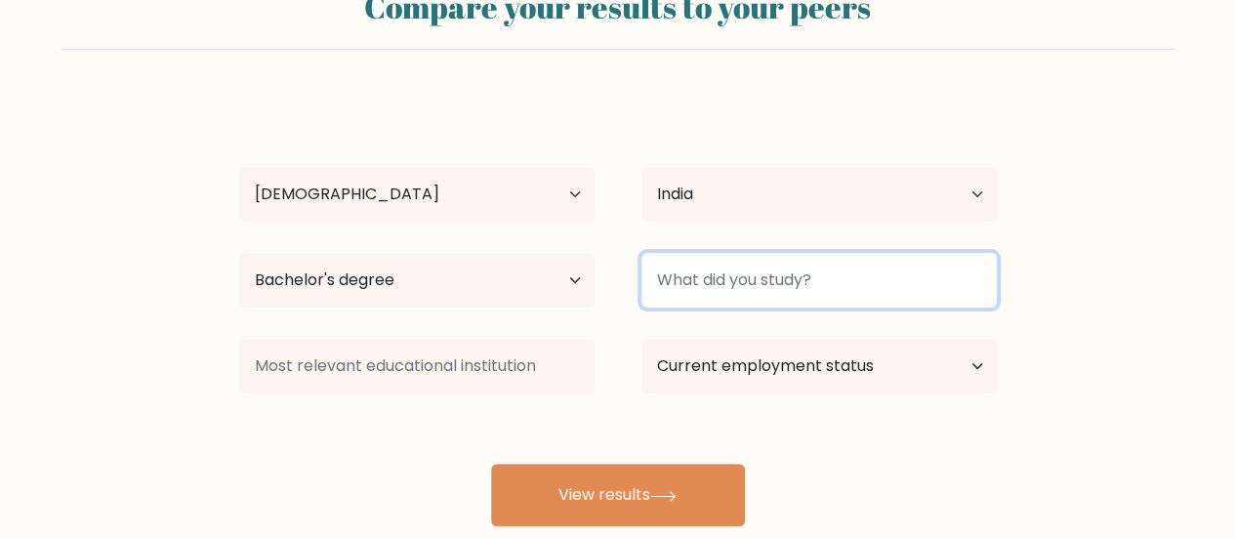
click at [766, 271] on input at bounding box center [819, 280] width 355 height 55
type input "c"
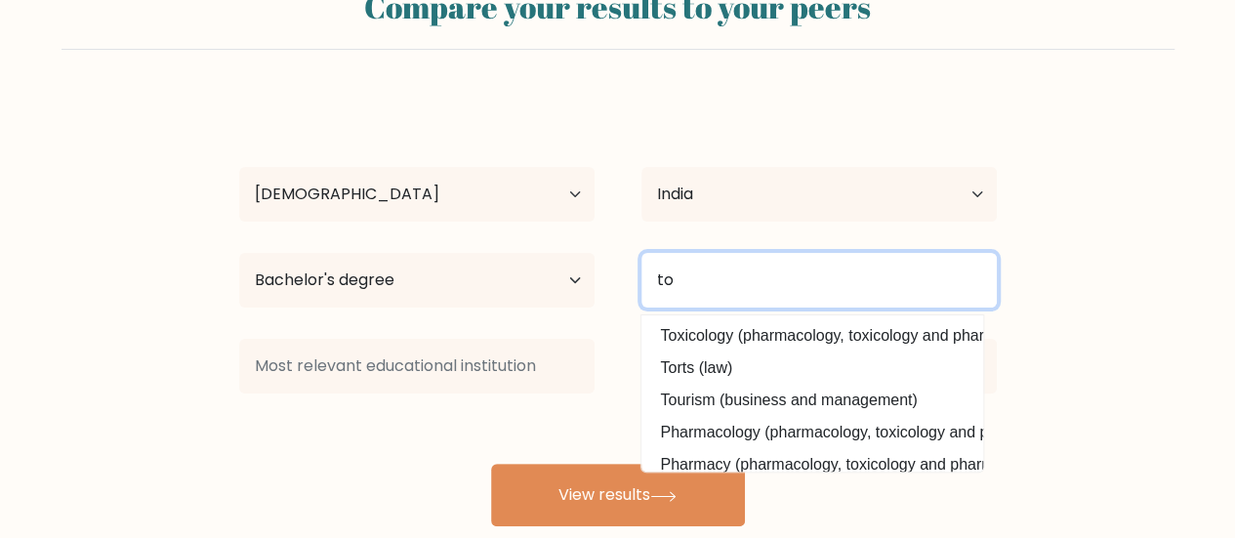
type input "t"
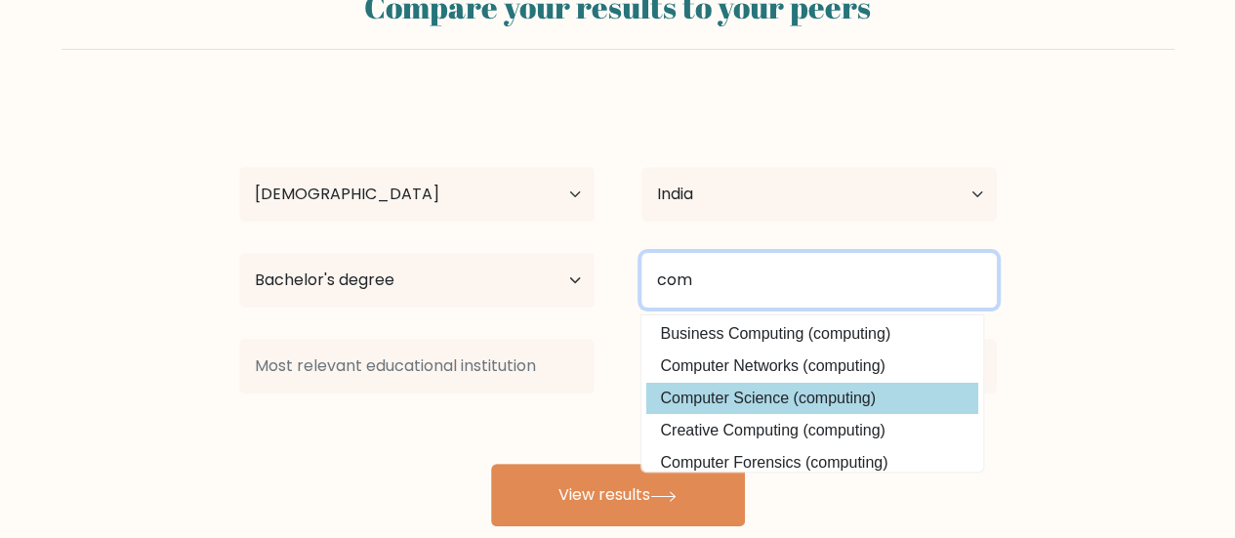
scroll to position [40, 0]
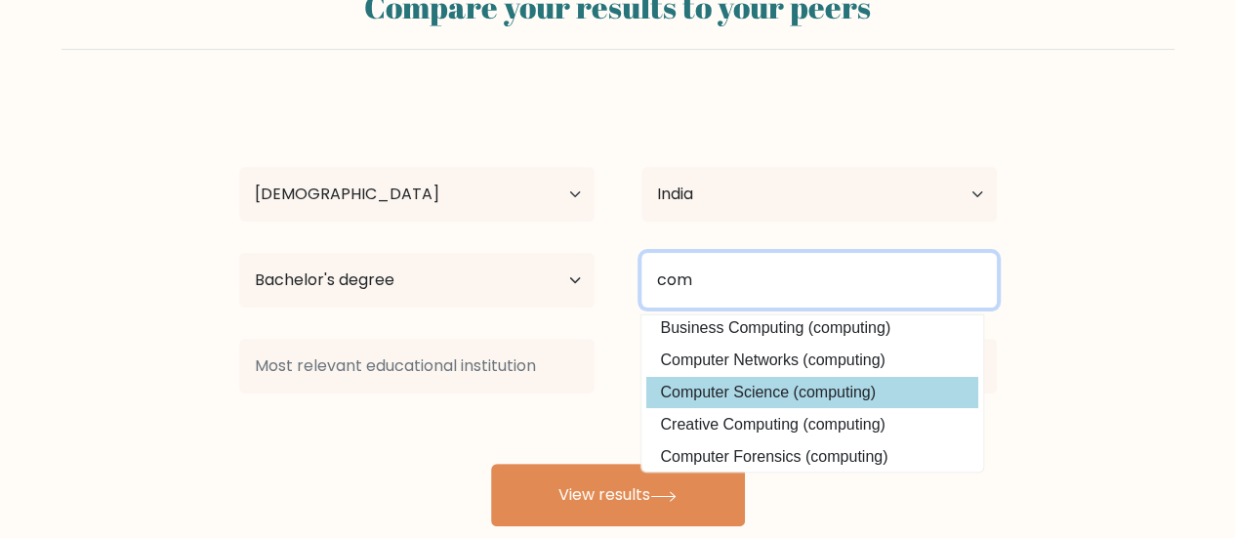
type input "com"
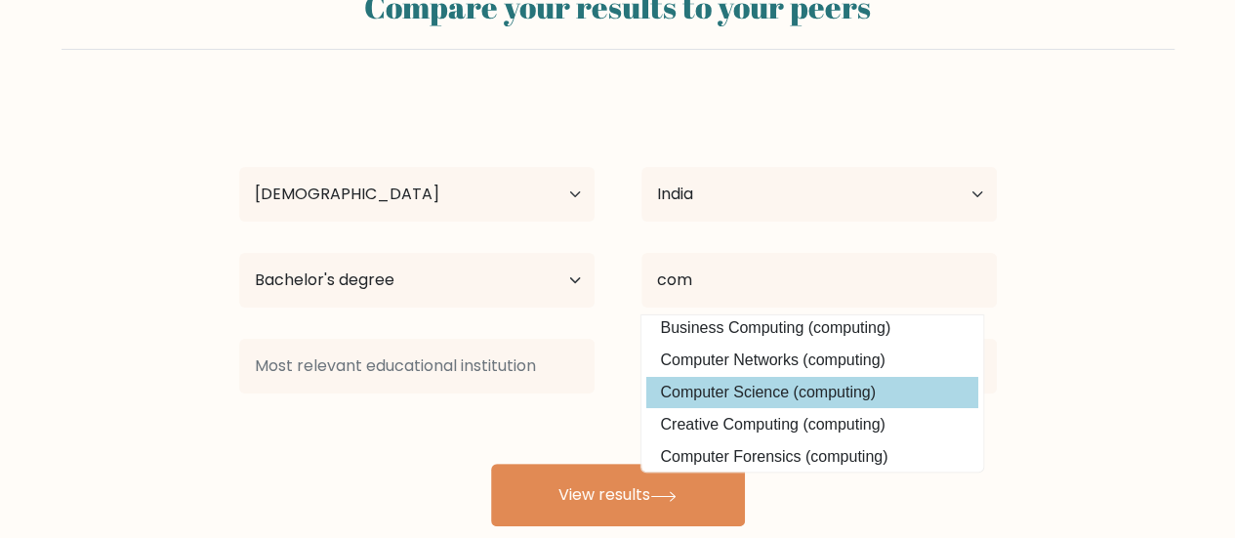
click at [842, 395] on div "ae io Age Under [DEMOGRAPHIC_DATA] [DEMOGRAPHIC_DATA] [DEMOGRAPHIC_DATA] [DEMOG…" at bounding box center [618, 312] width 781 height 430
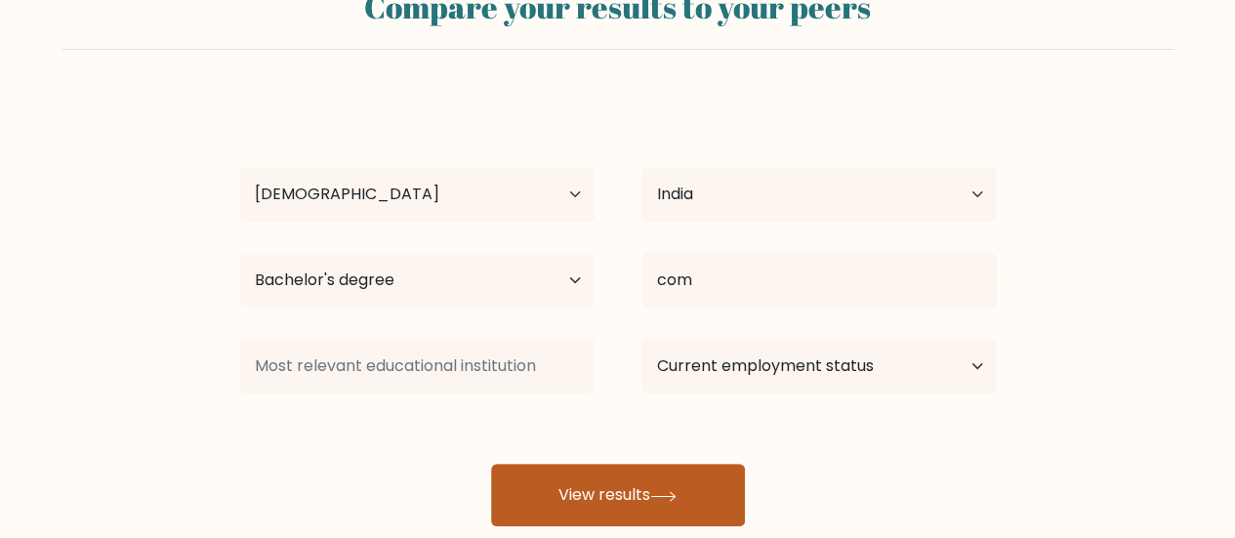
click at [658, 498] on icon at bounding box center [663, 496] width 26 height 11
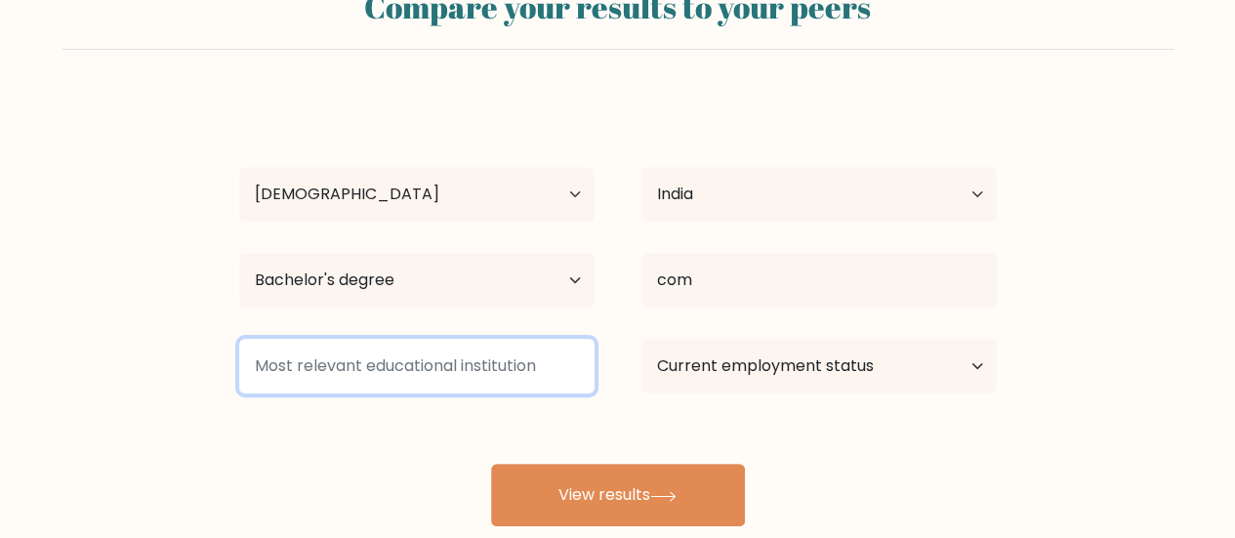
click at [439, 366] on input at bounding box center [416, 366] width 355 height 55
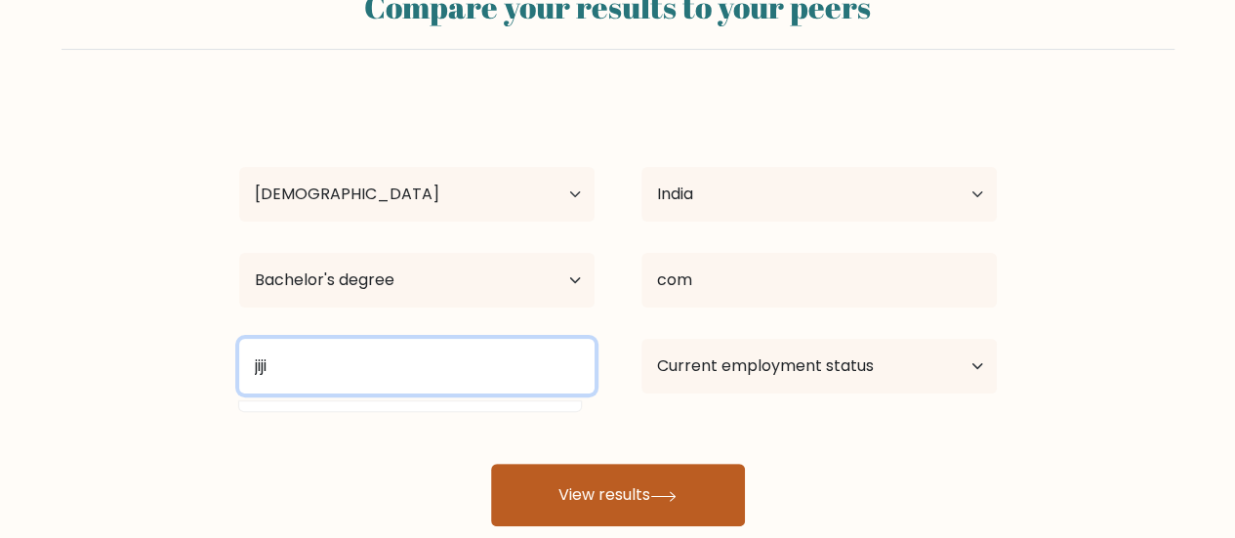
type input "jiji"
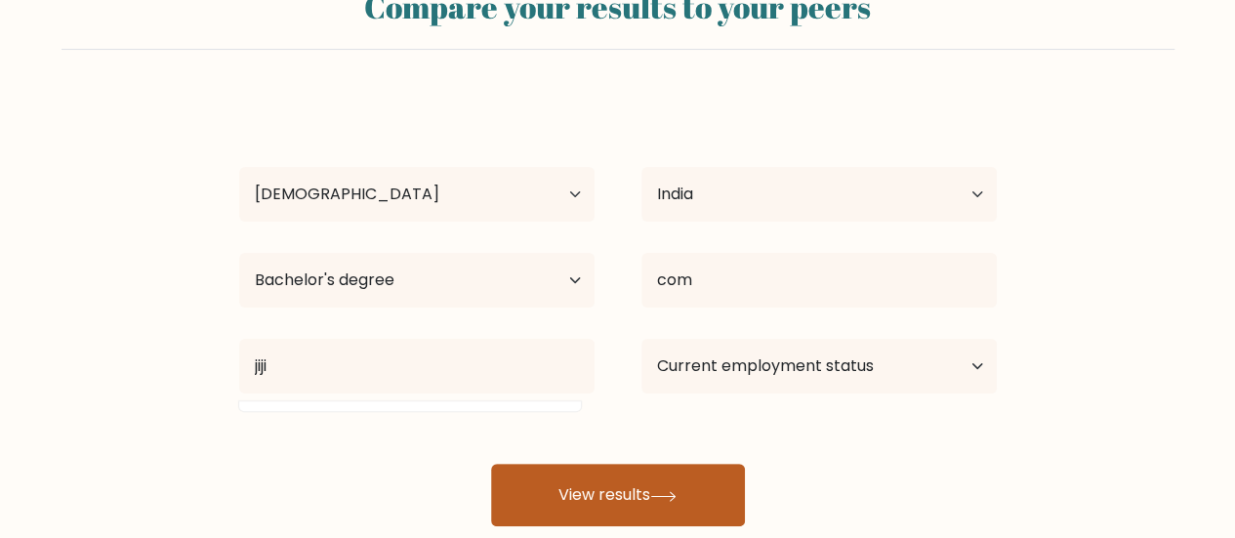
click at [600, 484] on button "View results" at bounding box center [618, 495] width 254 height 62
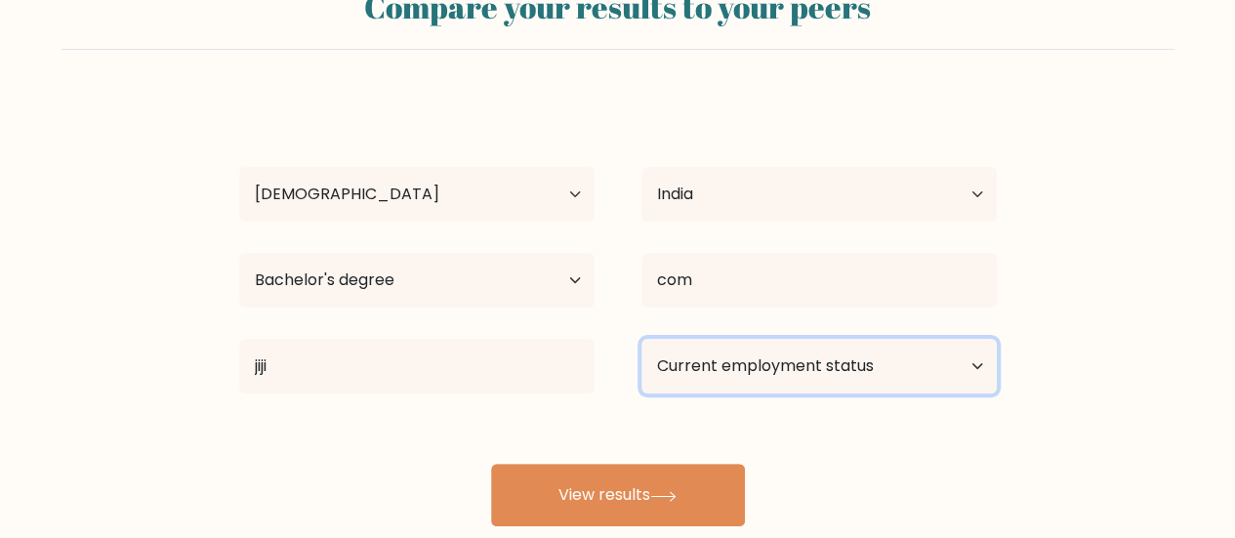
click at [735, 370] on select "Current employment status Employed Student Retired Other / prefer not to answer" at bounding box center [819, 366] width 355 height 55
select select "other"
click at [642, 339] on select "Current employment status Employed Student Retired Other / prefer not to answer" at bounding box center [819, 366] width 355 height 55
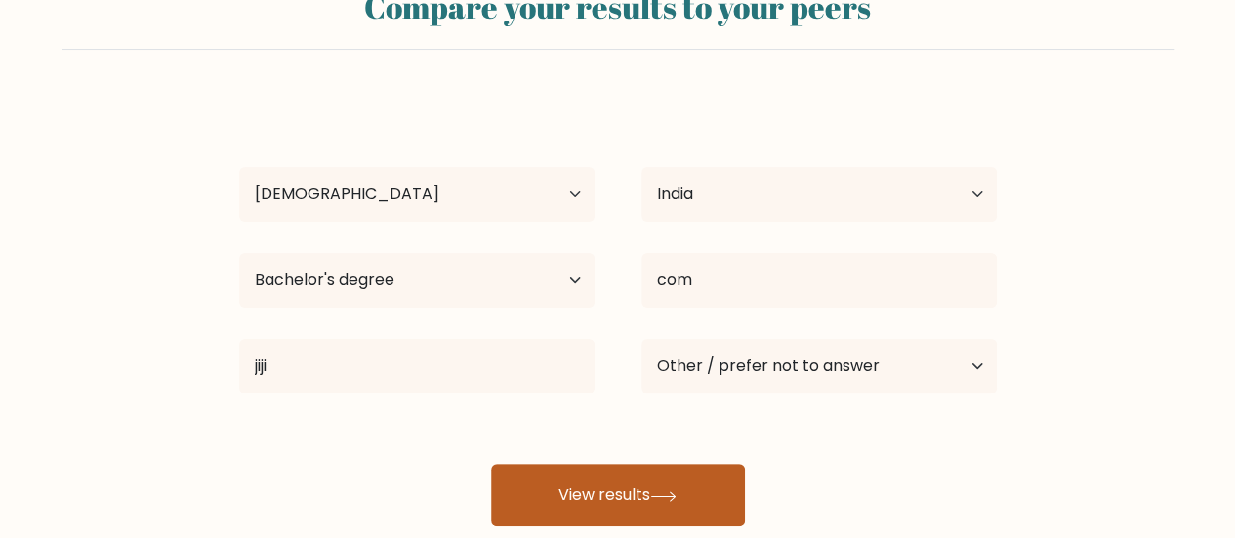
click at [666, 506] on button "View results" at bounding box center [618, 495] width 254 height 62
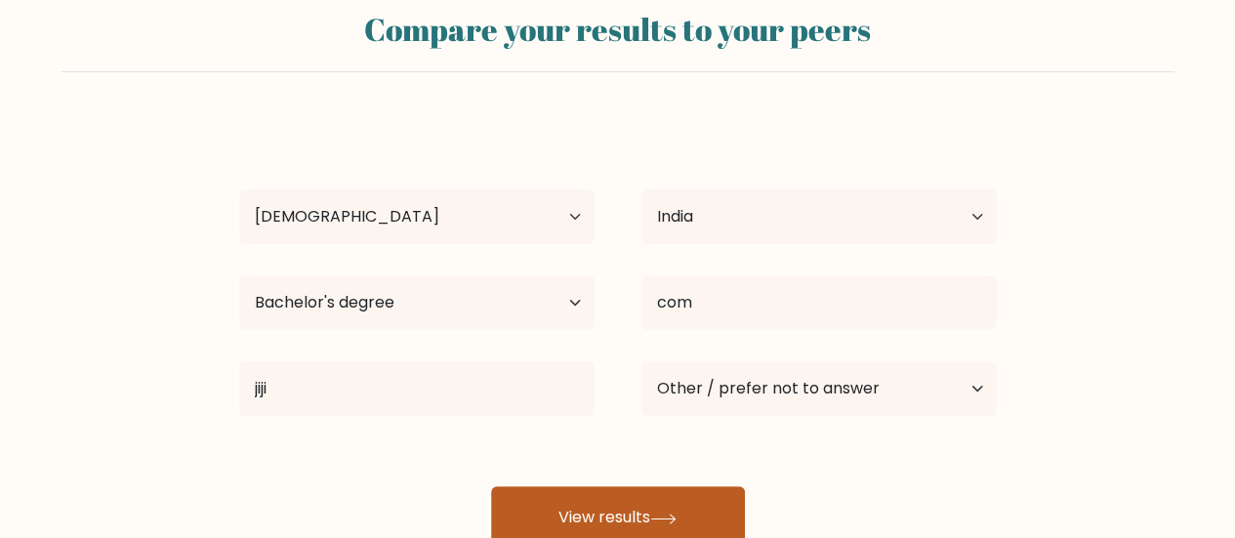
scroll to position [0, 0]
